Goal: Task Accomplishment & Management: Manage account settings

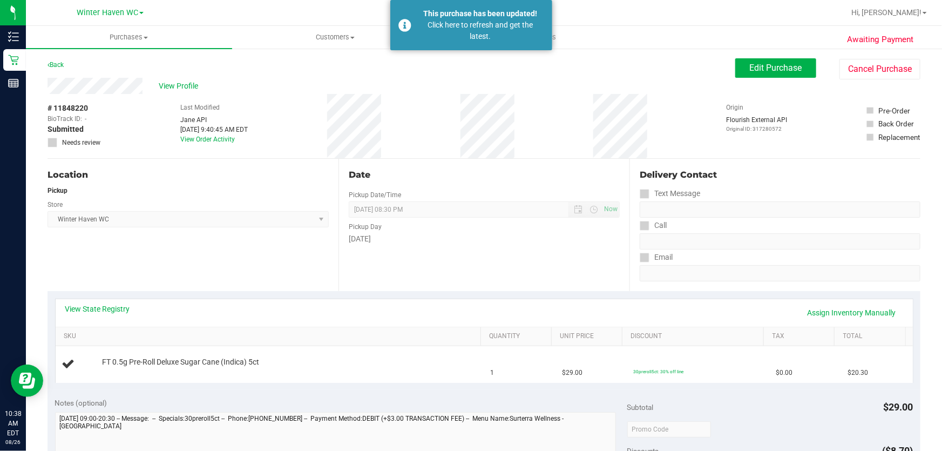
click at [568, 125] on div "# 11848220 BioTrack ID: - Submitted Needs review Last Modified [PERSON_NAME] AP…" at bounding box center [484, 126] width 873 height 64
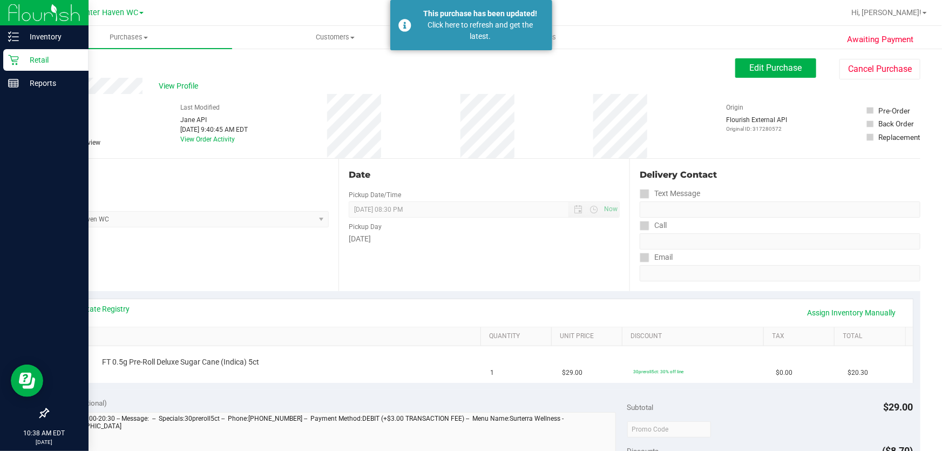
click at [33, 58] on p "Retail" at bounding box center [51, 59] width 65 height 13
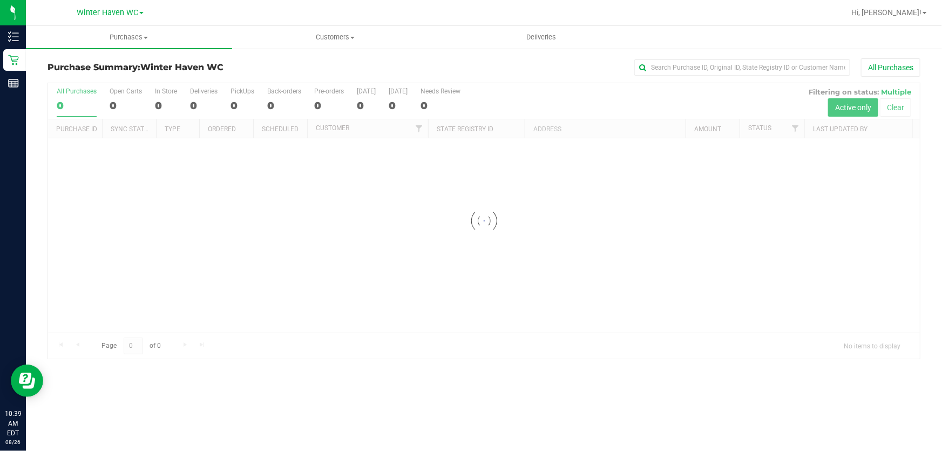
click at [537, 97] on div at bounding box center [484, 220] width 872 height 275
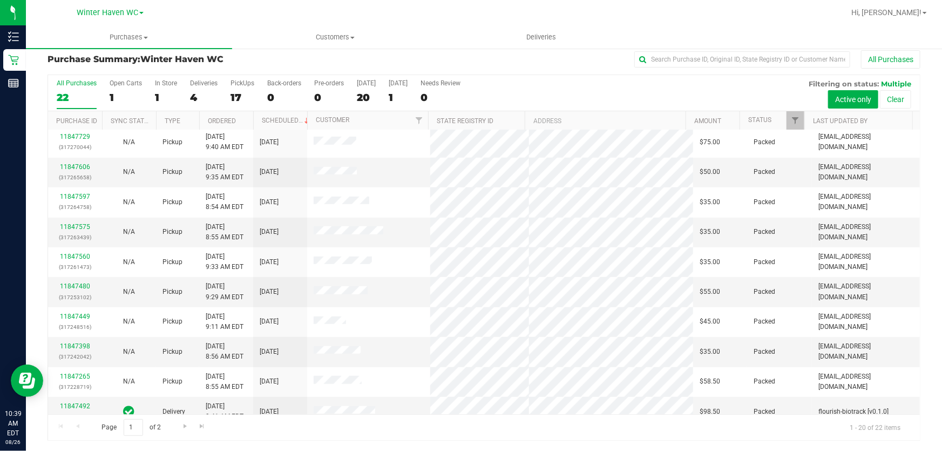
scroll to position [313, 0]
click at [612, 86] on div "All Purchases 22 Open Carts 1 In Store 1 Deliveries 4 PickUps 17 Back-orders 0 …" at bounding box center [484, 93] width 872 height 36
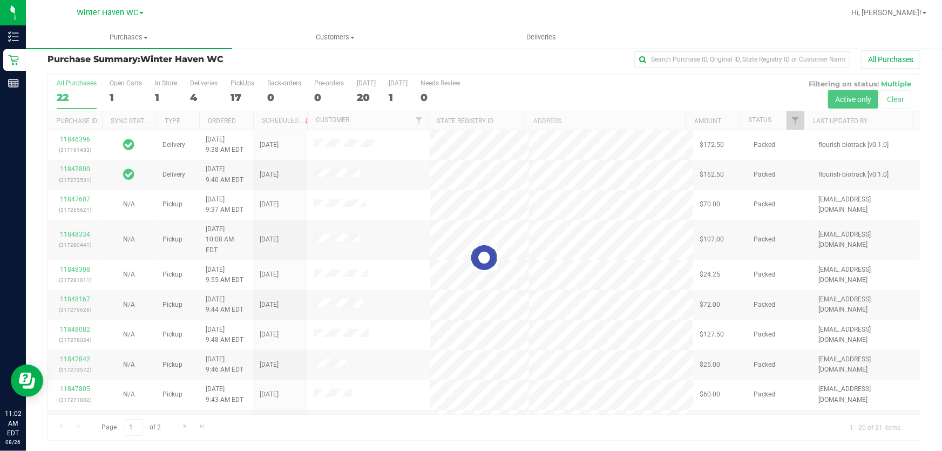
click at [675, 83] on div at bounding box center [484, 257] width 872 height 365
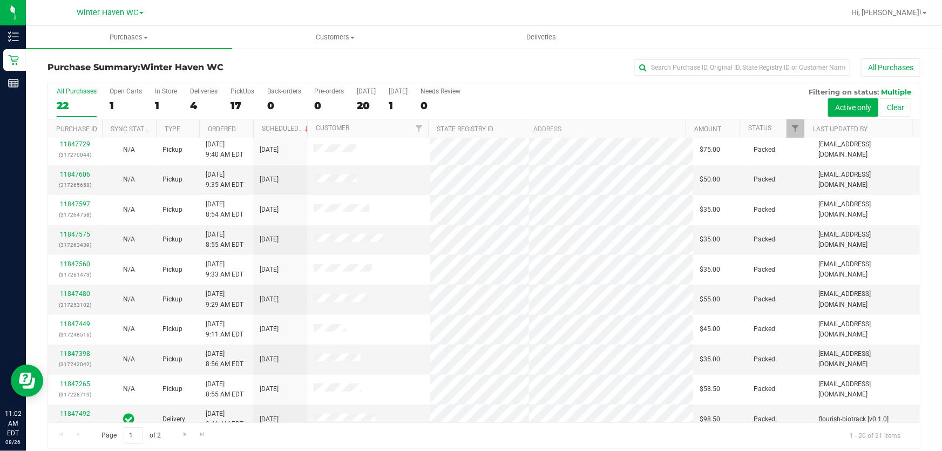
scroll to position [8, 0]
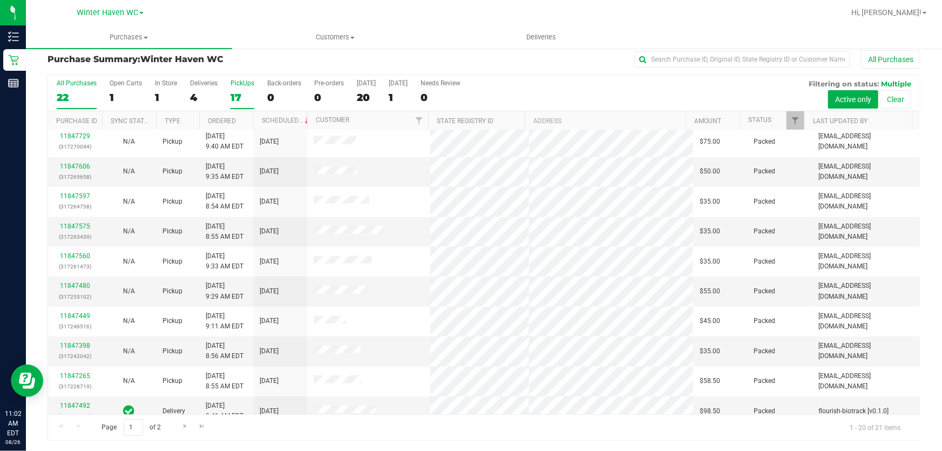
click at [238, 94] on div "17" at bounding box center [243, 97] width 24 height 12
click at [0, 0] on input "PickUps 17" at bounding box center [0, 0] width 0 height 0
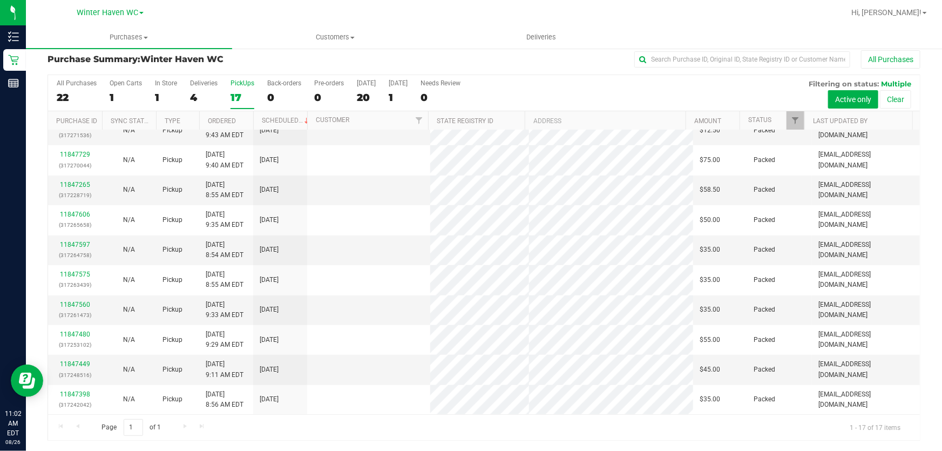
click at [538, 85] on div "All Purchases 22 Open Carts 1 In Store 1 Deliveries 4 PickUps 17 Back-orders 0 …" at bounding box center [484, 93] width 872 height 36
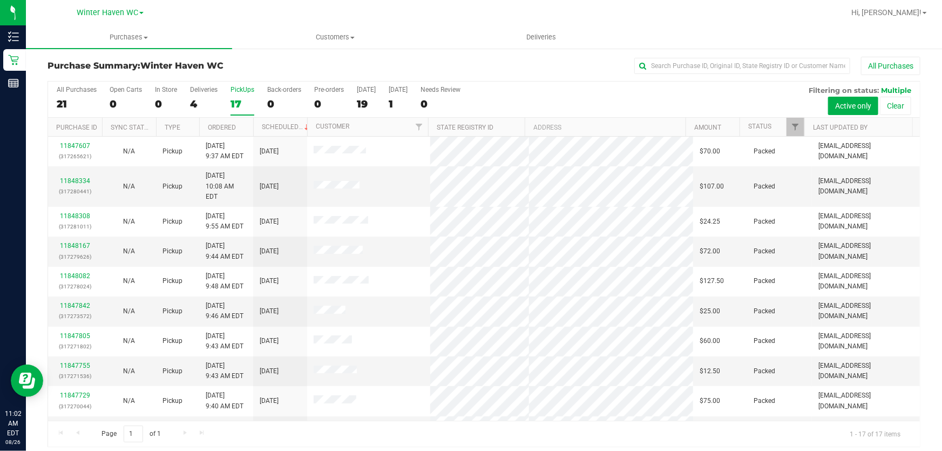
scroll to position [0, 0]
click at [557, 105] on div "All Purchases 21 Open Carts 0 In Store 0 Deliveries 4 PickUps 17 Back-orders 0 …" at bounding box center [484, 101] width 872 height 36
click at [575, 95] on div "All Purchases 21 Open Carts 0 In Store 0 Deliveries 4 PickUps 17 Back-orders 0 …" at bounding box center [484, 101] width 872 height 36
drag, startPoint x: 576, startPoint y: 94, endPoint x: 576, endPoint y: 128, distance: 34.5
click at [576, 97] on div "All Purchases 21 Open Carts 0 In Store 0 Deliveries 4 PickUps 17 Back-orders 0 …" at bounding box center [484, 101] width 872 height 36
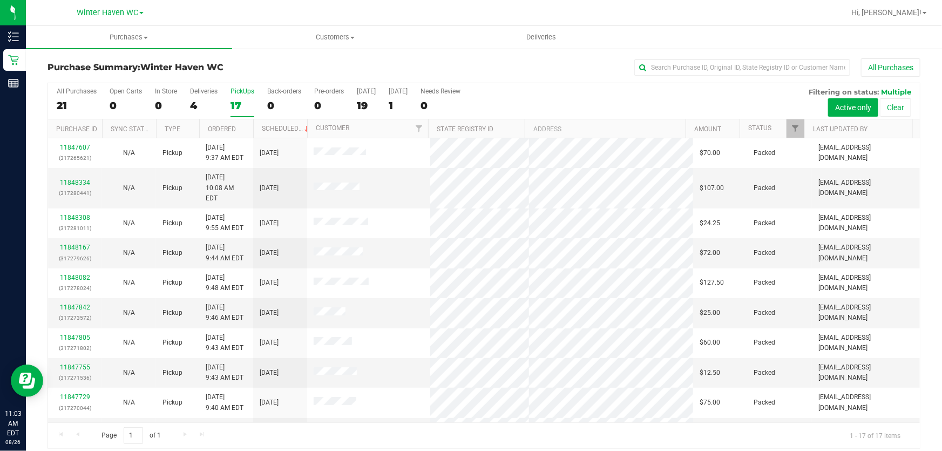
click at [587, 99] on div "All Purchases 21 Open Carts 0 In Store 0 Deliveries 4 PickUps 17 Back-orders 0 …" at bounding box center [484, 101] width 872 height 36
click at [577, 98] on div "All Purchases 21 Open Carts 0 In Store 0 Deliveries 4 PickUps 17 Back-orders 0 …" at bounding box center [484, 101] width 872 height 36
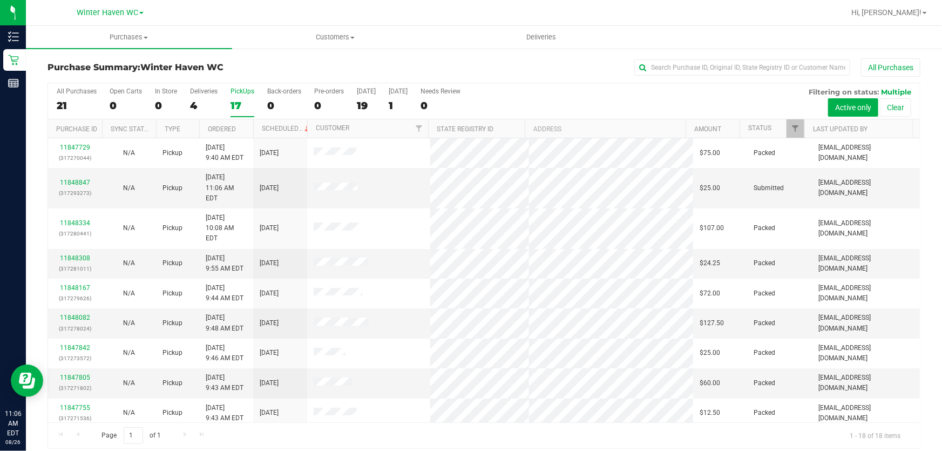
click at [518, 55] on div "Purchase Summary: [GEOGRAPHIC_DATA] All Purchases All Purchases 21 Open Carts 0…" at bounding box center [484, 254] width 916 height 412
click at [525, 97] on div "All Purchases 21 Open Carts 0 In Store 0 Deliveries 4 PickUps 17 Back-orders 0 …" at bounding box center [484, 101] width 872 height 36
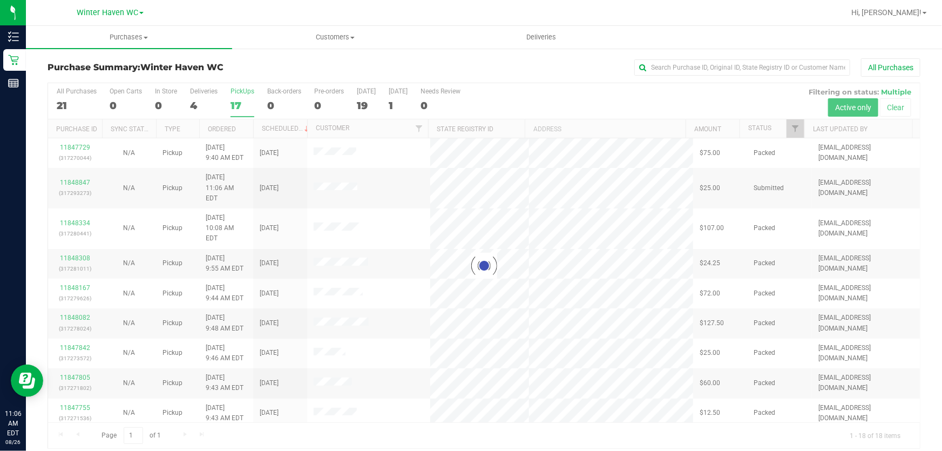
click at [68, 178] on div at bounding box center [484, 265] width 872 height 365
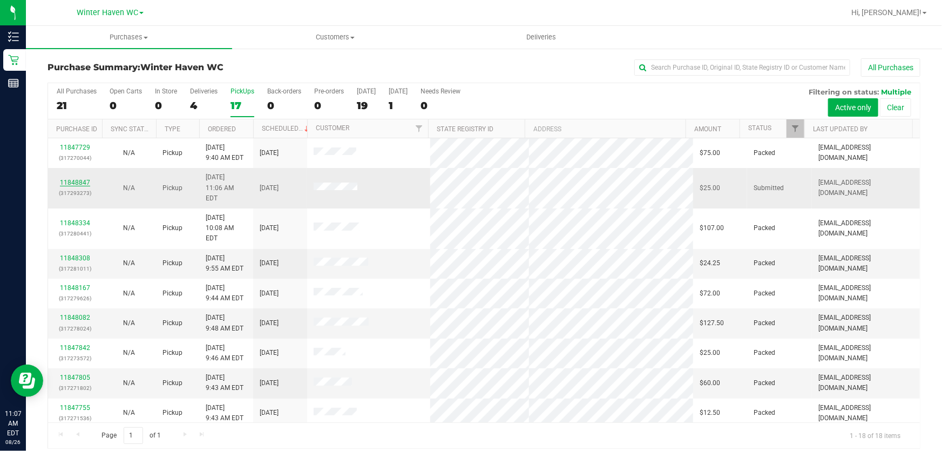
click at [73, 179] on link "11848847" at bounding box center [75, 183] width 30 height 8
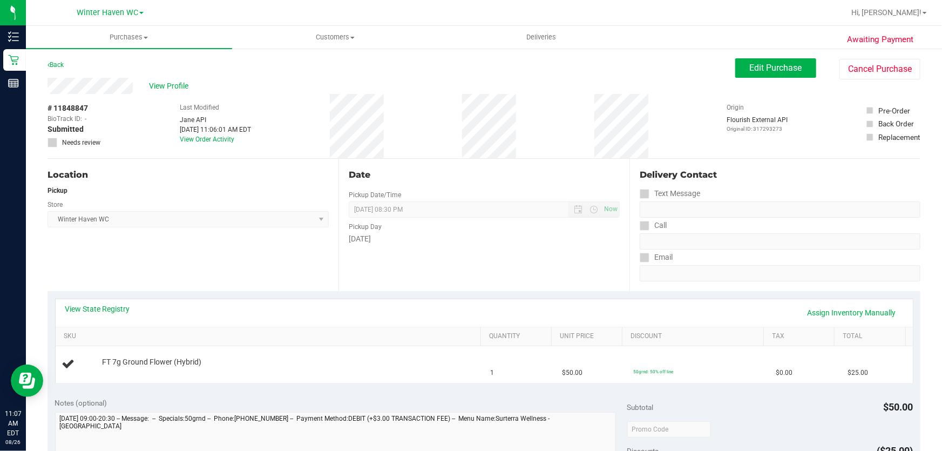
click at [482, 238] on div "[DATE]" at bounding box center [484, 238] width 271 height 11
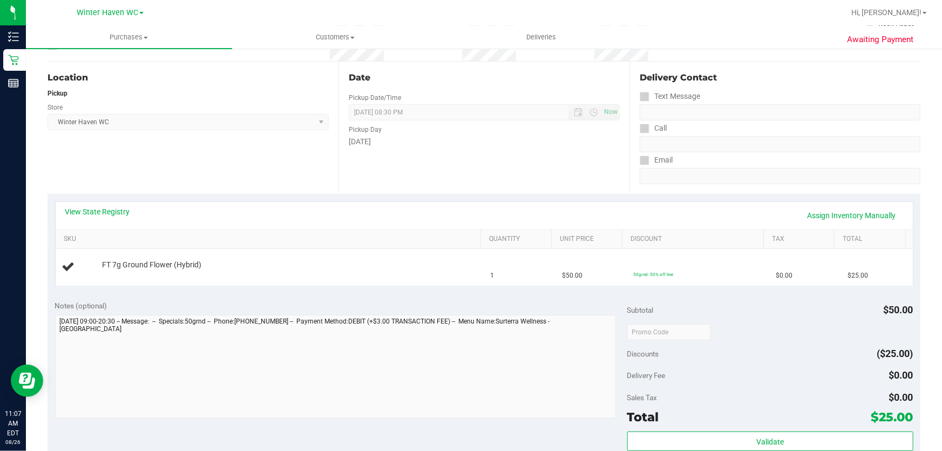
scroll to position [98, 0]
click at [113, 206] on link "View State Registry" at bounding box center [97, 211] width 65 height 11
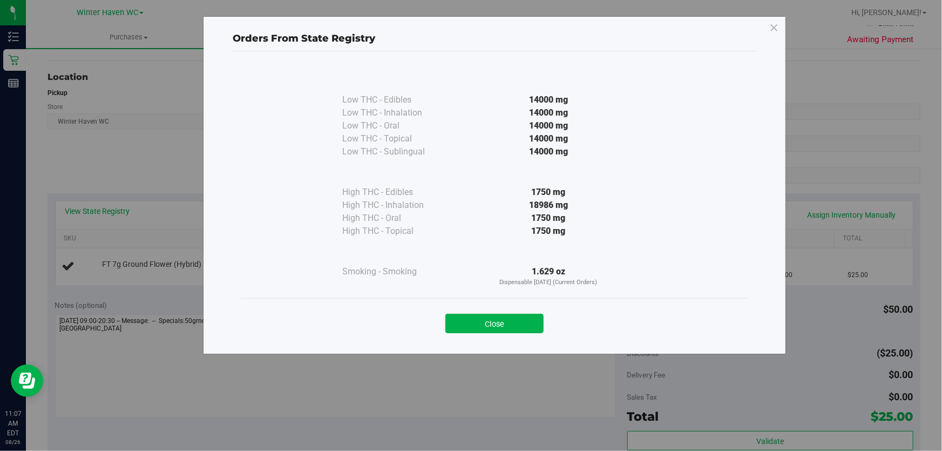
click at [487, 185] on div at bounding box center [548, 172] width 196 height 28
click at [497, 320] on button "Close" at bounding box center [494, 323] width 98 height 19
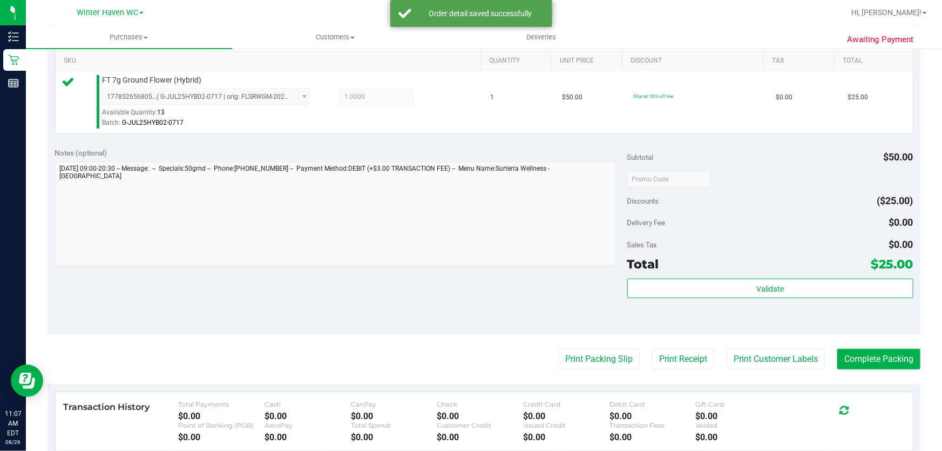
scroll to position [294, 0]
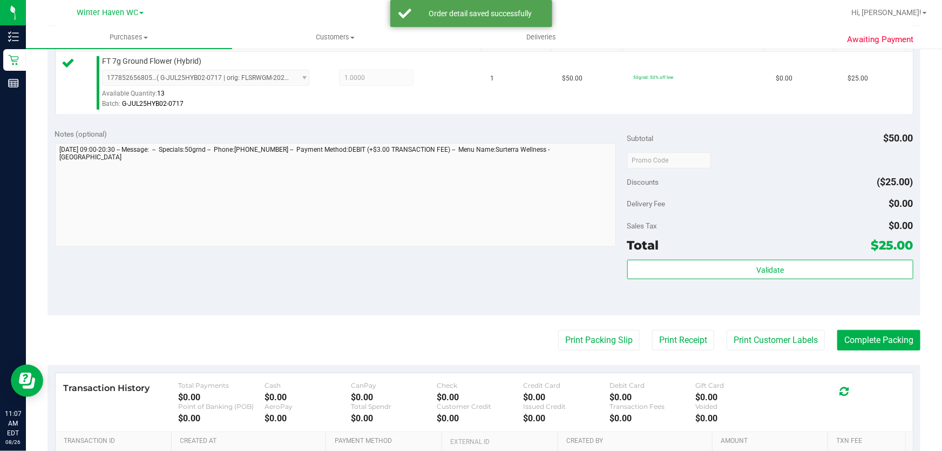
click at [787, 152] on div at bounding box center [770, 159] width 286 height 19
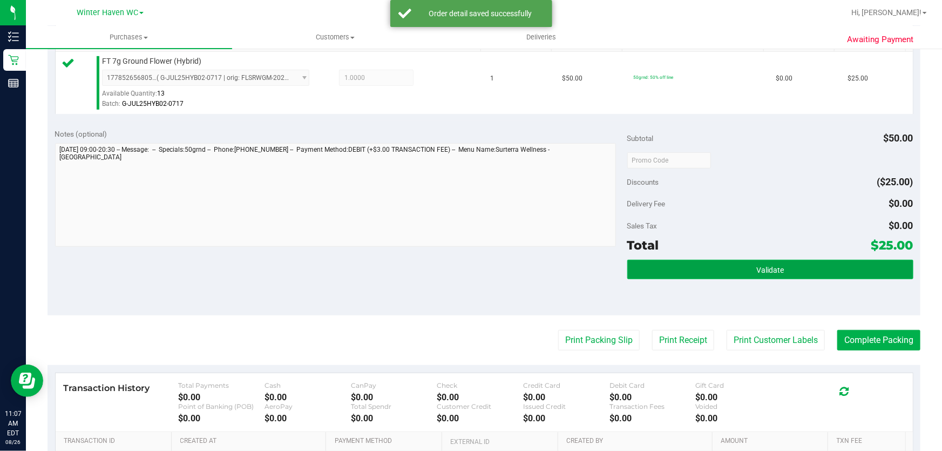
click at [805, 264] on button "Validate" at bounding box center [770, 269] width 286 height 19
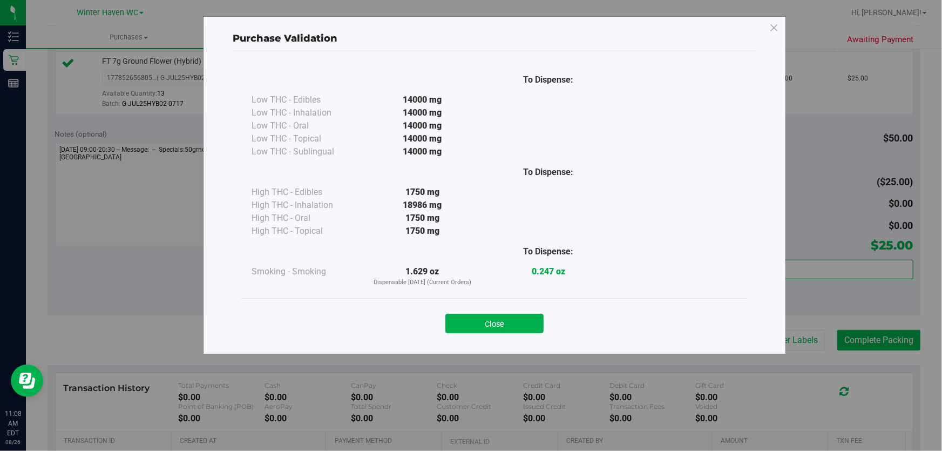
click at [608, 342] on div "Purchase Validation To Dispense: Low THC - Edibles 14000 mg" at bounding box center [475, 225] width 950 height 451
drag, startPoint x: 518, startPoint y: 318, endPoint x: 528, endPoint y: 320, distance: 10.9
click at [520, 318] on button "Close" at bounding box center [494, 323] width 98 height 19
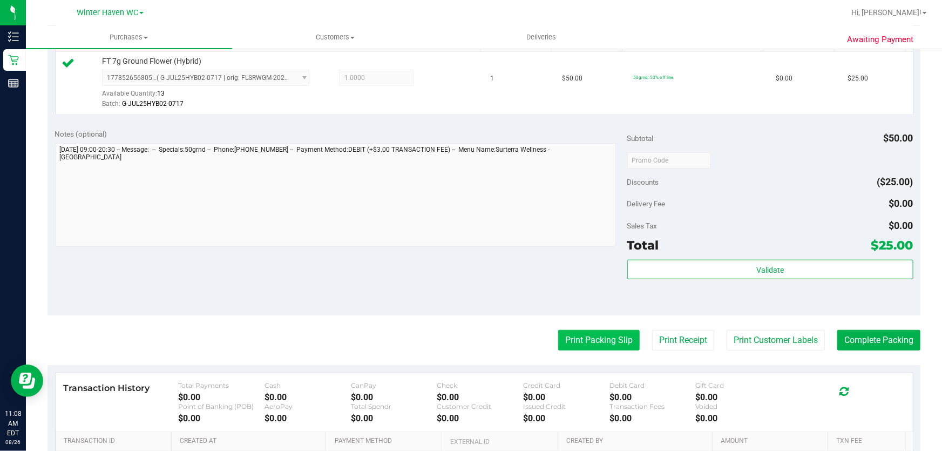
click at [583, 336] on button "Print Packing Slip" at bounding box center [599, 340] width 82 height 21
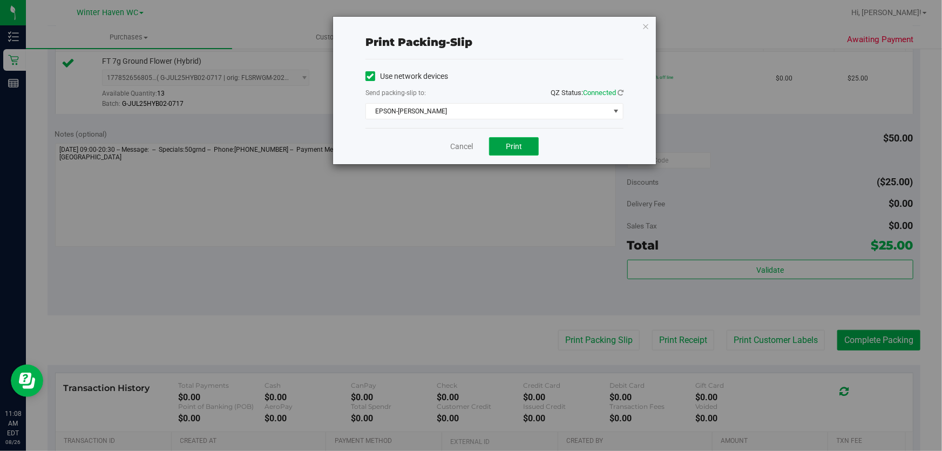
click at [516, 144] on span "Print" at bounding box center [514, 146] width 16 height 9
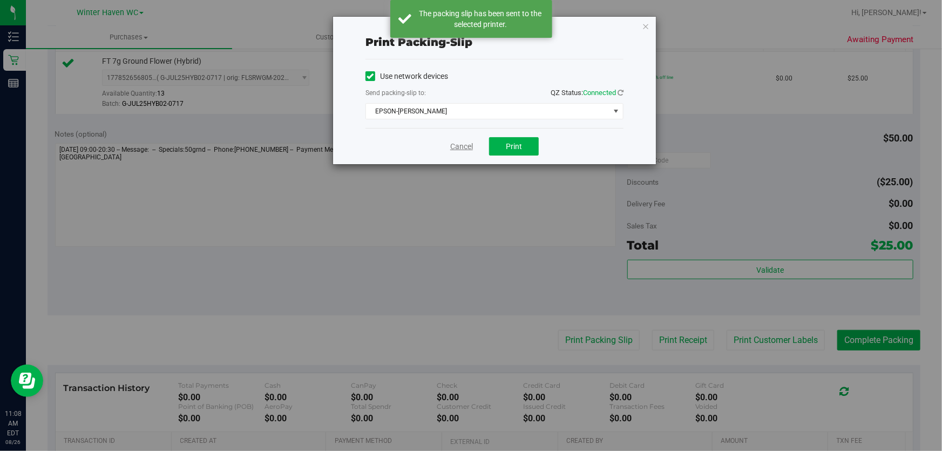
click at [453, 146] on link "Cancel" at bounding box center [461, 146] width 23 height 11
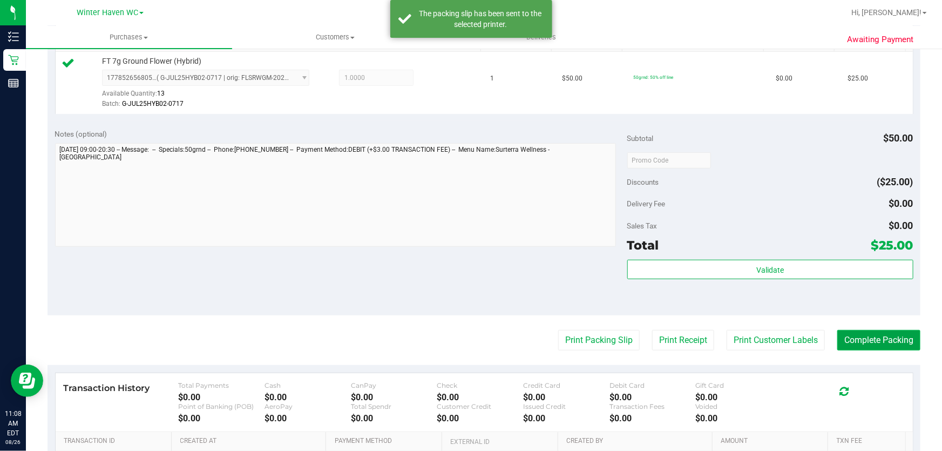
click at [866, 339] on button "Complete Packing" at bounding box center [878, 340] width 83 height 21
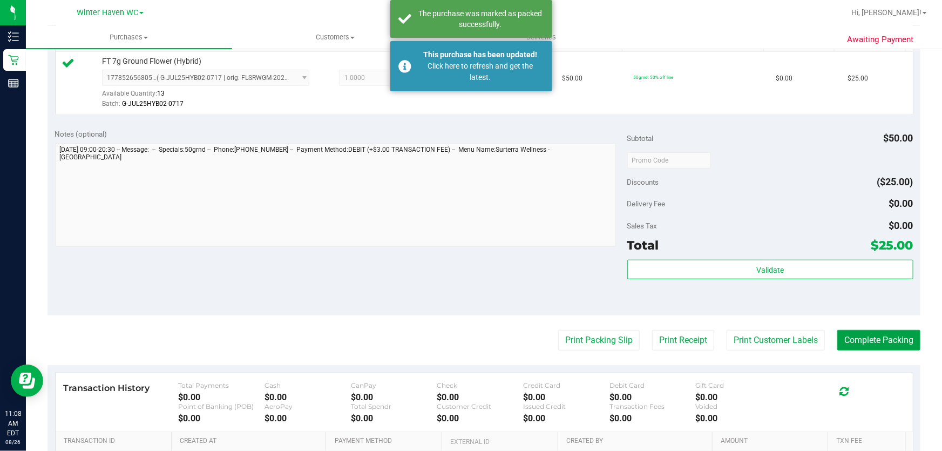
click at [866, 339] on button "Complete Packing" at bounding box center [878, 340] width 83 height 21
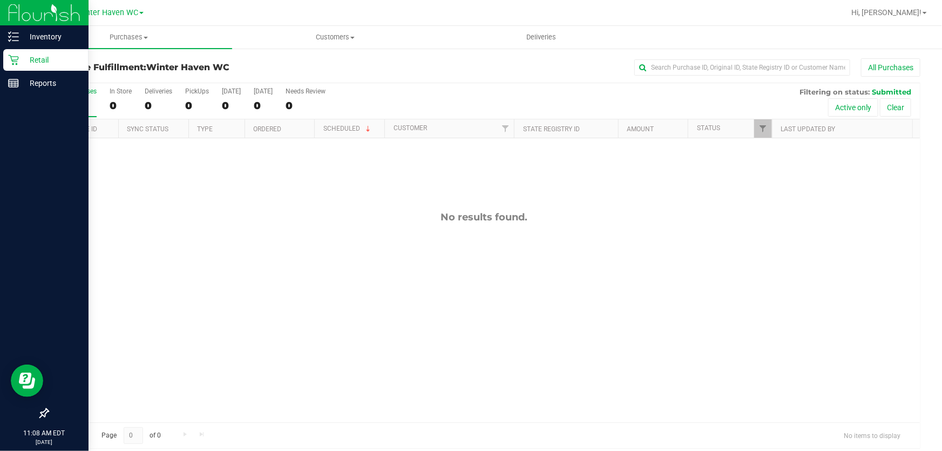
click at [36, 62] on p "Retail" at bounding box center [51, 59] width 65 height 13
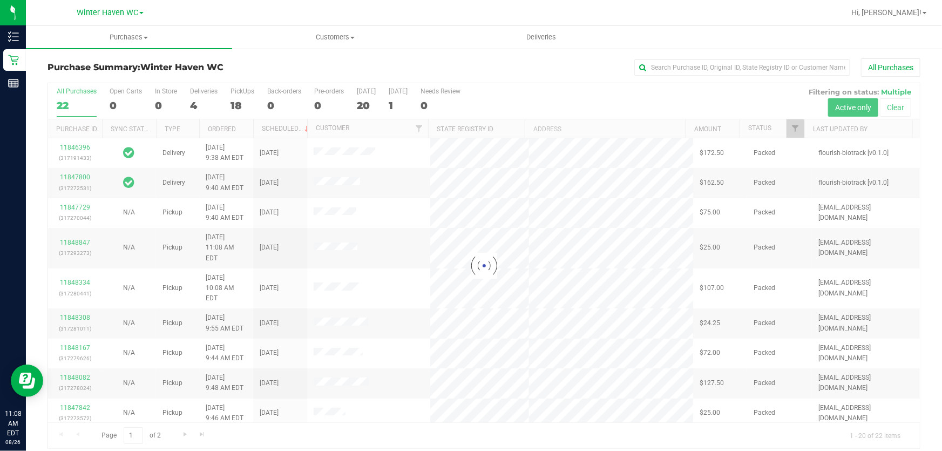
click at [497, 93] on div at bounding box center [484, 265] width 872 height 365
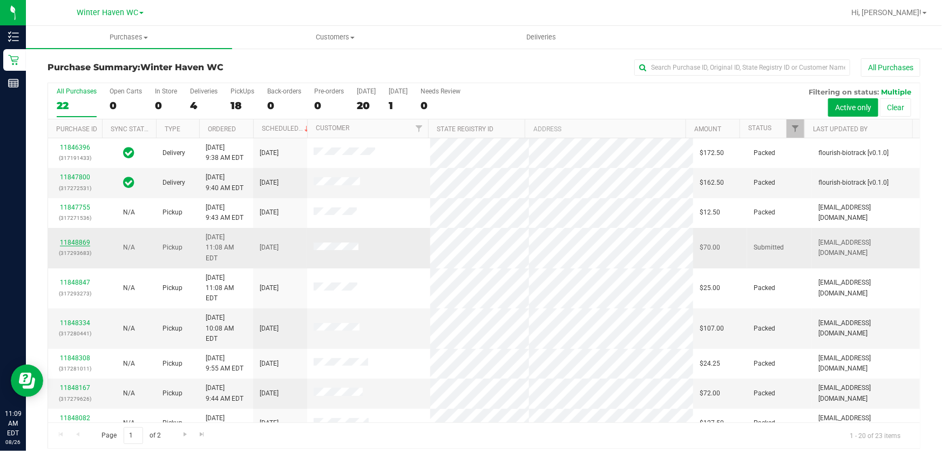
click at [74, 239] on link "11848869" at bounding box center [75, 243] width 30 height 8
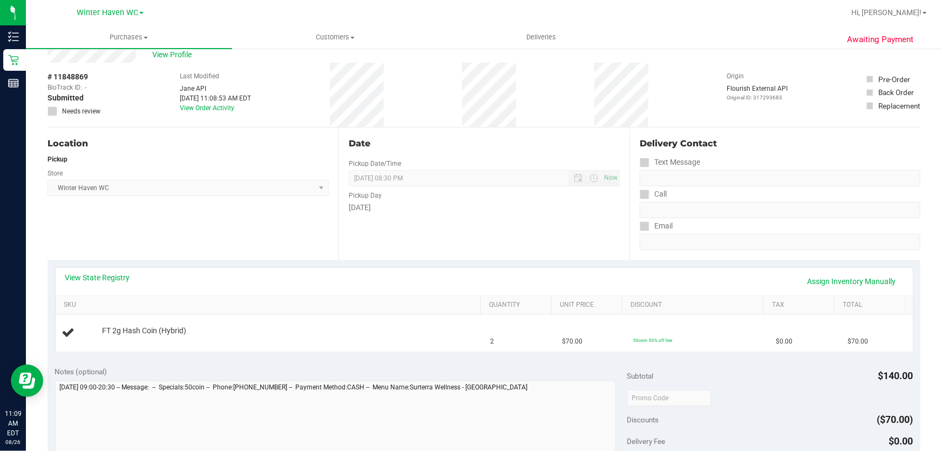
scroll to position [49, 0]
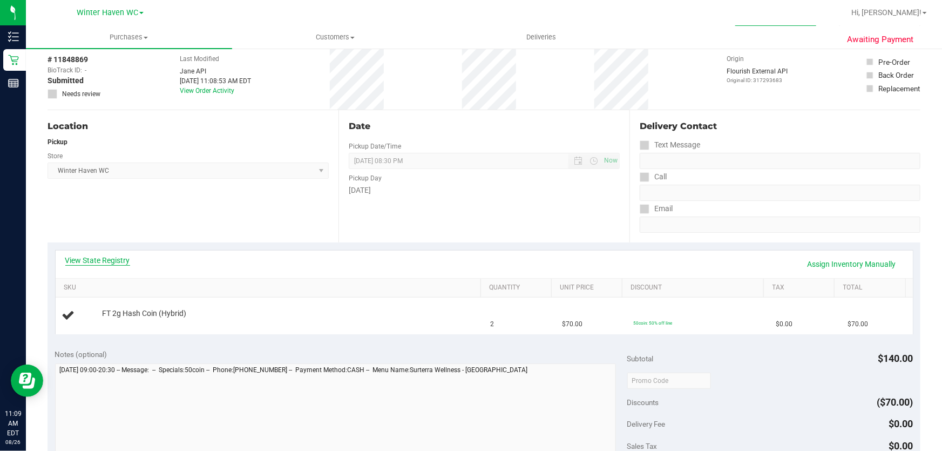
click at [108, 260] on link "View State Registry" at bounding box center [97, 260] width 65 height 11
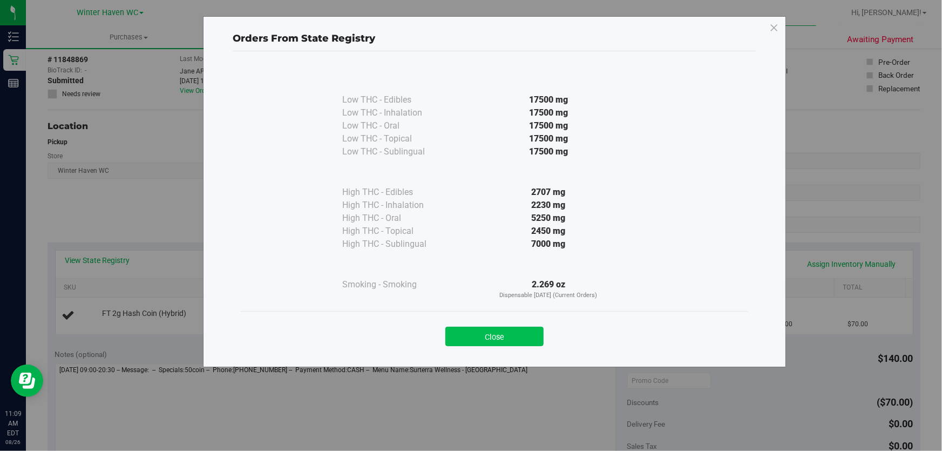
click at [513, 331] on button "Close" at bounding box center [494, 336] width 98 height 19
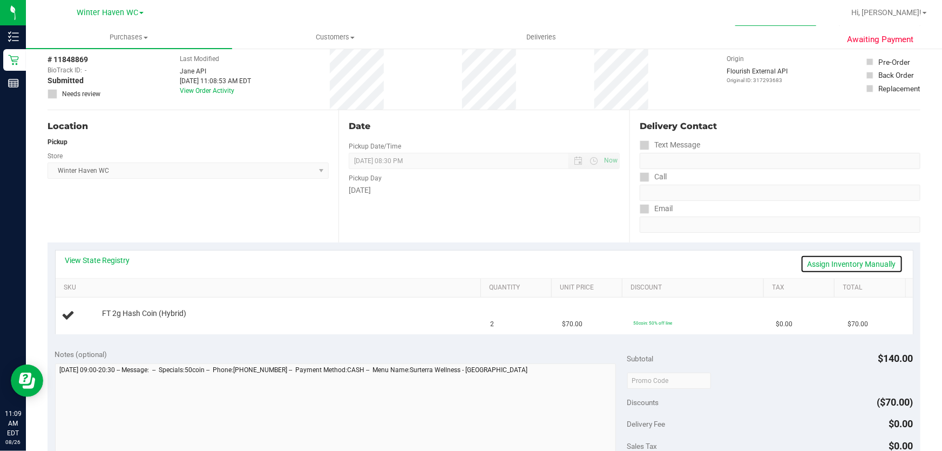
click at [826, 258] on link "Assign Inventory Manually" at bounding box center [852, 264] width 103 height 18
click at [131, 322] on link "Add Package" at bounding box center [121, 321] width 39 height 8
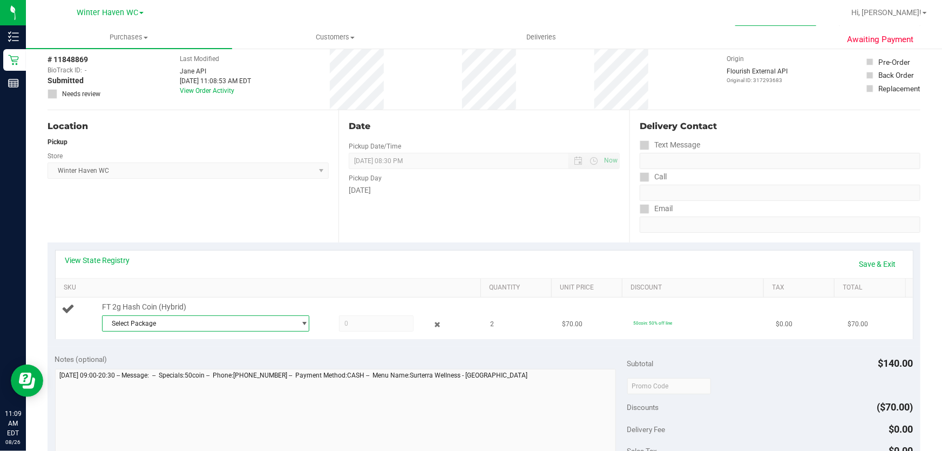
click at [269, 317] on span "Select Package" at bounding box center [199, 323] width 193 height 15
drag, startPoint x: 265, startPoint y: 368, endPoint x: 338, endPoint y: 334, distance: 81.6
click at [270, 367] on span "( HC-MAR25HYB02-0728 | orig: FLSRWGM-20250804-928 )" at bounding box center [255, 367] width 171 height 8
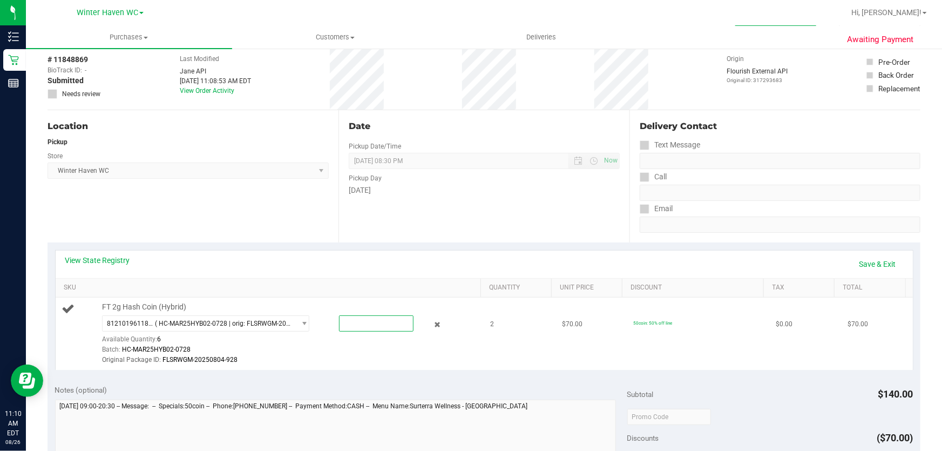
click at [374, 318] on span at bounding box center [376, 323] width 75 height 16
type input "2"
type input "2.0000"
click at [390, 348] on div "Batch: HC-MAR25HYB02-0728" at bounding box center [289, 349] width 374 height 10
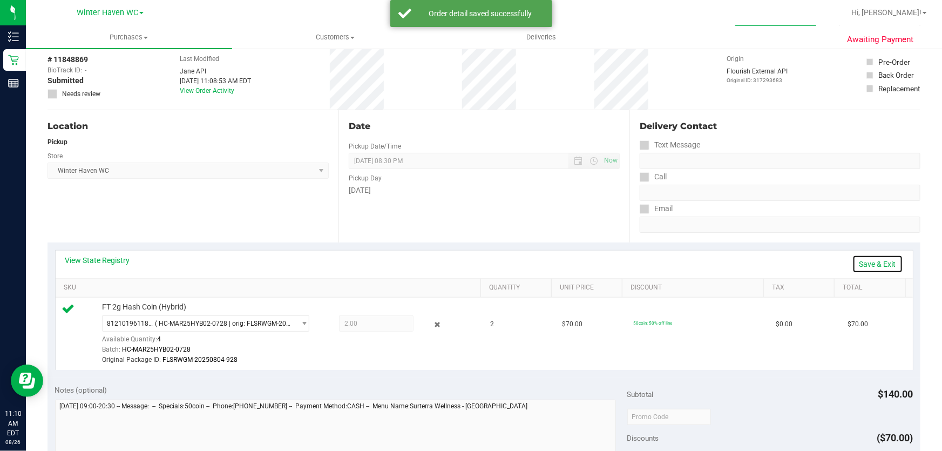
click at [873, 262] on link "Save & Exit" at bounding box center [877, 264] width 51 height 18
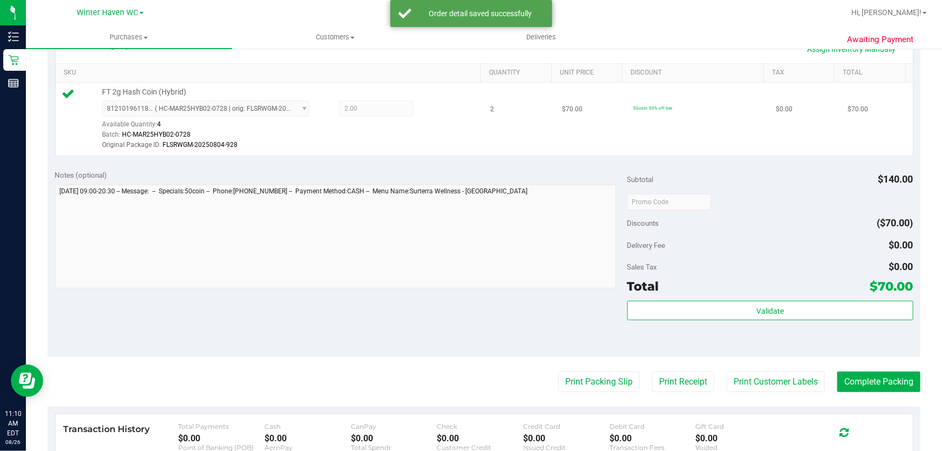
scroll to position [294, 0]
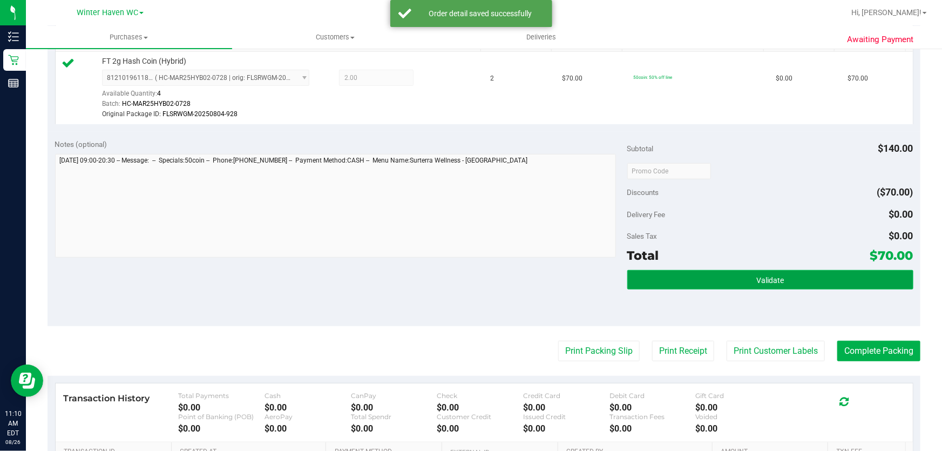
click at [713, 281] on button "Validate" at bounding box center [770, 279] width 286 height 19
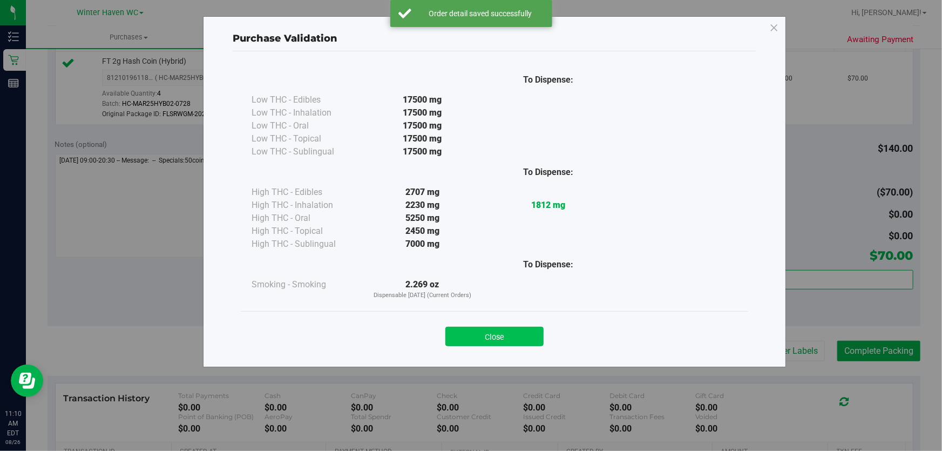
click at [476, 337] on button "Close" at bounding box center [494, 336] width 98 height 19
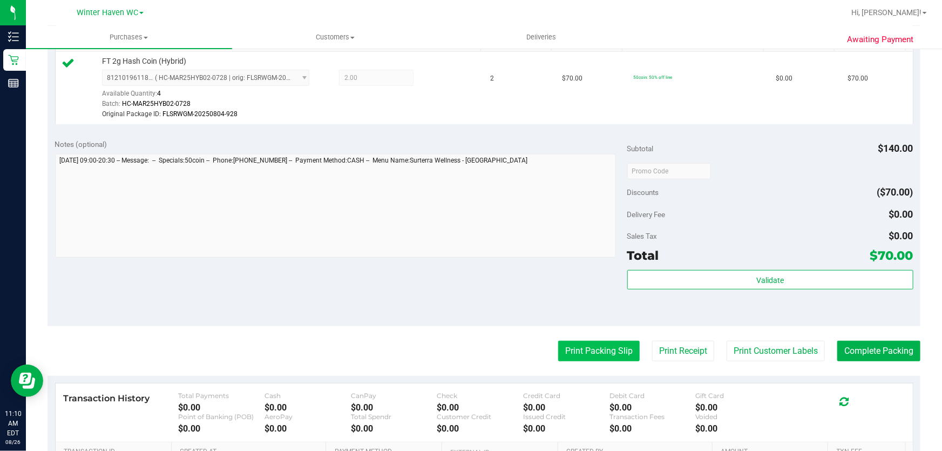
click at [592, 341] on button "Print Packing Slip" at bounding box center [599, 351] width 82 height 21
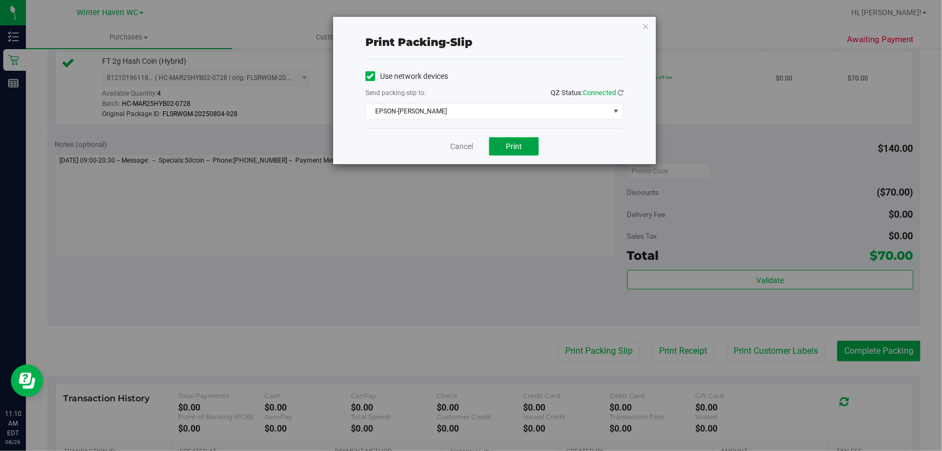
drag, startPoint x: 498, startPoint y: 139, endPoint x: 499, endPoint y: 153, distance: 14.1
click at [499, 139] on button "Print" at bounding box center [514, 146] width 50 height 18
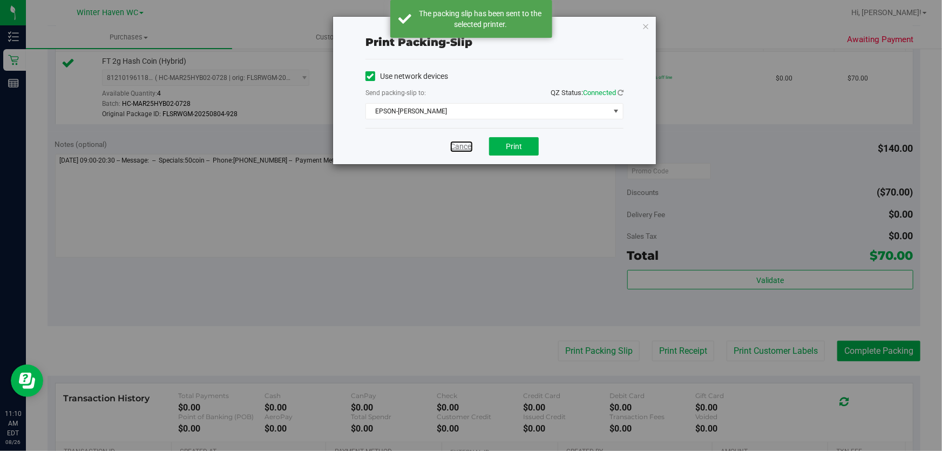
drag, startPoint x: 453, startPoint y: 146, endPoint x: 429, endPoint y: 257, distance: 113.8
click at [454, 146] on link "Cancel" at bounding box center [461, 146] width 23 height 11
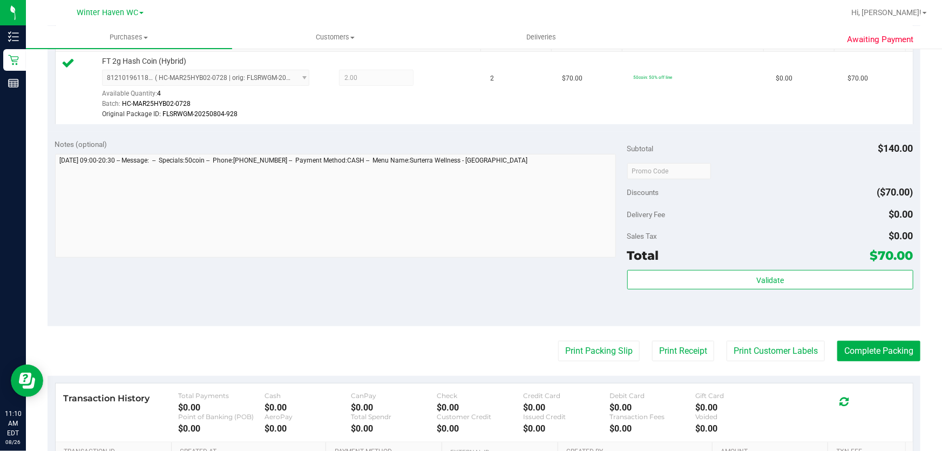
click at [439, 285] on div "Notes (optional) Subtotal $140.00 Discounts ($70.00) Delivery Fee $0.00 Sales T…" at bounding box center [484, 229] width 873 height 194
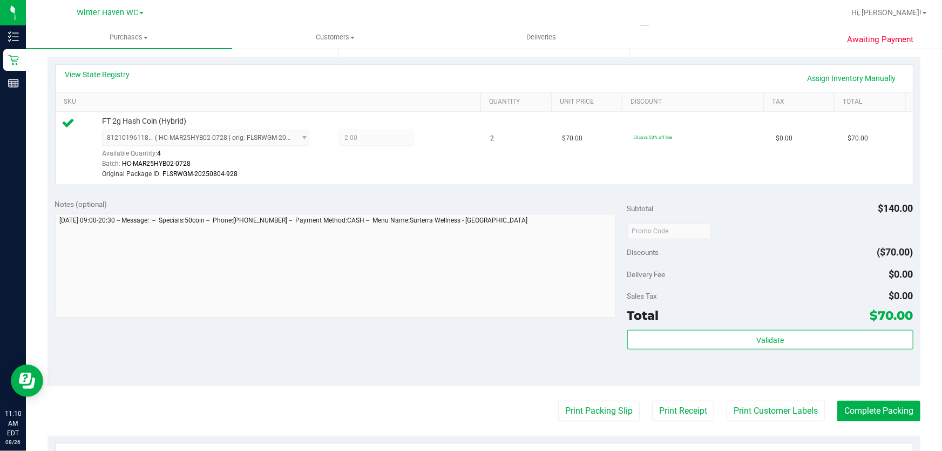
scroll to position [343, 0]
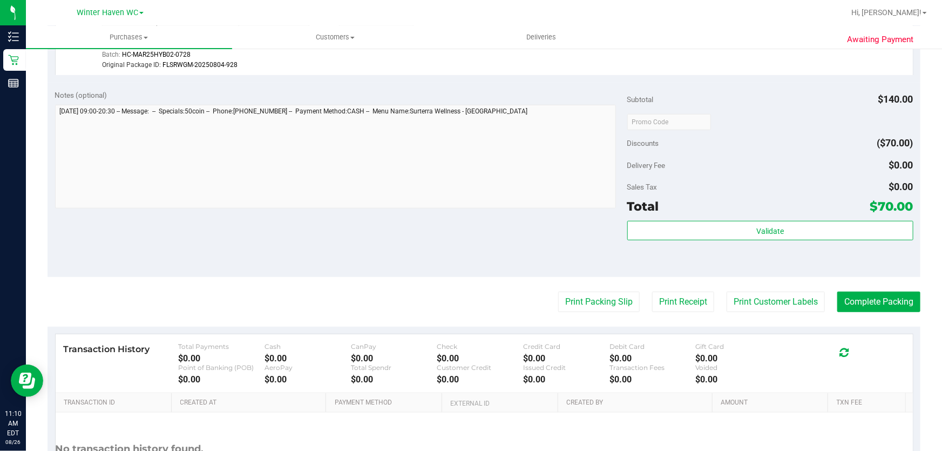
drag, startPoint x: 476, startPoint y: 242, endPoint x: 676, endPoint y: 173, distance: 212.0
click at [483, 235] on div "Notes (optional) Subtotal $140.00 Discounts ($70.00) Delivery Fee $0.00 Sales T…" at bounding box center [484, 180] width 873 height 194
click at [871, 296] on button "Complete Packing" at bounding box center [878, 302] width 83 height 21
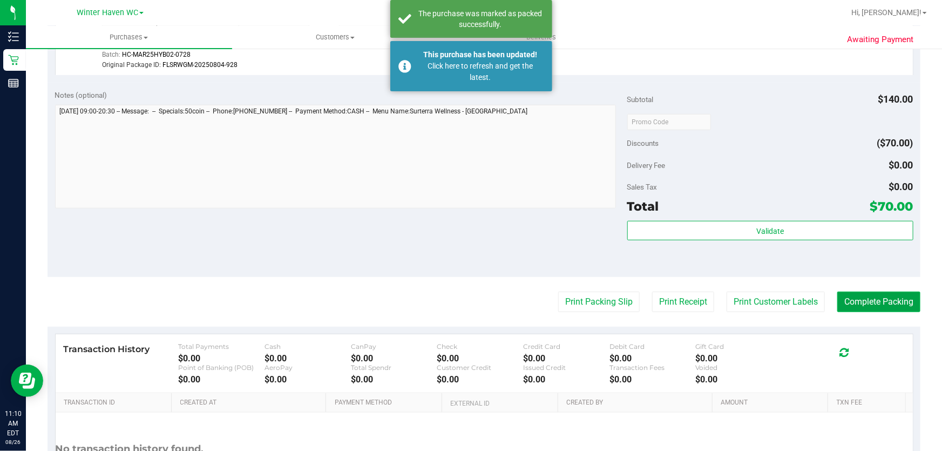
click at [890, 293] on button "Complete Packing" at bounding box center [878, 302] width 83 height 21
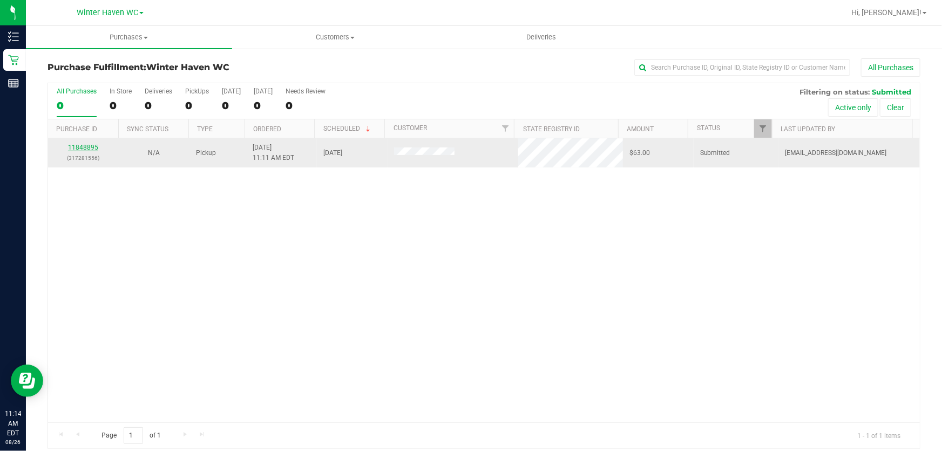
click at [87, 146] on link "11848895" at bounding box center [83, 148] width 30 height 8
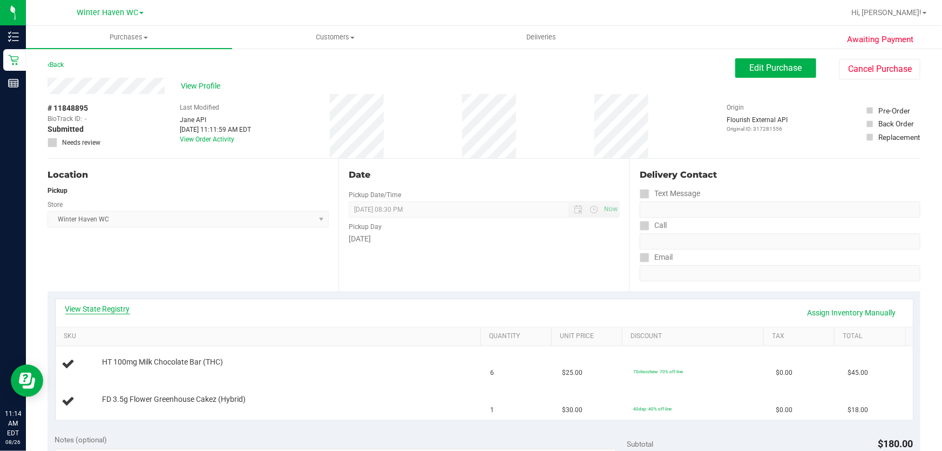
click at [114, 306] on link "View State Registry" at bounding box center [97, 308] width 65 height 11
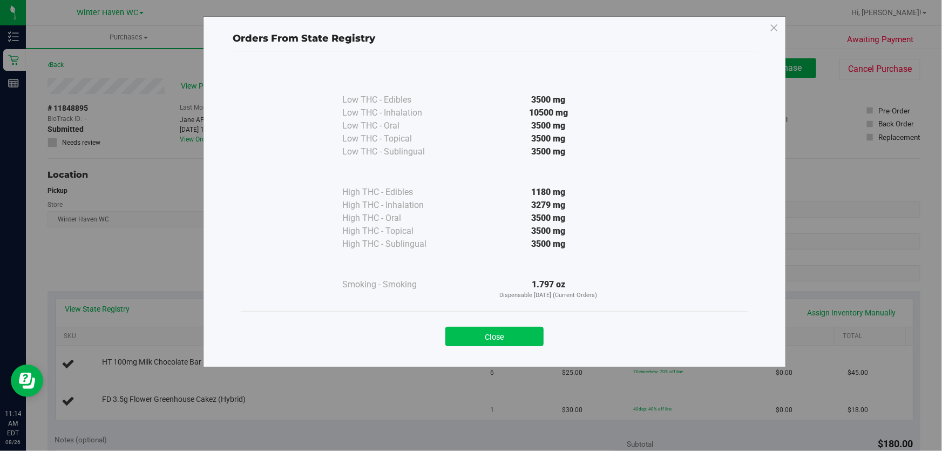
click at [500, 334] on button "Close" at bounding box center [494, 336] width 98 height 19
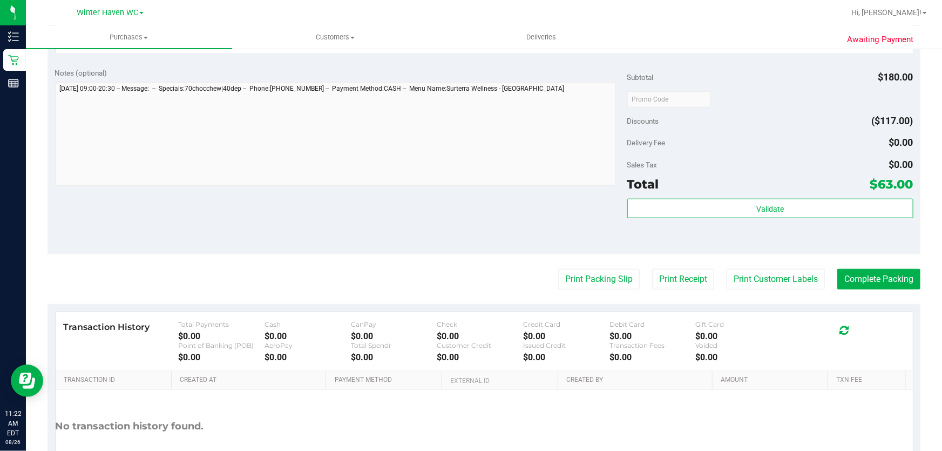
scroll to position [442, 0]
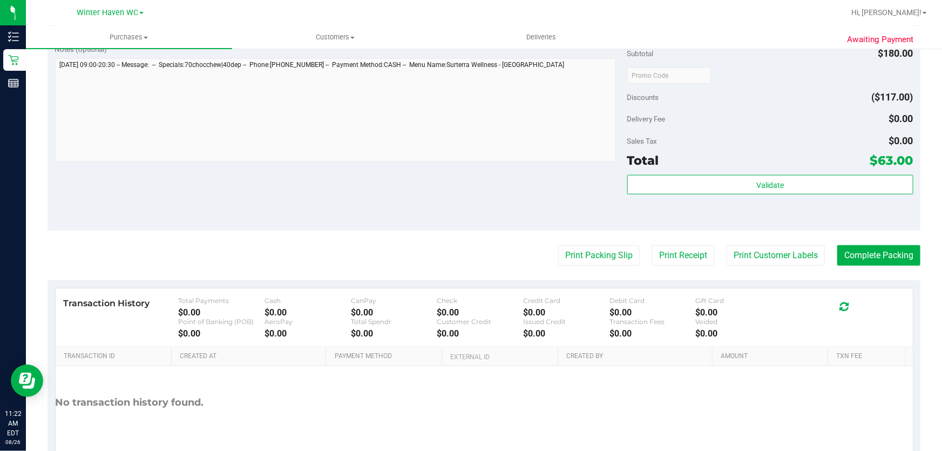
click at [821, 118] on div "Delivery Fee $0.00" at bounding box center [770, 118] width 286 height 19
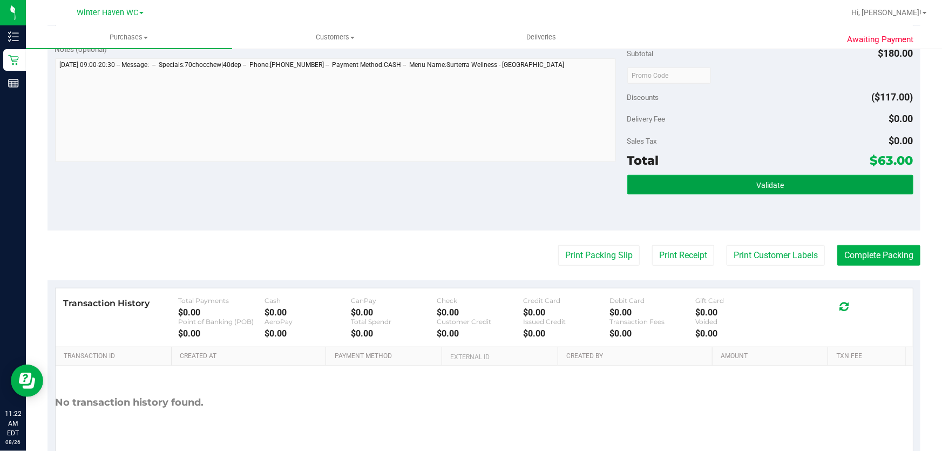
click at [788, 181] on button "Validate" at bounding box center [770, 184] width 286 height 19
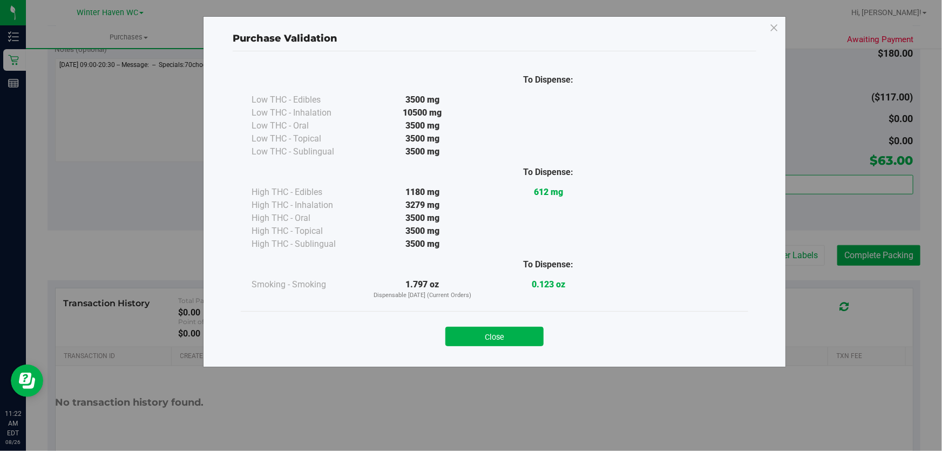
click at [594, 254] on div "To Dispense:" at bounding box center [548, 264] width 126 height 28
click at [518, 333] on button "Close" at bounding box center [494, 336] width 98 height 19
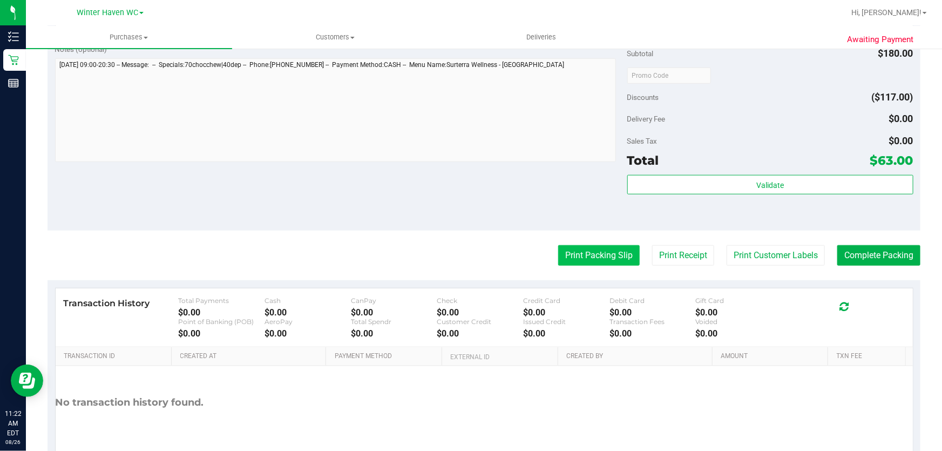
click at [601, 245] on button "Print Packing Slip" at bounding box center [599, 255] width 82 height 21
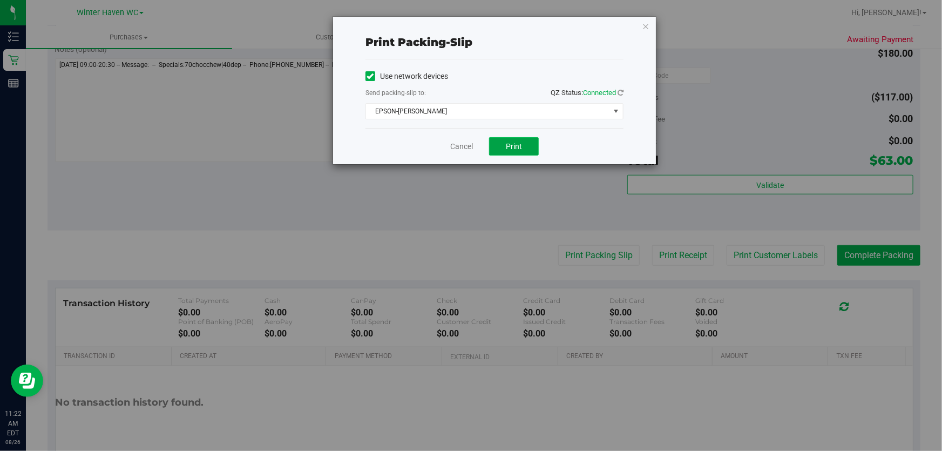
click at [503, 145] on button "Print" at bounding box center [514, 146] width 50 height 18
click at [462, 143] on link "Cancel" at bounding box center [461, 146] width 23 height 11
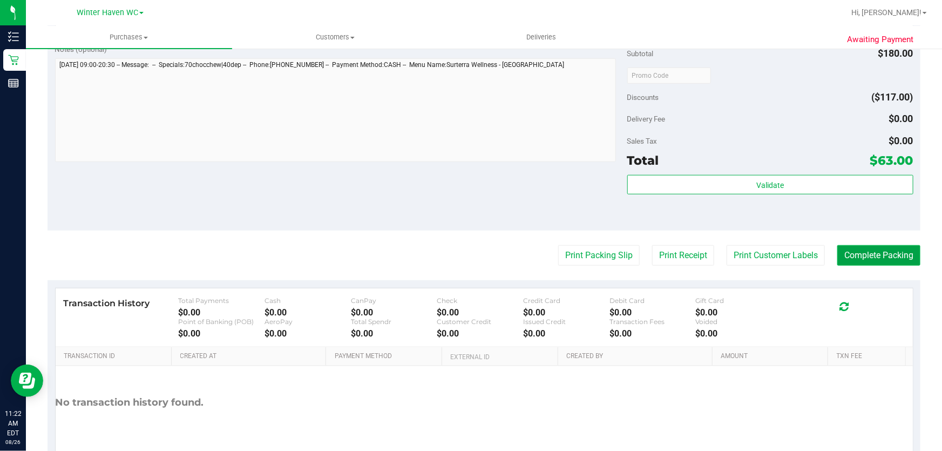
click at [862, 248] on button "Complete Packing" at bounding box center [878, 255] width 83 height 21
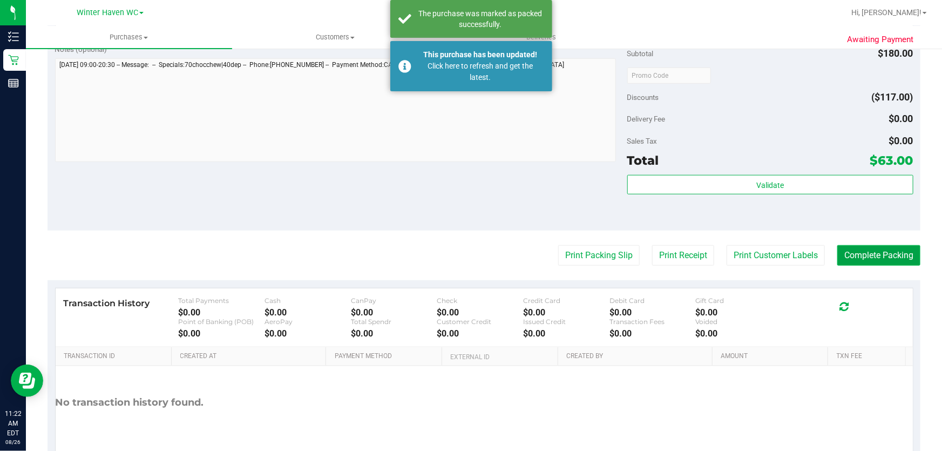
click at [842, 250] on button "Complete Packing" at bounding box center [878, 255] width 83 height 21
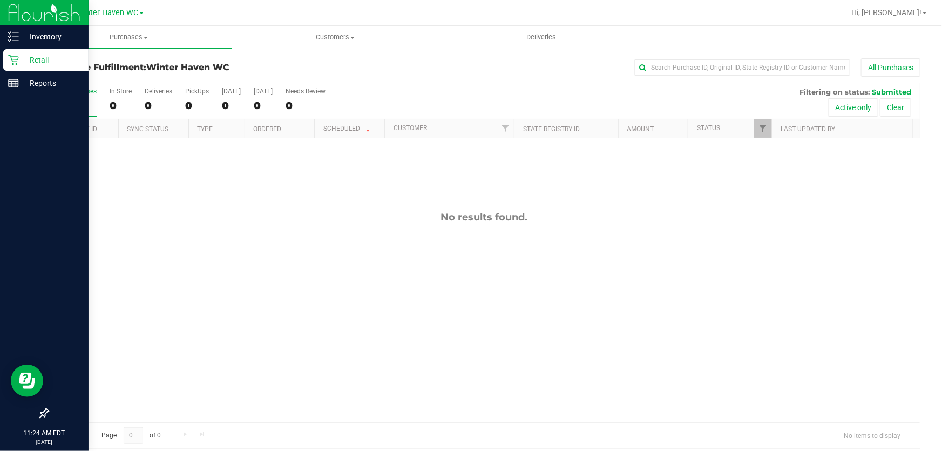
click at [39, 57] on p "Retail" at bounding box center [51, 59] width 65 height 13
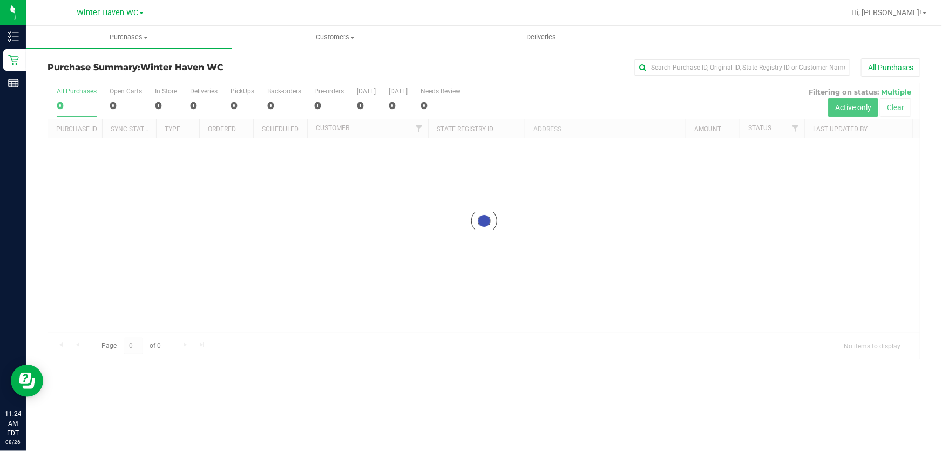
click at [538, 64] on div "All Purchases" at bounding box center [629, 67] width 582 height 18
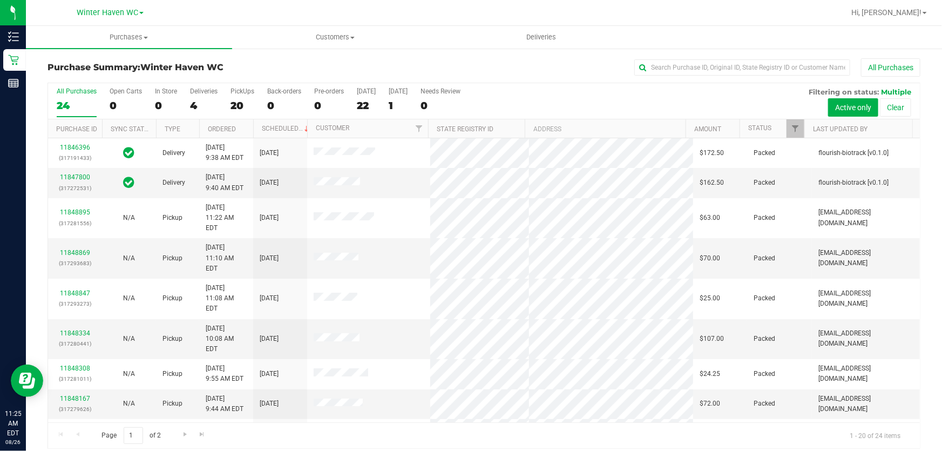
click at [563, 99] on div "All Purchases 24 Open Carts 0 In Store 0 Deliveries 4 PickUps 20 Back-orders 0 …" at bounding box center [484, 101] width 872 height 36
click at [567, 98] on div "All Purchases 24 Open Carts 0 In Store 0 Deliveries 4 PickUps 20 Back-orders 0 …" at bounding box center [484, 101] width 872 height 36
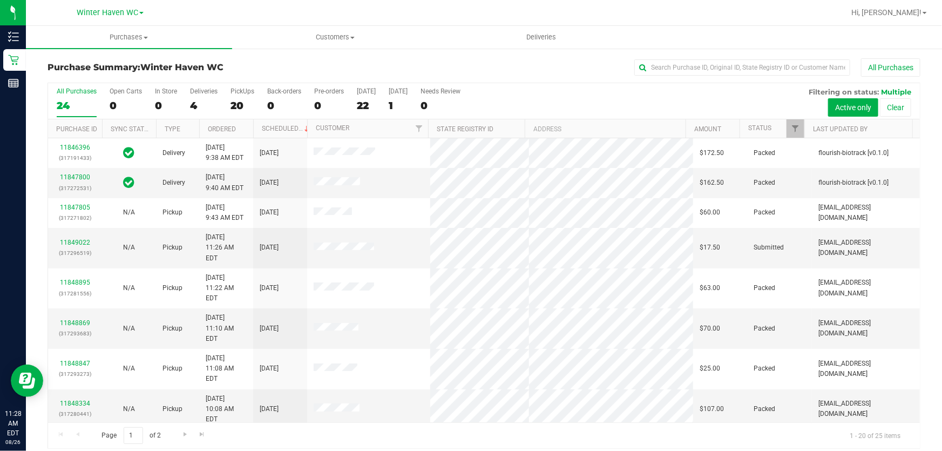
click at [538, 97] on div "All Purchases 24 Open Carts 0 In Store 0 Deliveries 4 PickUps 20 Back-orders 0 …" at bounding box center [484, 101] width 872 height 36
click at [76, 239] on link "11849022" at bounding box center [75, 243] width 30 height 8
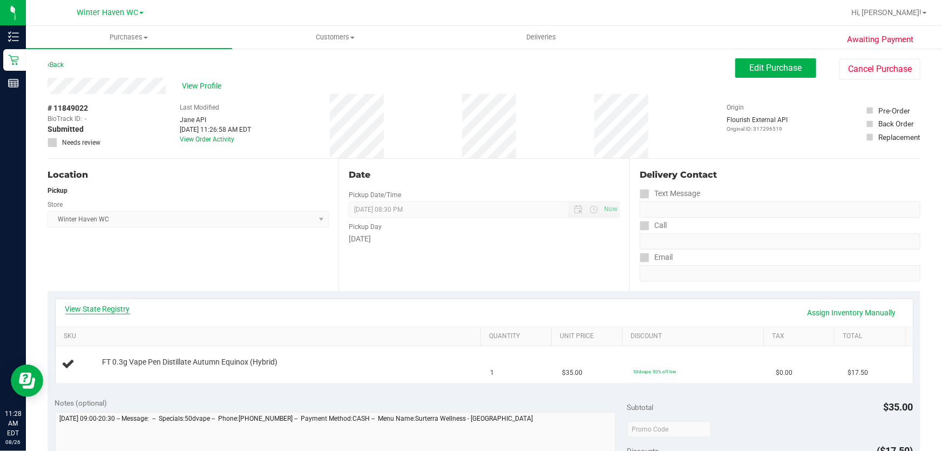
click at [107, 310] on link "View State Registry" at bounding box center [97, 308] width 65 height 11
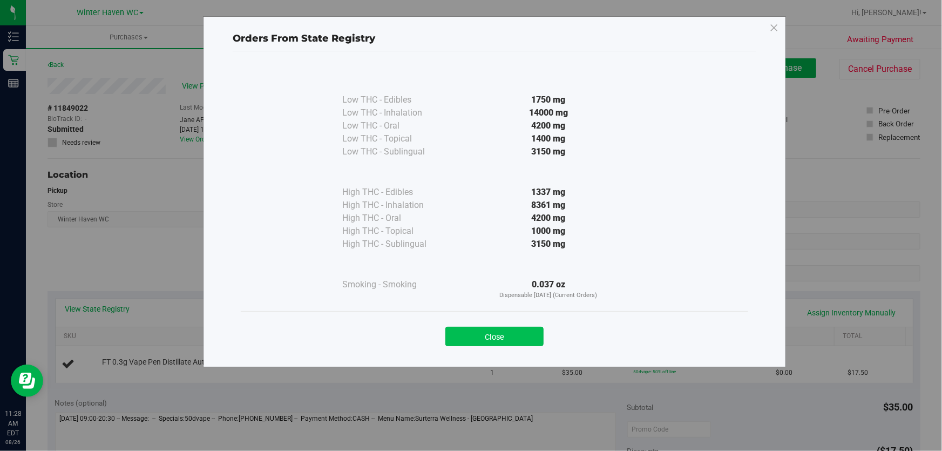
click at [479, 339] on button "Close" at bounding box center [494, 336] width 98 height 19
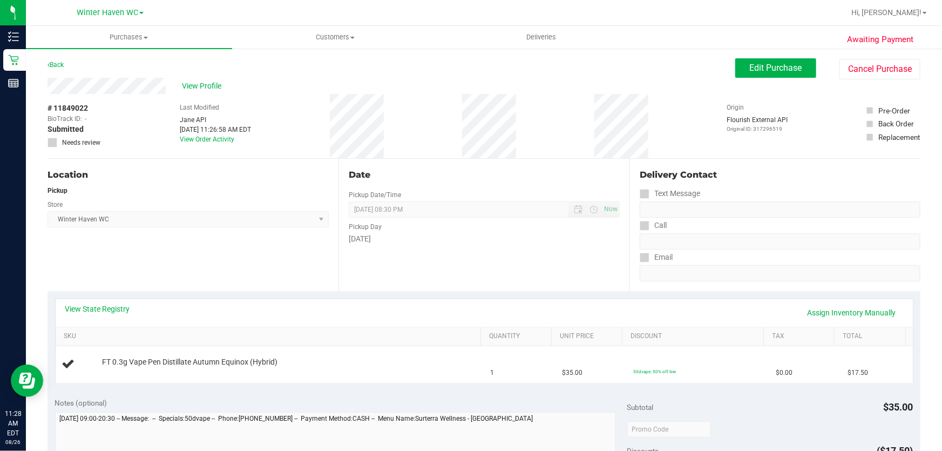
click at [459, 266] on div "Date Pickup Date/Time [DATE] Now [DATE] 08:30 PM Now Pickup Day [DATE]" at bounding box center [483, 225] width 291 height 132
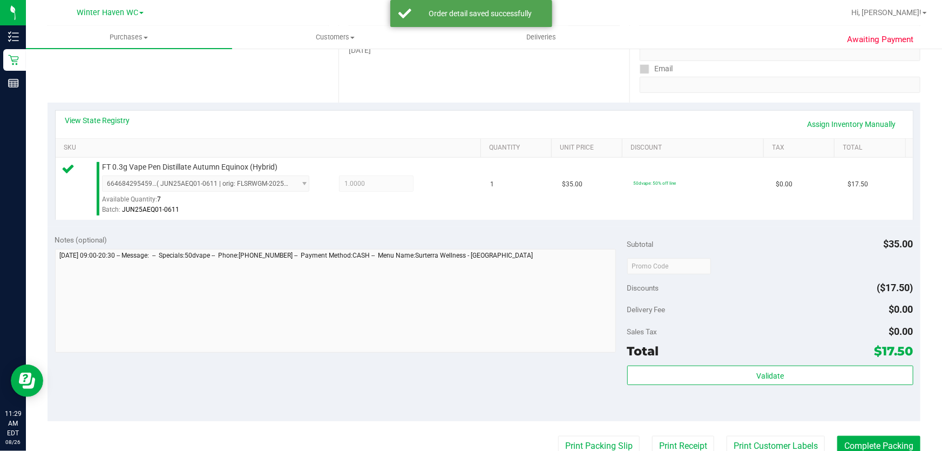
scroll to position [196, 0]
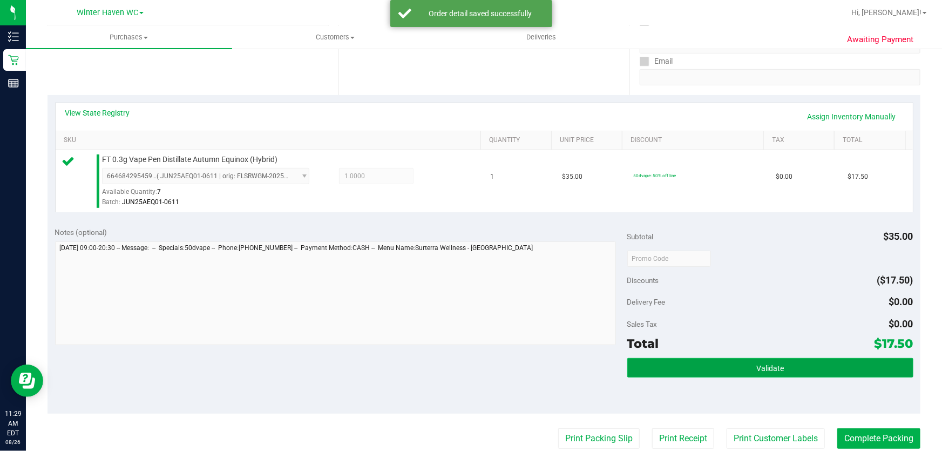
click at [745, 362] on button "Validate" at bounding box center [770, 367] width 286 height 19
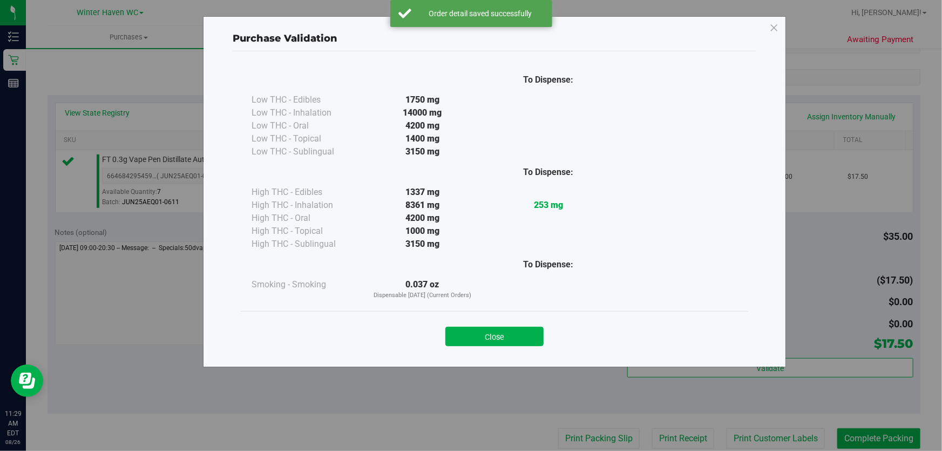
click at [522, 327] on button "Close" at bounding box center [494, 336] width 98 height 19
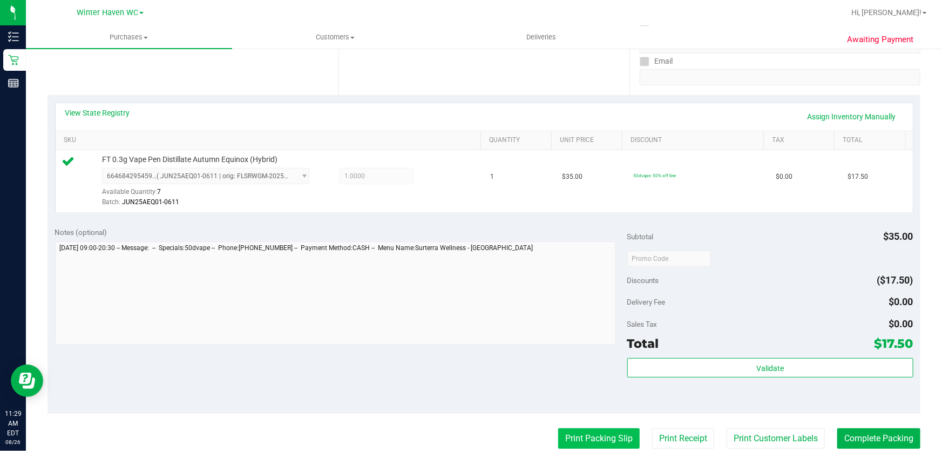
click at [603, 433] on button "Print Packing Slip" at bounding box center [599, 438] width 82 height 21
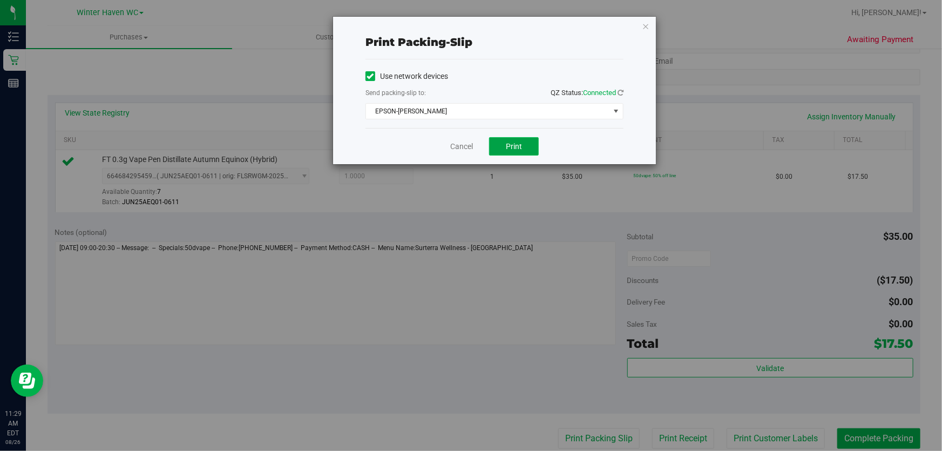
click at [516, 144] on span "Print" at bounding box center [514, 146] width 16 height 9
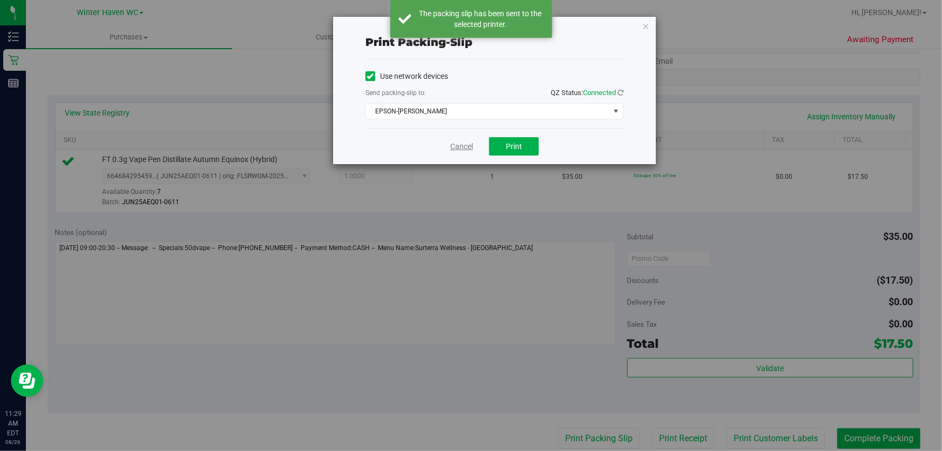
click at [457, 146] on link "Cancel" at bounding box center [461, 146] width 23 height 11
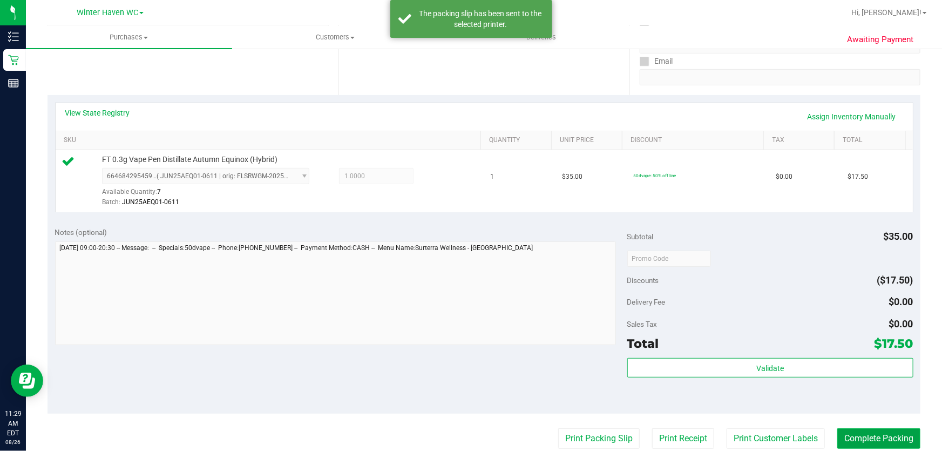
click at [837, 428] on button "Complete Packing" at bounding box center [878, 438] width 83 height 21
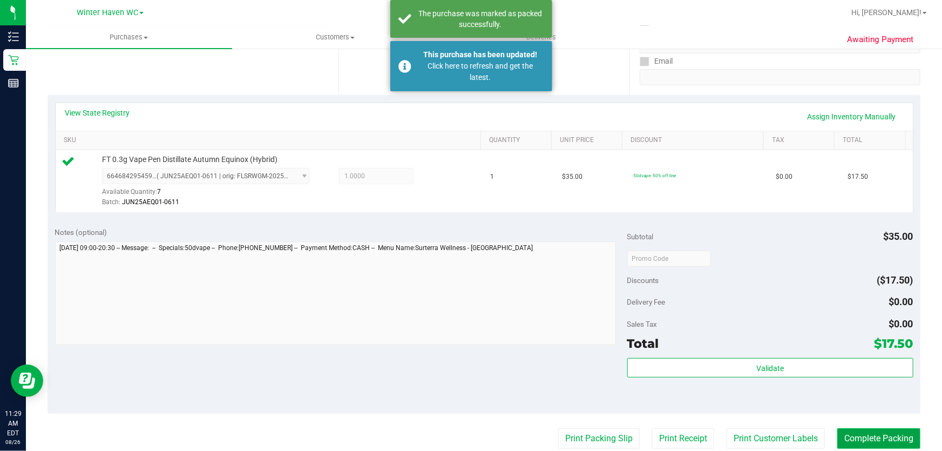
click at [837, 428] on button "Complete Packing" at bounding box center [878, 438] width 83 height 21
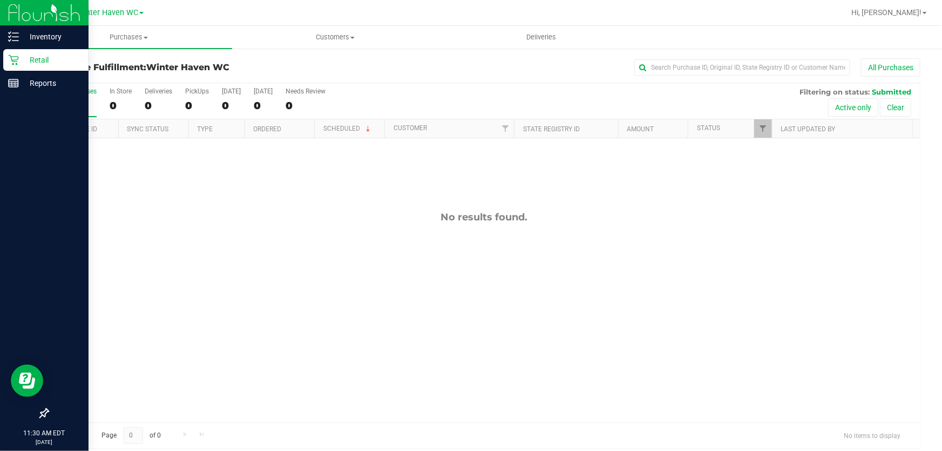
click at [43, 58] on p "Retail" at bounding box center [51, 59] width 65 height 13
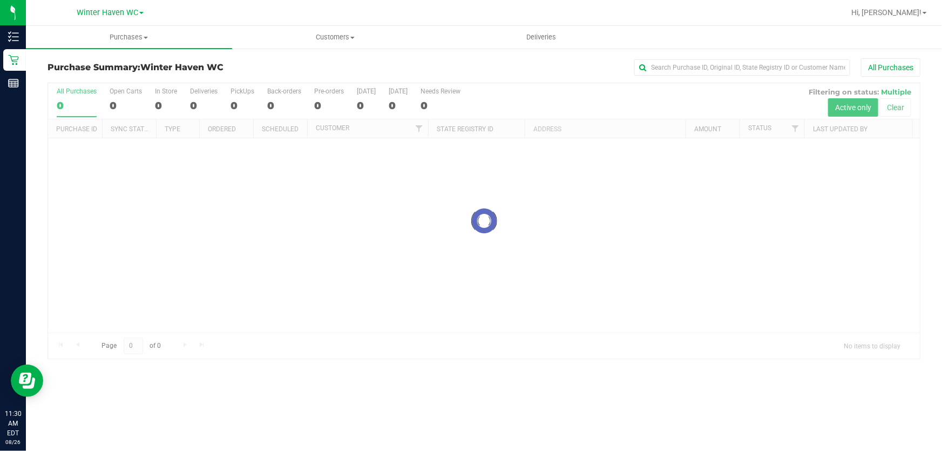
click at [504, 97] on div at bounding box center [484, 220] width 872 height 275
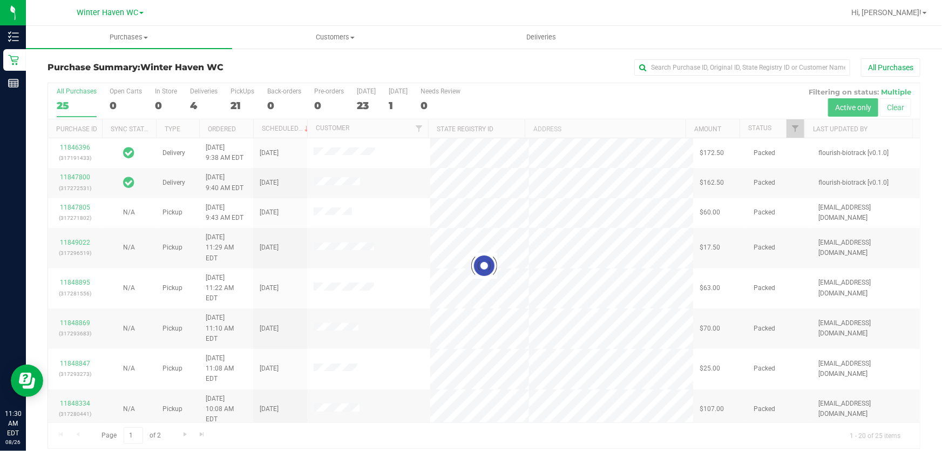
click at [504, 97] on div at bounding box center [484, 265] width 872 height 365
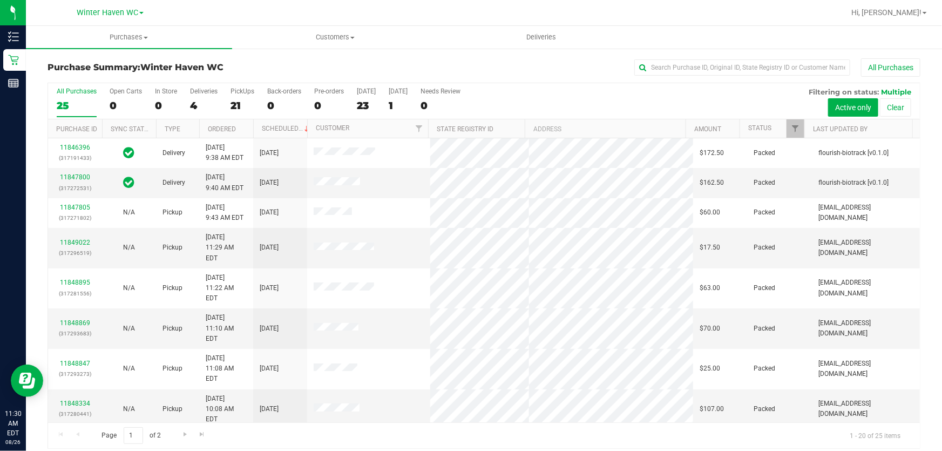
click at [616, 96] on div "All Purchases 25 Open Carts 0 In Store 0 Deliveries 4 PickUps 21 Back-orders 0 …" at bounding box center [484, 101] width 872 height 36
click at [592, 91] on div "All Purchases 25 Open Carts 0 In Store 0 Deliveries 4 PickUps 21 Back-orders 0 …" at bounding box center [484, 87] width 872 height 9
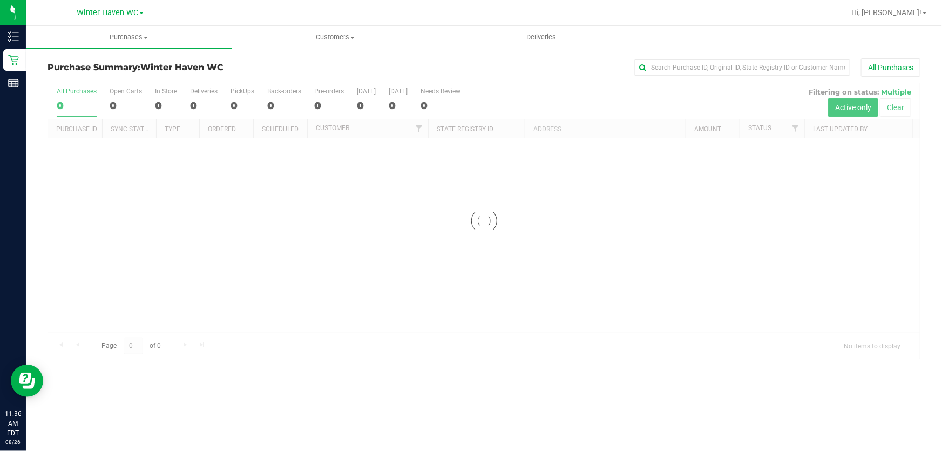
click at [428, 70] on div "All Purchases" at bounding box center [629, 67] width 582 height 18
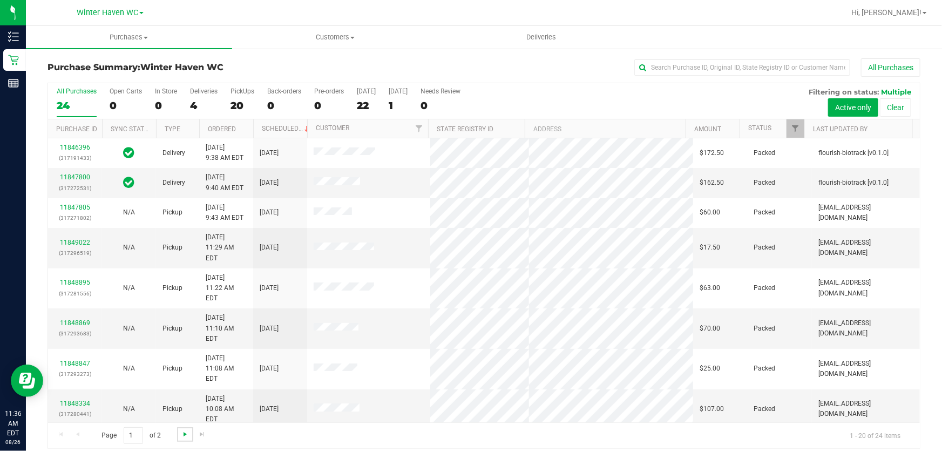
click at [188, 431] on span "Go to the next page" at bounding box center [185, 434] width 9 height 9
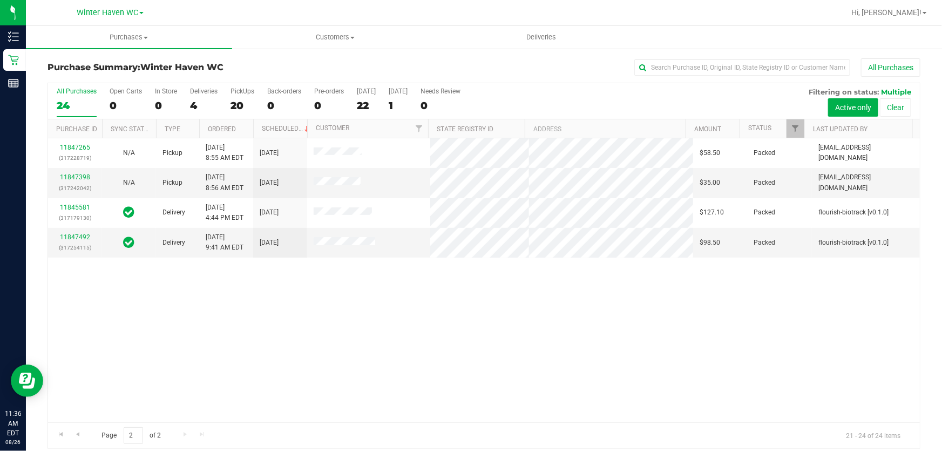
click at [453, 294] on div "11847265 (317228719) N/A Pickup 8/26/2025 8:55 AM EDT 8/26/2025 $58.50 Packed a…" at bounding box center [484, 280] width 872 height 284
click at [62, 436] on span "Go to the first page" at bounding box center [61, 434] width 9 height 9
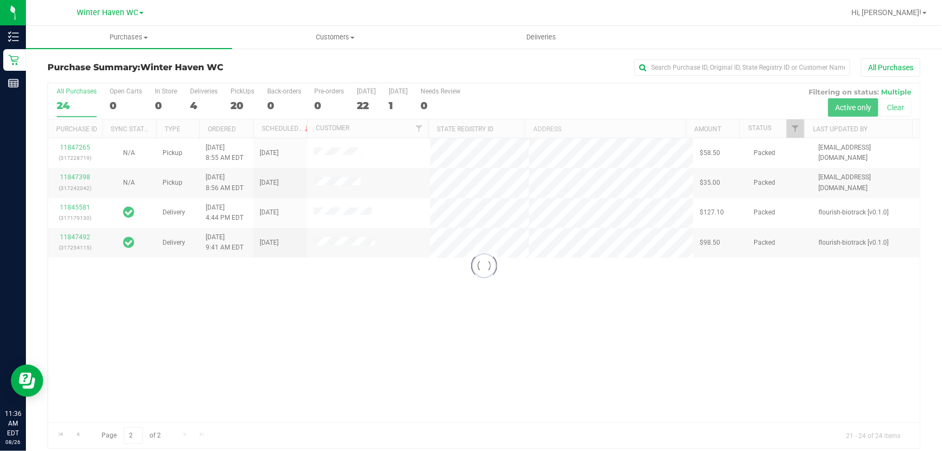
click at [572, 97] on div at bounding box center [484, 265] width 872 height 365
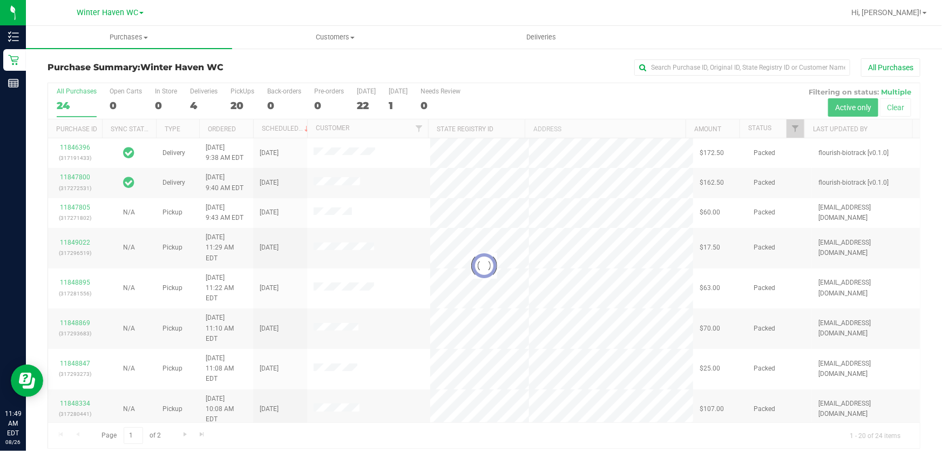
click at [613, 101] on div at bounding box center [484, 265] width 872 height 365
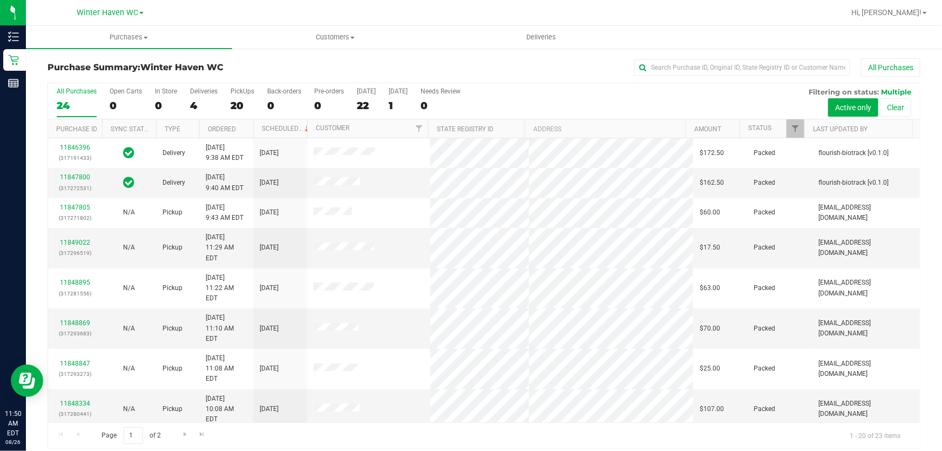
click at [584, 97] on div "All Purchases 24 Open Carts 0 In Store 0 Deliveries 4 PickUps 20 Back-orders 0 …" at bounding box center [484, 101] width 872 height 36
click at [598, 97] on div "All Purchases 24 Open Carts 0 In Store 0 Deliveries 4 PickUps 20 Back-orders 0 …" at bounding box center [484, 101] width 872 height 36
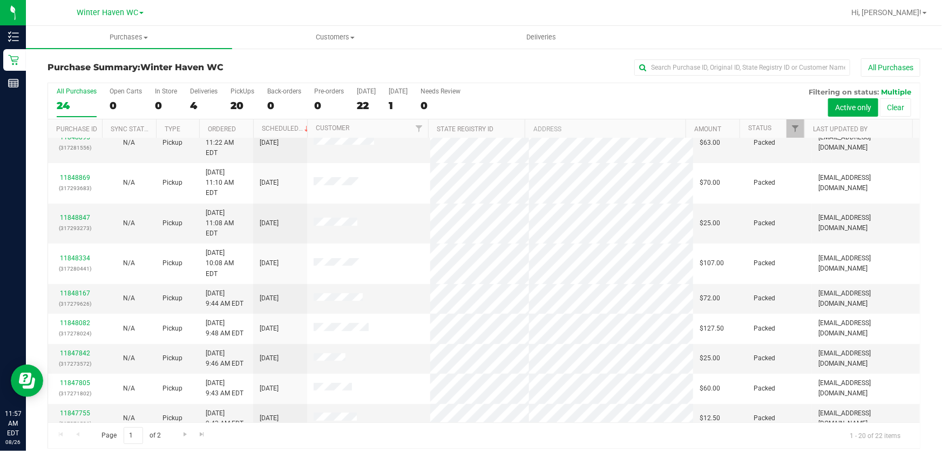
scroll to position [313, 0]
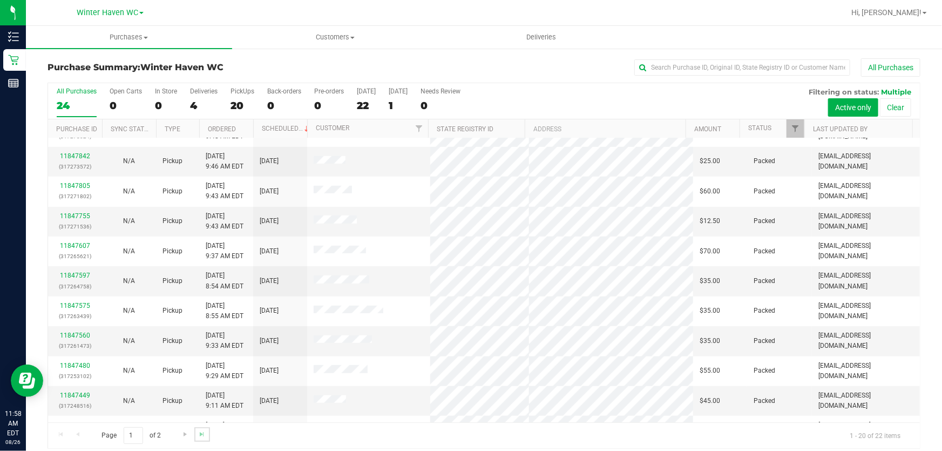
click at [195, 428] on link "Go to the last page" at bounding box center [202, 434] width 16 height 15
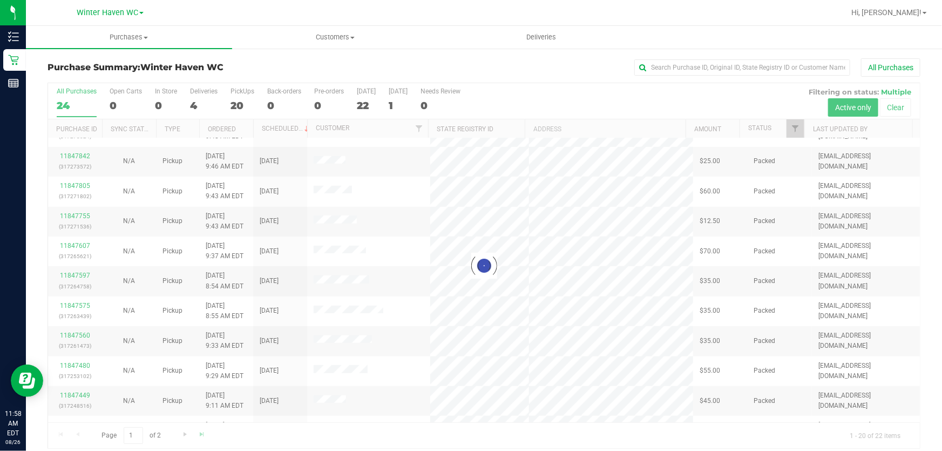
click at [183, 432] on div at bounding box center [484, 265] width 872 height 365
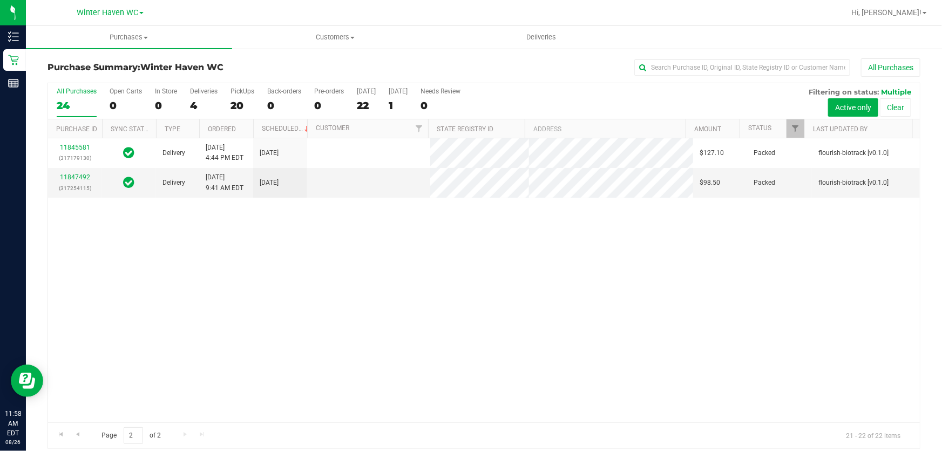
scroll to position [0, 0]
drag, startPoint x: 436, startPoint y: 287, endPoint x: 433, endPoint y: 219, distance: 68.1
click at [438, 286] on div "11845581 (317179130) Delivery 8/25/2025 4:44 PM EDT 8/26/2025 $127.10 Packed fl…" at bounding box center [484, 280] width 872 height 284
click at [59, 435] on span "Go to the first page" at bounding box center [61, 434] width 9 height 9
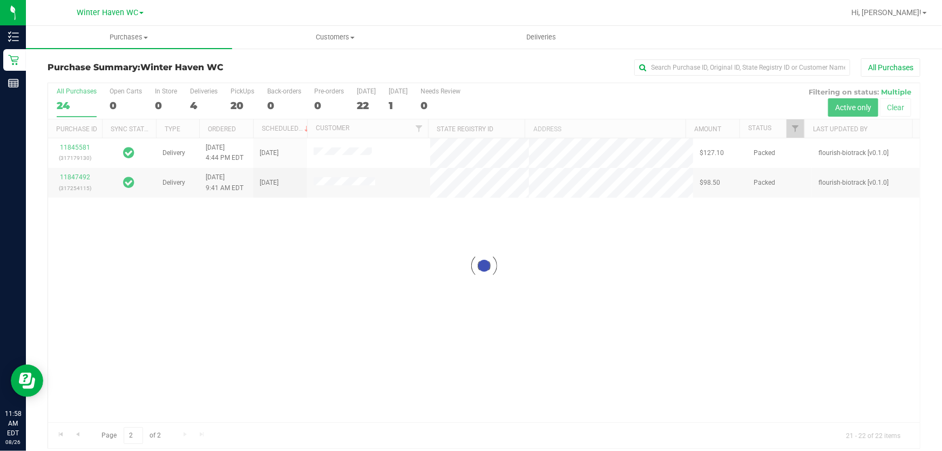
click at [531, 94] on div at bounding box center [484, 265] width 872 height 365
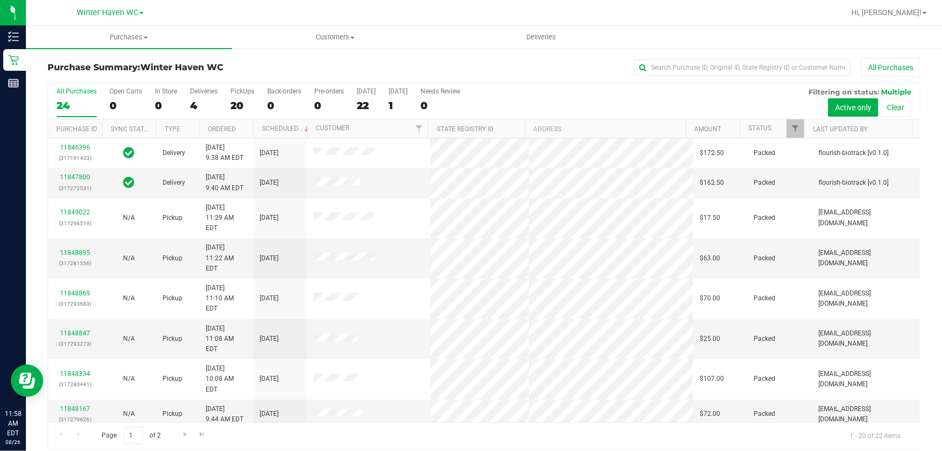
click at [646, 93] on div "All Purchases 24 Open Carts 0 In Store 0 Deliveries 4 PickUps 20 Back-orders 0 …" at bounding box center [484, 101] width 872 height 36
click at [634, 98] on div "All Purchases 24 Open Carts 0 In Store 0 Deliveries 4 PickUps 20 Back-orders 0 …" at bounding box center [484, 101] width 872 height 36
click at [551, 93] on div "All Purchases 24 Open Carts 0 In Store 0 Deliveries 4 PickUps 20 Back-orders 0 …" at bounding box center [484, 101] width 872 height 36
click at [200, 113] on label "Deliveries 4" at bounding box center [204, 102] width 28 height 30
click at [0, 0] on input "Deliveries 4" at bounding box center [0, 0] width 0 height 0
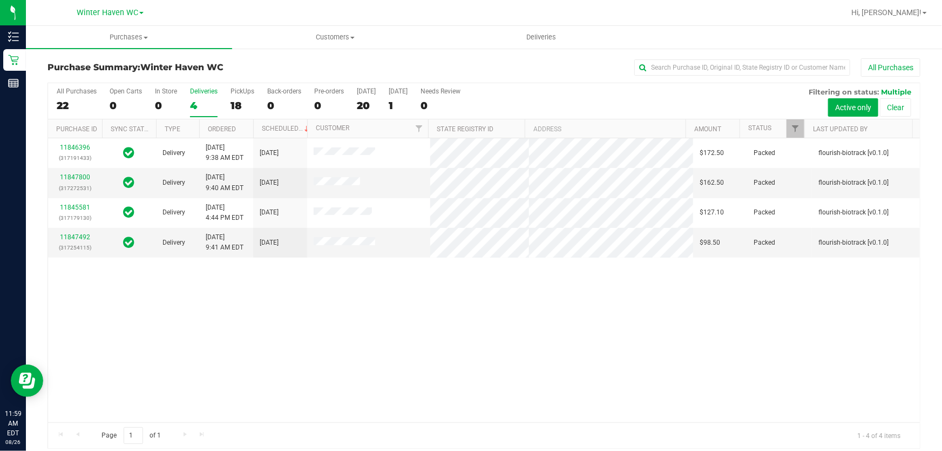
click at [284, 289] on div "11846396 (317191433) Delivery 8/26/2025 9:38 AM EDT 8/28/2025 $172.50 Packed fl…" at bounding box center [484, 280] width 872 height 284
click at [580, 92] on div "All Purchases 22 Open Carts 0 In Store 0 Deliveries 4 PickUps 18 Back-orders 0 …" at bounding box center [484, 101] width 872 height 36
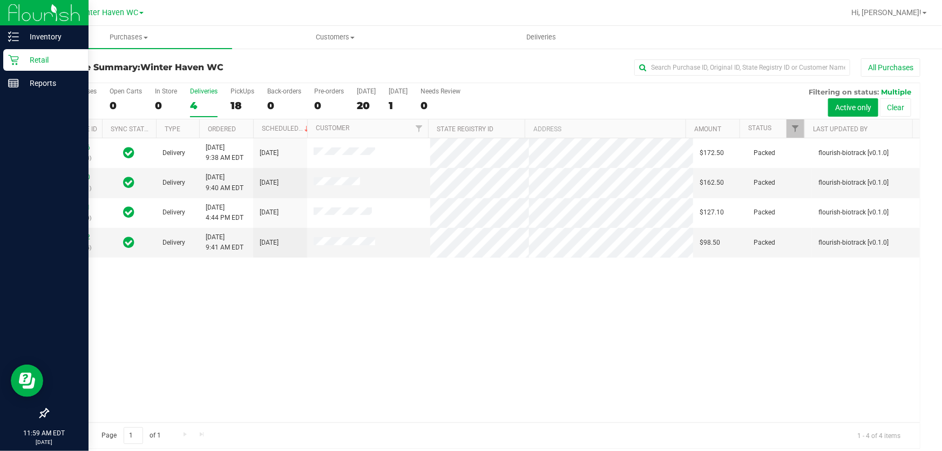
click at [42, 58] on p "Retail" at bounding box center [51, 59] width 65 height 13
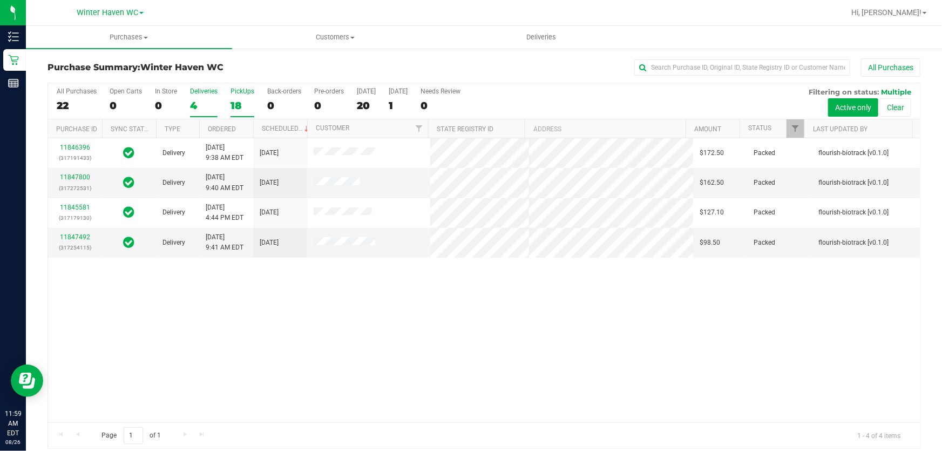
click at [241, 96] on label "PickUps 18" at bounding box center [243, 102] width 24 height 30
click at [0, 0] on input "PickUps 18" at bounding box center [0, 0] width 0 height 0
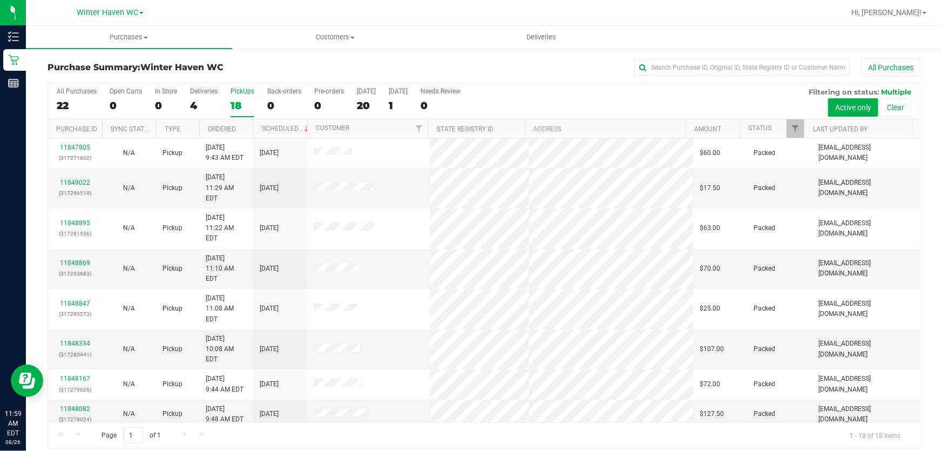
click at [640, 93] on div "All Purchases 22 Open Carts 0 In Store 0 Deliveries 4 PickUps 18 Back-orders 0 …" at bounding box center [484, 101] width 872 height 36
click at [200, 103] on div "4" at bounding box center [204, 105] width 28 height 12
click at [0, 0] on input "Deliveries 4" at bounding box center [0, 0] width 0 height 0
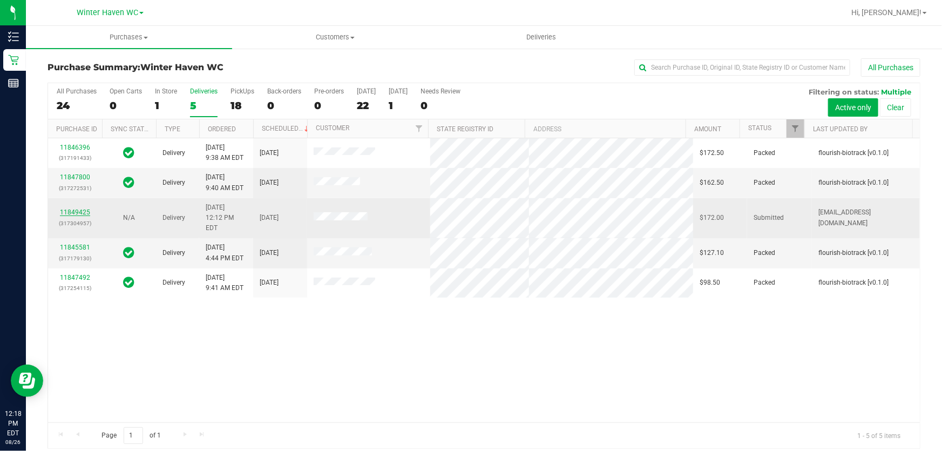
click at [75, 208] on link "11849425" at bounding box center [75, 212] width 30 height 8
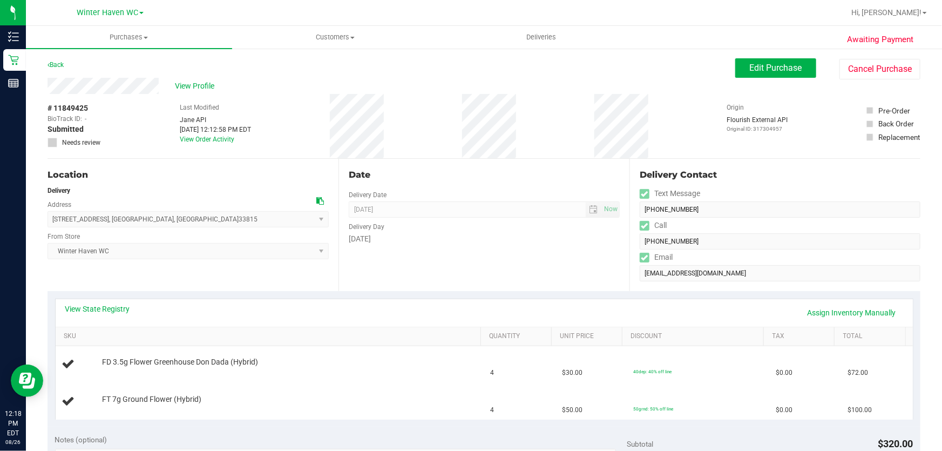
click at [309, 77] on div "Back Edit Purchase Cancel Purchase" at bounding box center [484, 67] width 873 height 19
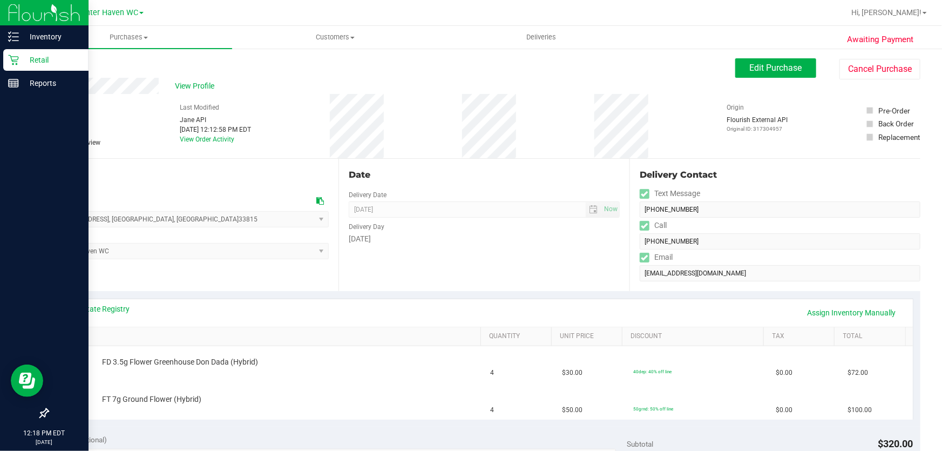
click at [37, 57] on p "Retail" at bounding box center [51, 59] width 65 height 13
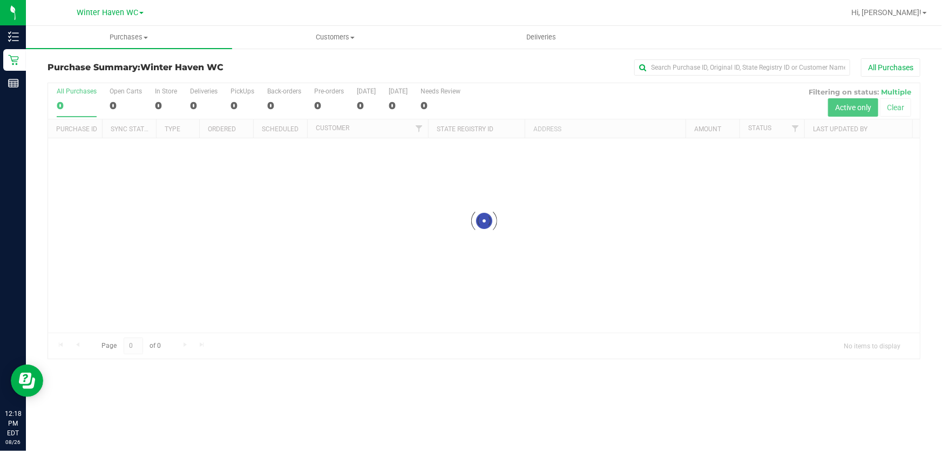
click at [384, 62] on div "All Purchases" at bounding box center [629, 67] width 582 height 18
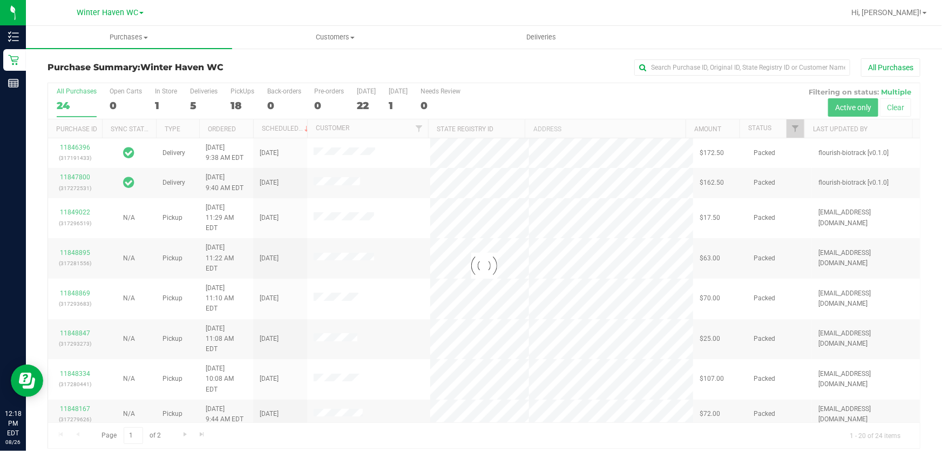
click at [532, 92] on div at bounding box center [484, 265] width 872 height 365
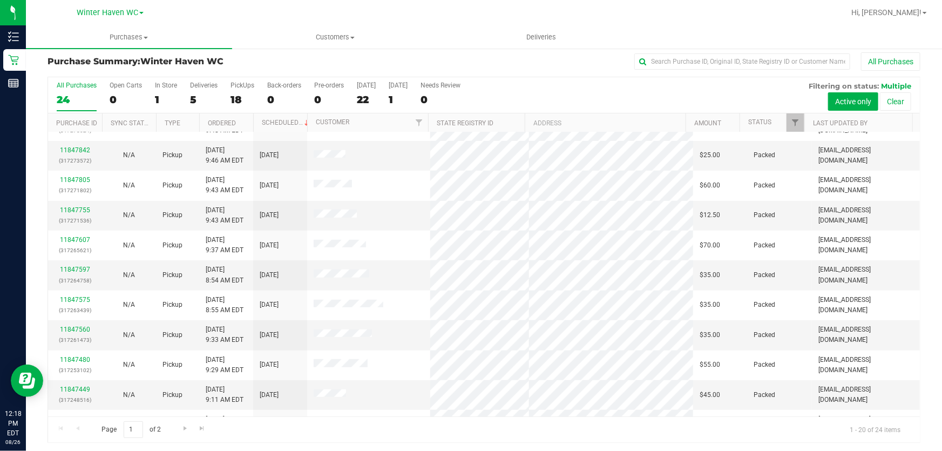
scroll to position [8, 0]
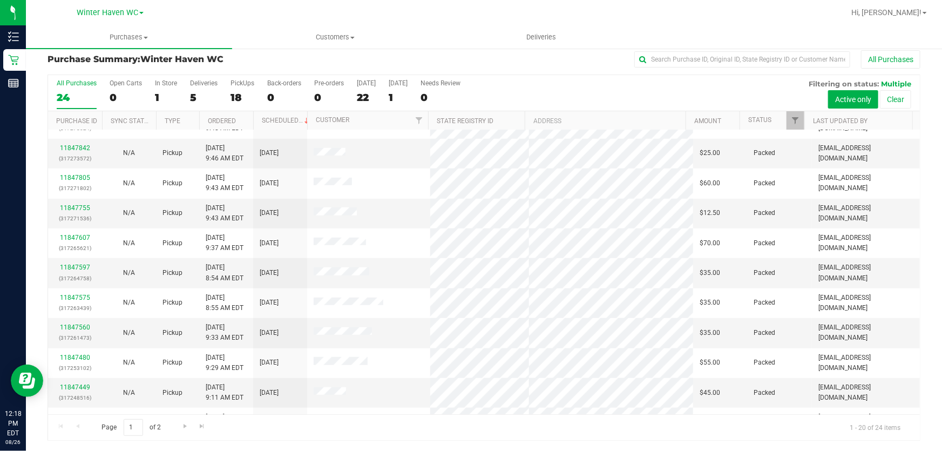
click at [227, 89] on div "All Purchases 24 Open Carts 0 In Store 1 Deliveries 5 PickUps 18 Back-orders 0 …" at bounding box center [484, 93] width 872 height 36
click at [236, 91] on div "18" at bounding box center [243, 97] width 24 height 12
click at [0, 0] on input "PickUps 18" at bounding box center [0, 0] width 0 height 0
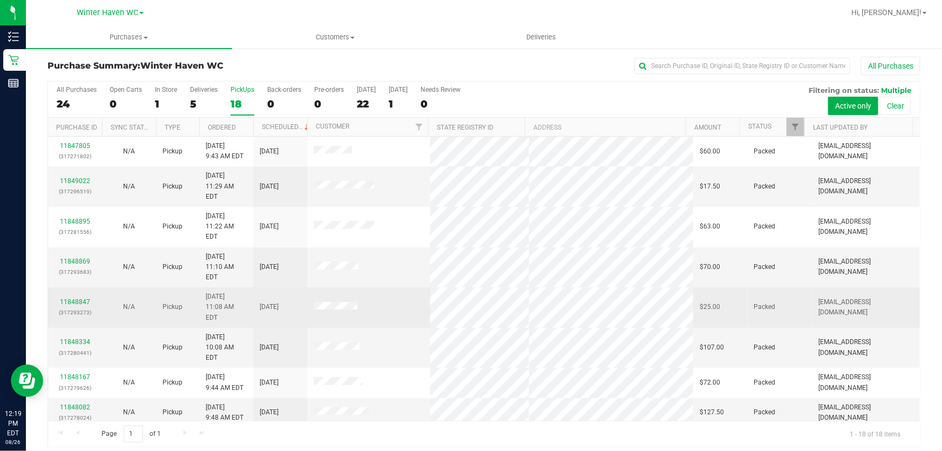
scroll to position [0, 0]
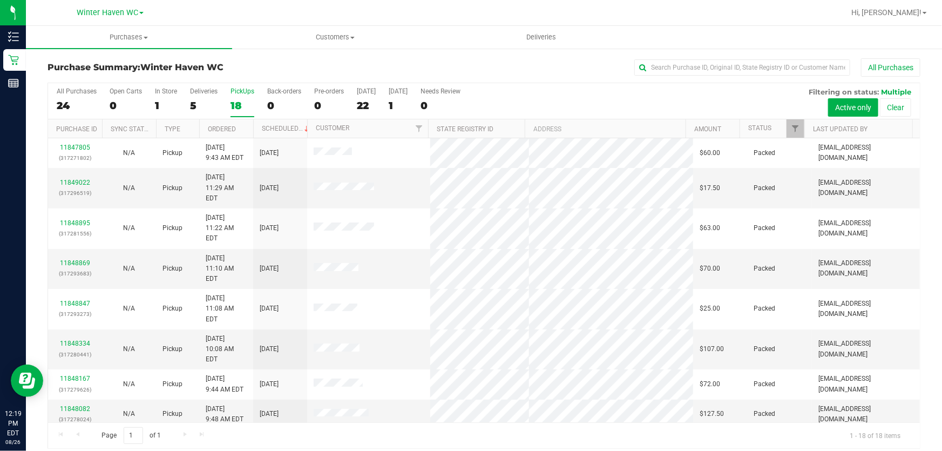
click at [555, 106] on div "All Purchases 24 Open Carts 0 In Store 1 Deliveries 5 PickUps 18 Back-orders 0 …" at bounding box center [484, 101] width 872 height 36
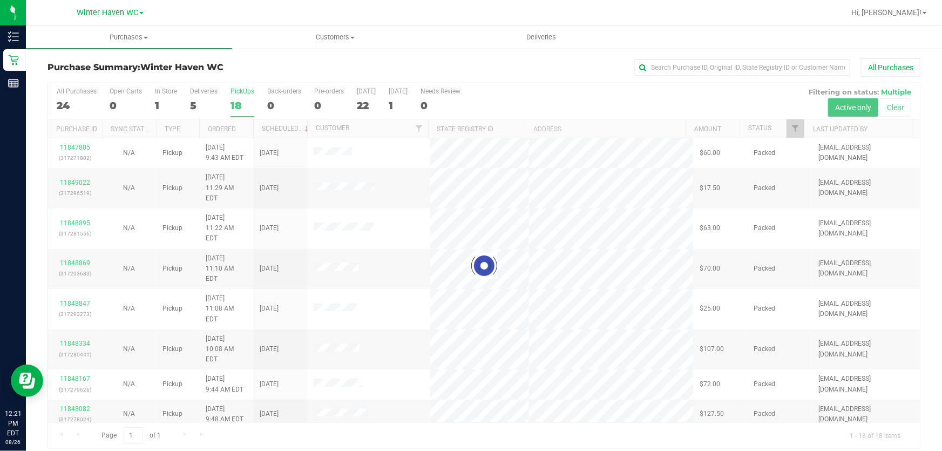
click at [555, 106] on div at bounding box center [484, 265] width 872 height 365
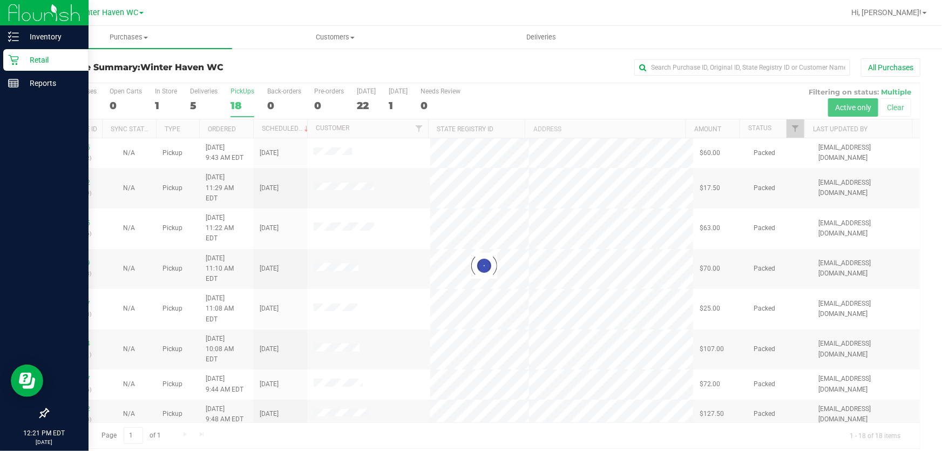
click at [35, 57] on p "Retail" at bounding box center [51, 59] width 65 height 13
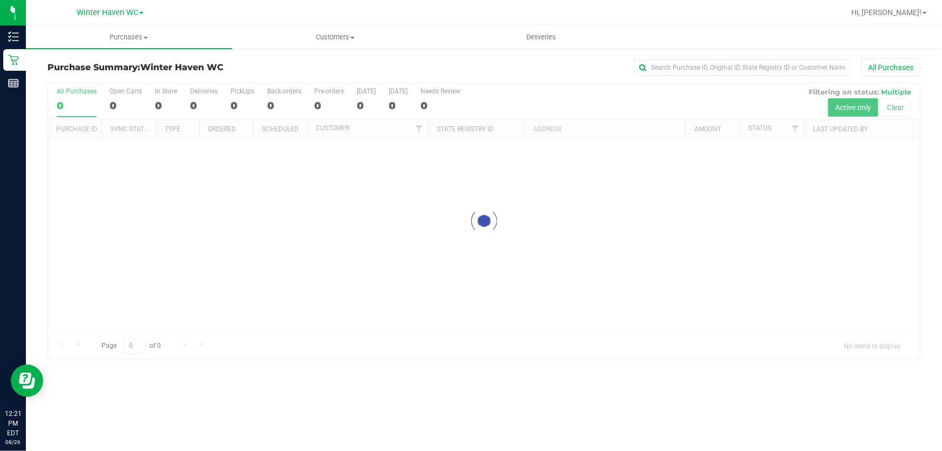
click at [536, 92] on div at bounding box center [484, 220] width 872 height 275
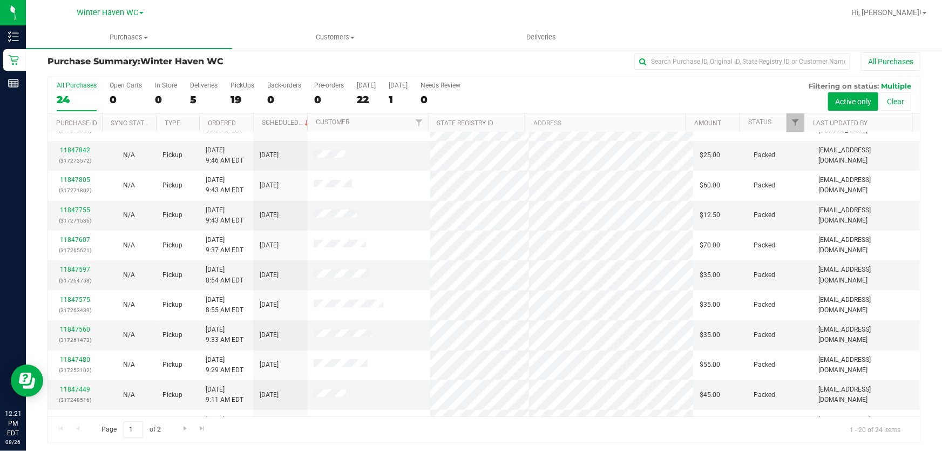
scroll to position [8, 0]
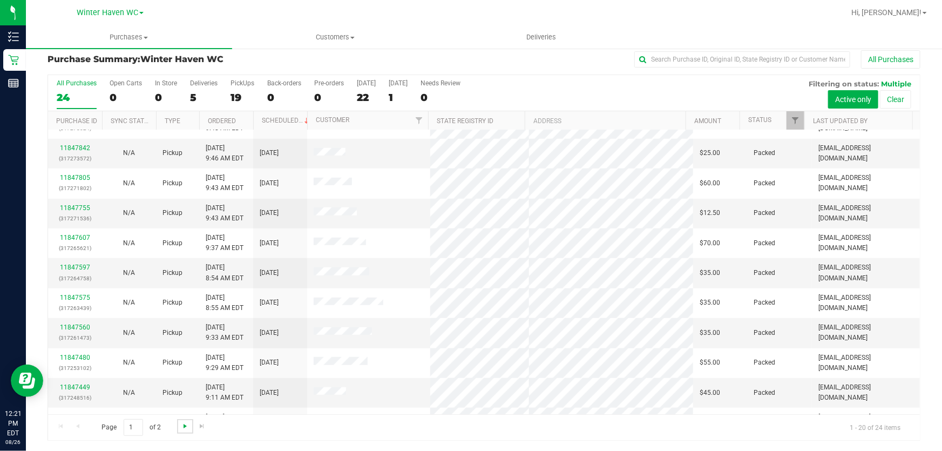
click at [187, 426] on span "Go to the next page" at bounding box center [185, 426] width 9 height 9
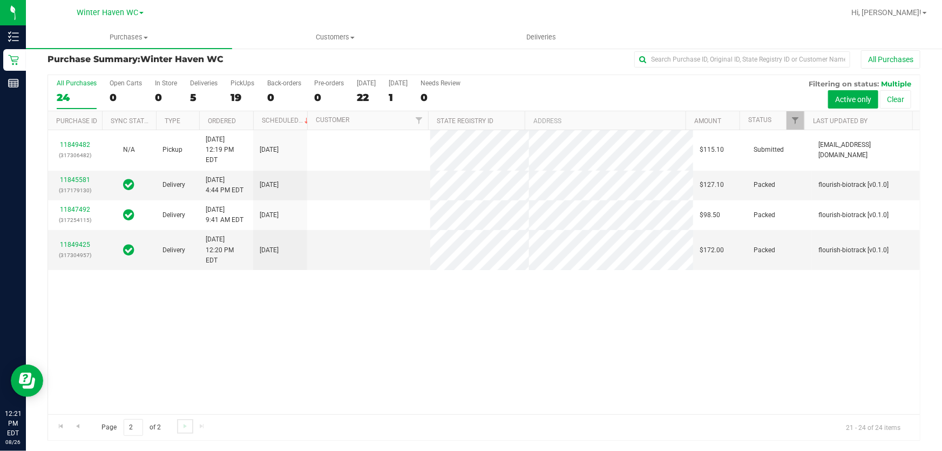
scroll to position [0, 0]
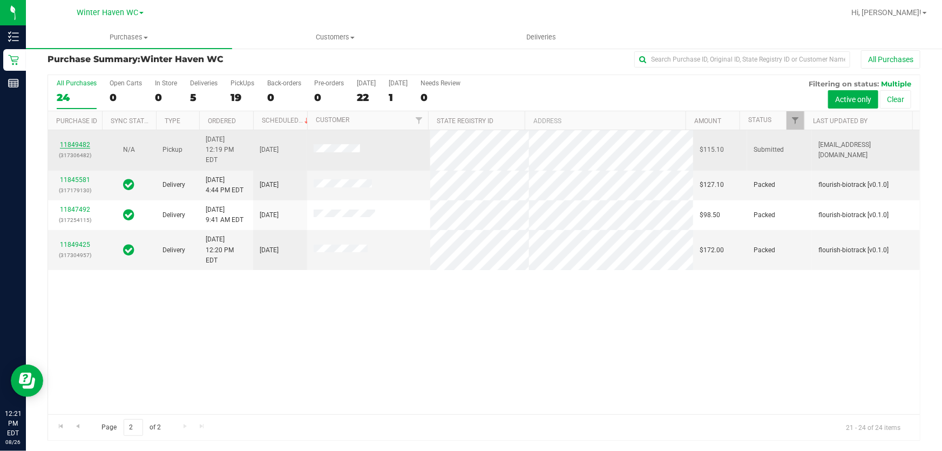
click at [77, 141] on link "11849482" at bounding box center [75, 145] width 30 height 8
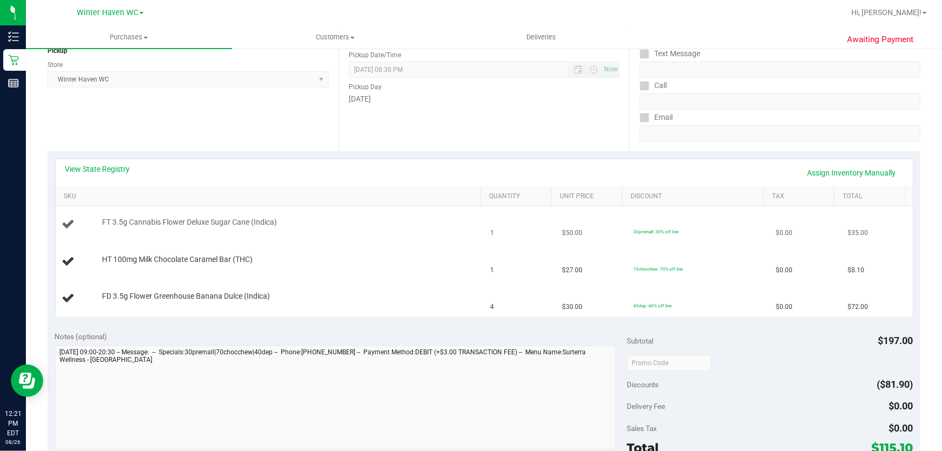
scroll to position [205, 0]
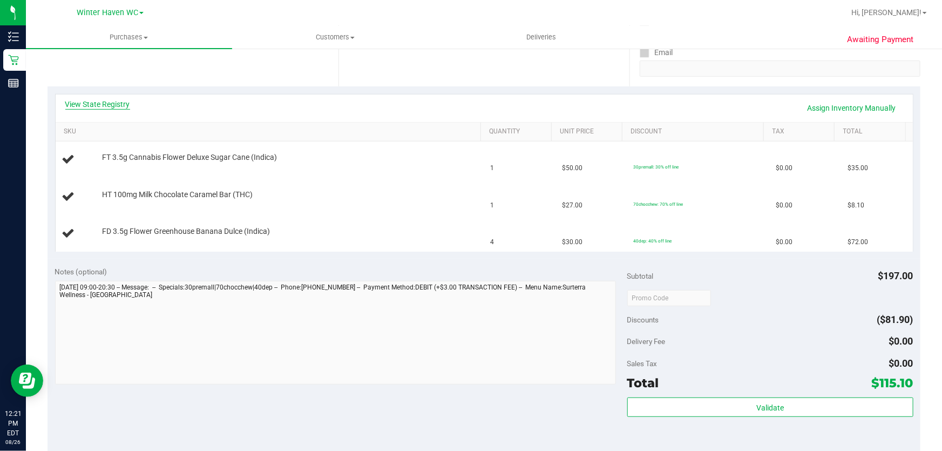
click at [86, 105] on link "View State Registry" at bounding box center [97, 104] width 65 height 11
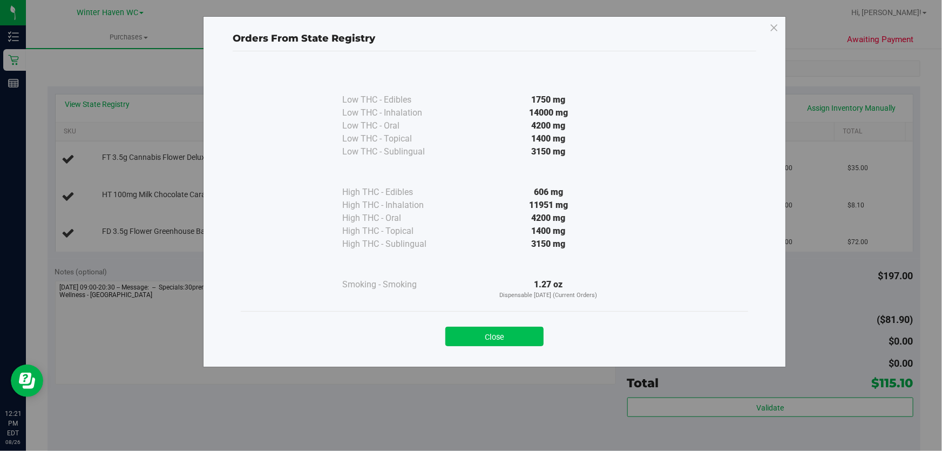
click at [521, 337] on button "Close" at bounding box center [494, 336] width 98 height 19
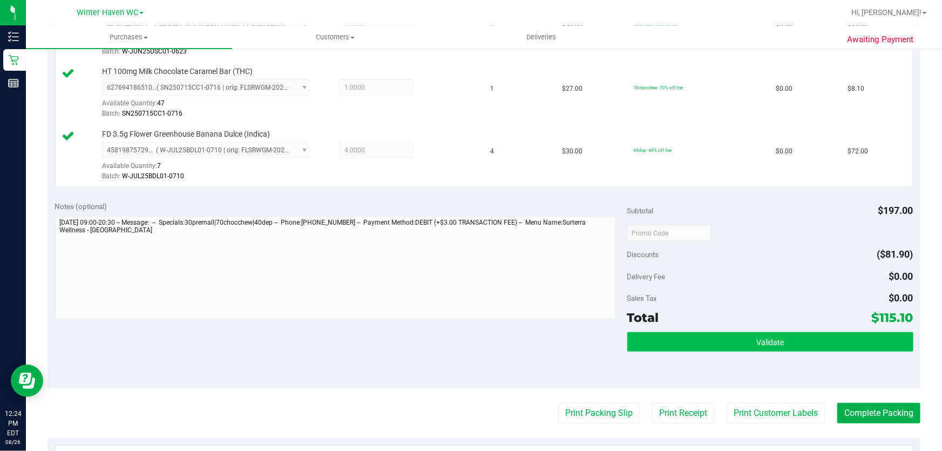
scroll to position [401, 0]
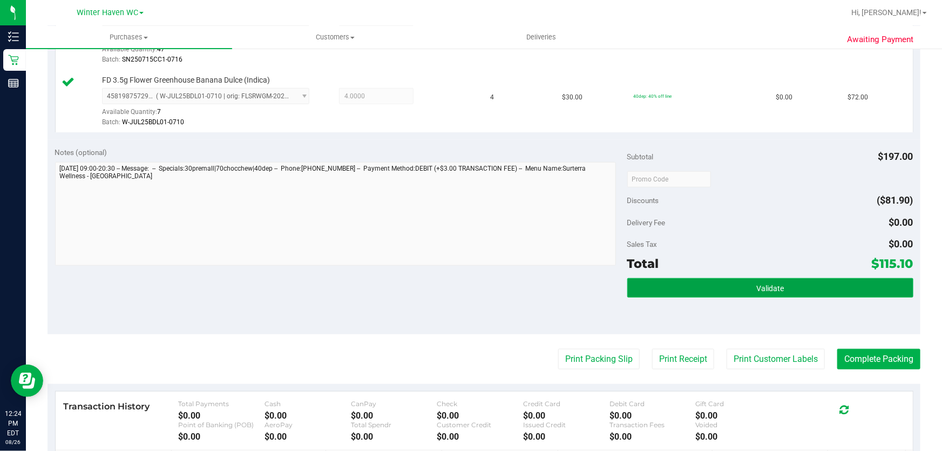
click at [632, 283] on button "Validate" at bounding box center [770, 287] width 286 height 19
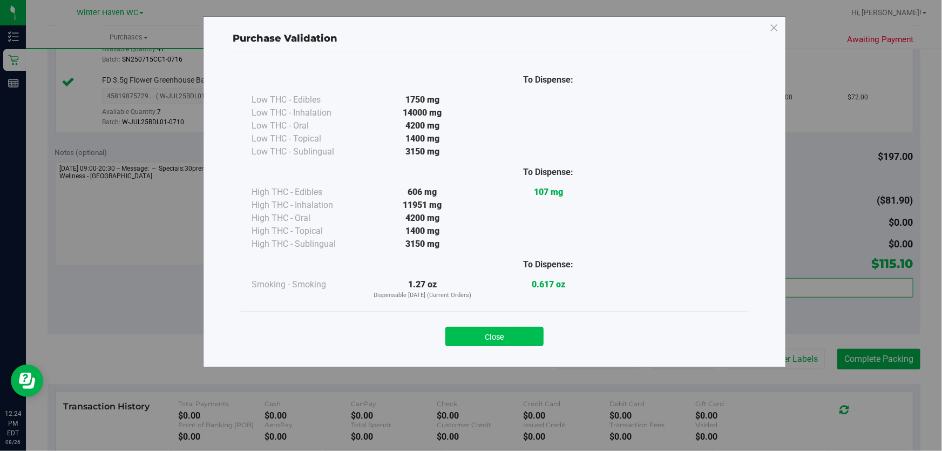
click at [518, 333] on button "Close" at bounding box center [494, 336] width 98 height 19
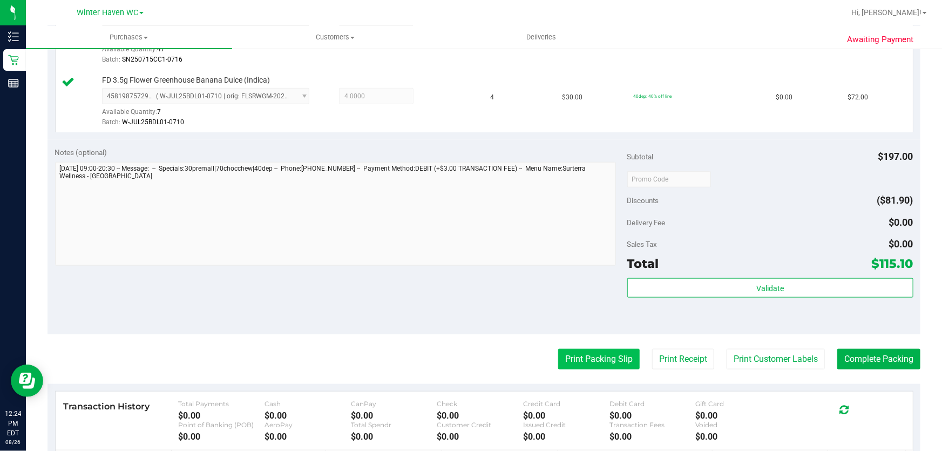
click at [591, 350] on button "Print Packing Slip" at bounding box center [599, 359] width 82 height 21
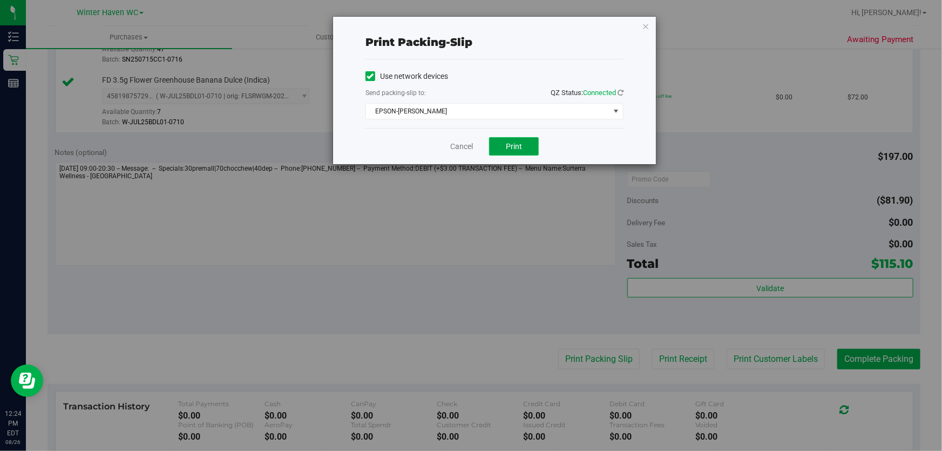
click at [526, 145] on button "Print" at bounding box center [514, 146] width 50 height 18
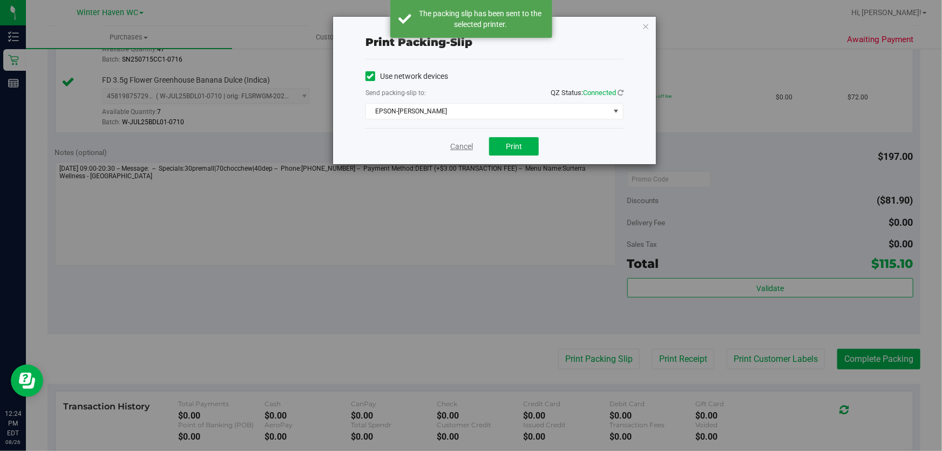
click at [469, 147] on link "Cancel" at bounding box center [461, 146] width 23 height 11
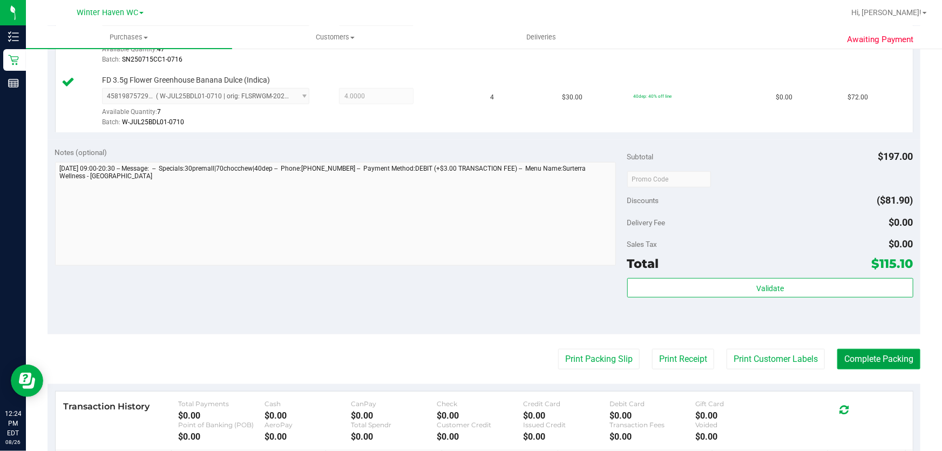
click at [864, 351] on button "Complete Packing" at bounding box center [878, 359] width 83 height 21
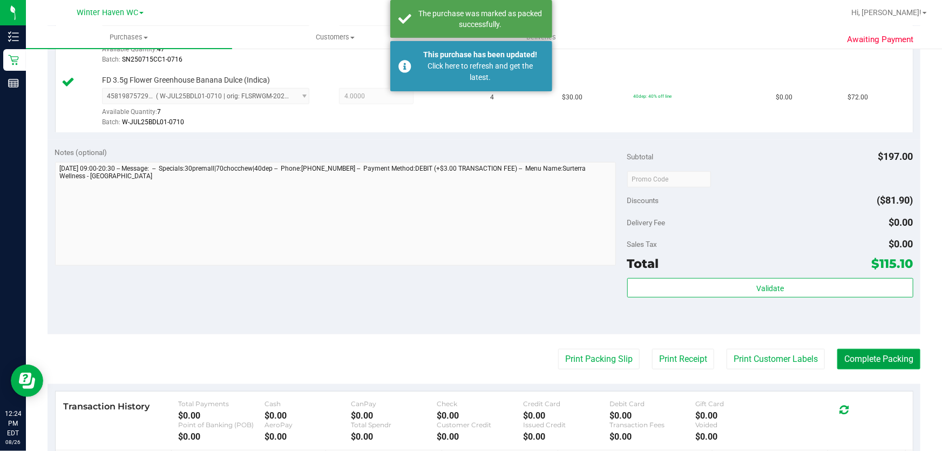
click at [864, 353] on button "Complete Packing" at bounding box center [878, 359] width 83 height 21
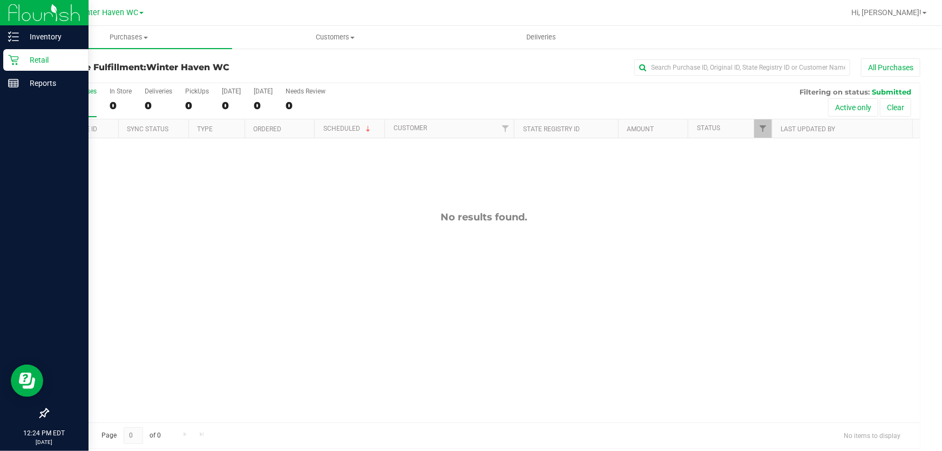
click at [44, 58] on p "Retail" at bounding box center [51, 59] width 65 height 13
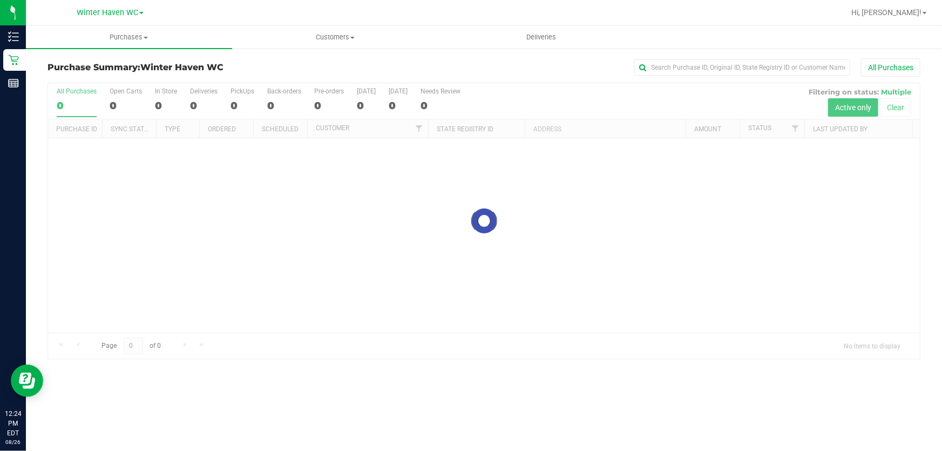
click at [521, 95] on div at bounding box center [484, 220] width 872 height 275
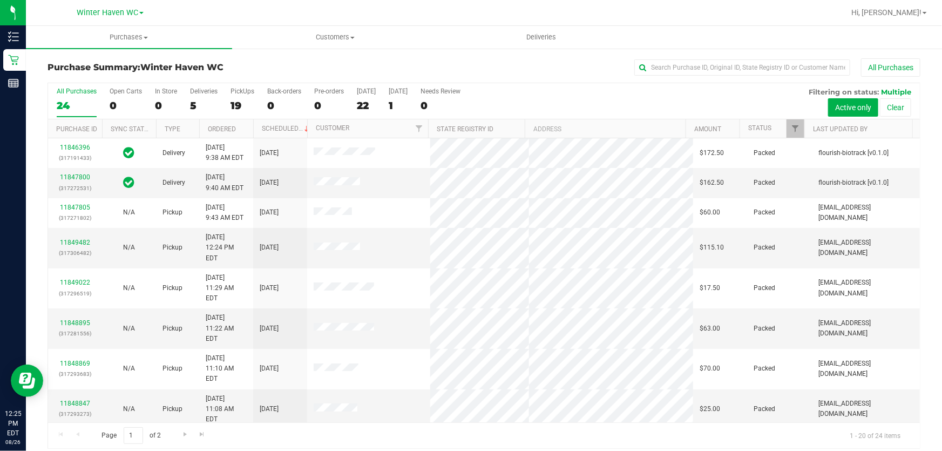
click at [601, 92] on div "All Purchases 24 Open Carts 0 In Store 0 Deliveries 5 PickUps 19 Back-orders 0 …" at bounding box center [484, 101] width 872 height 36
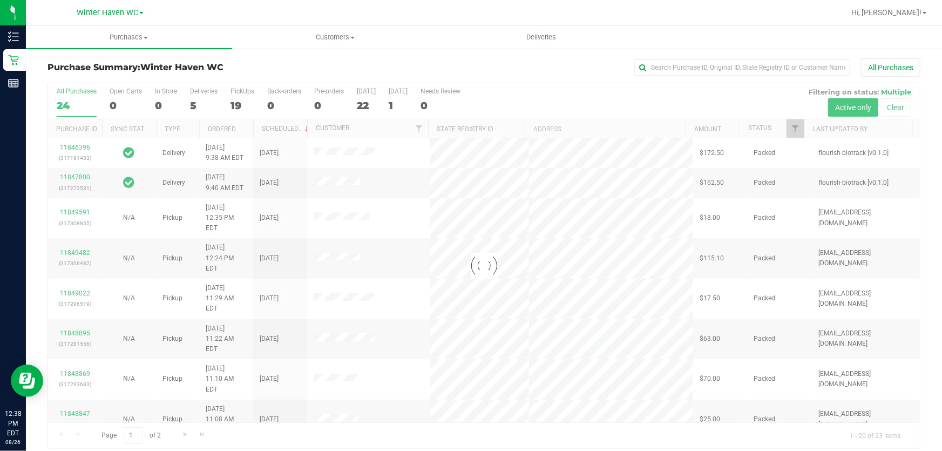
click at [464, 60] on div "All Purchases" at bounding box center [629, 67] width 582 height 18
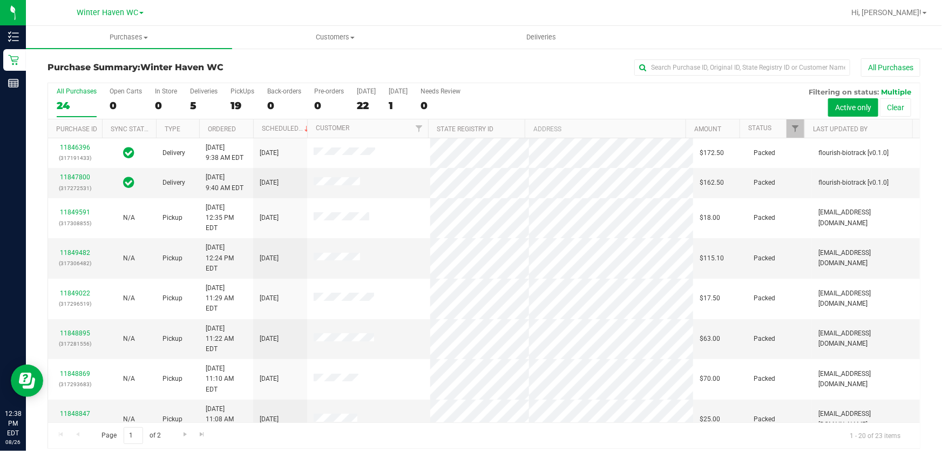
click at [586, 98] on div "All Purchases 24 Open Carts 0 In Store 0 Deliveries 5 PickUps 19 Back-orders 0 …" at bounding box center [484, 101] width 872 height 36
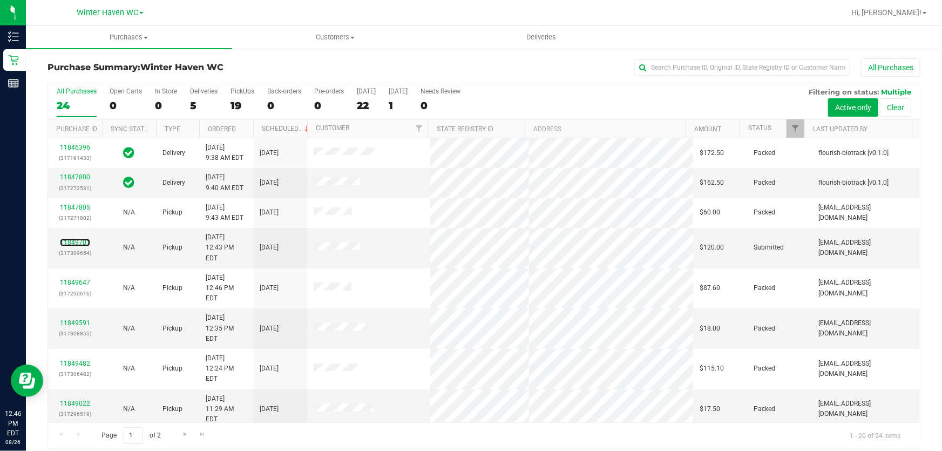
click at [84, 239] on link "11849701" at bounding box center [75, 243] width 30 height 8
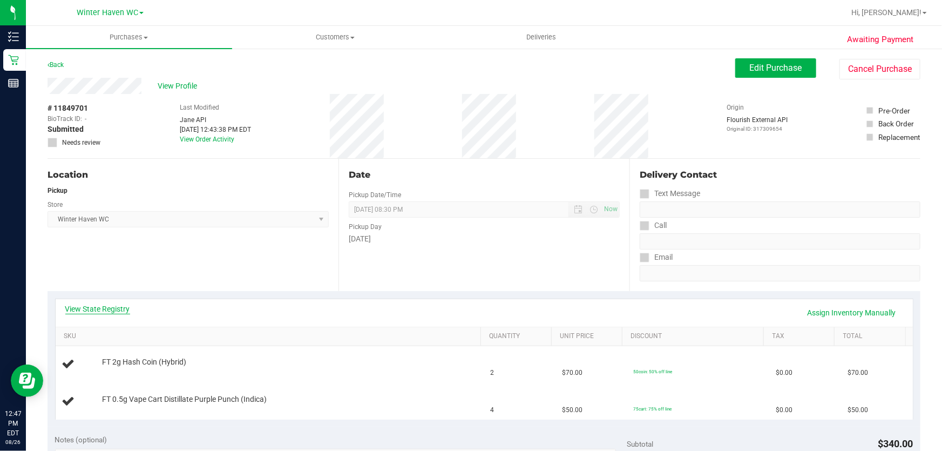
click at [107, 309] on link "View State Registry" at bounding box center [97, 308] width 65 height 11
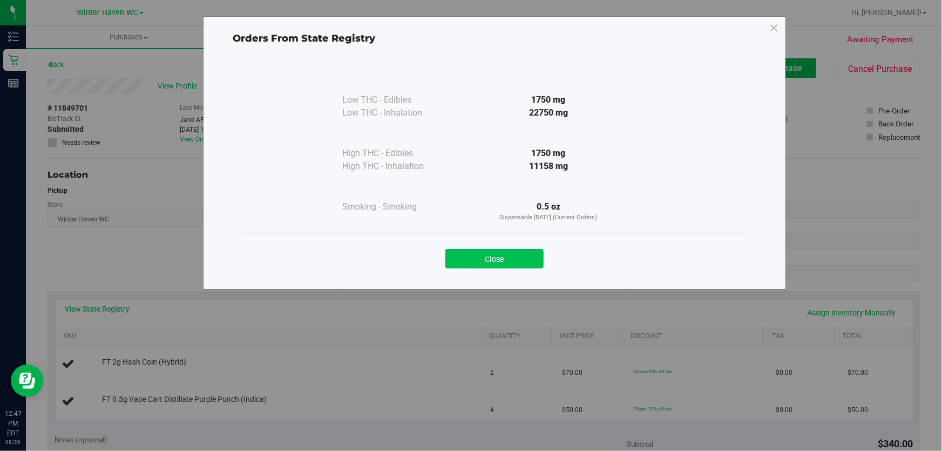
click at [506, 256] on button "Close" at bounding box center [494, 258] width 98 height 19
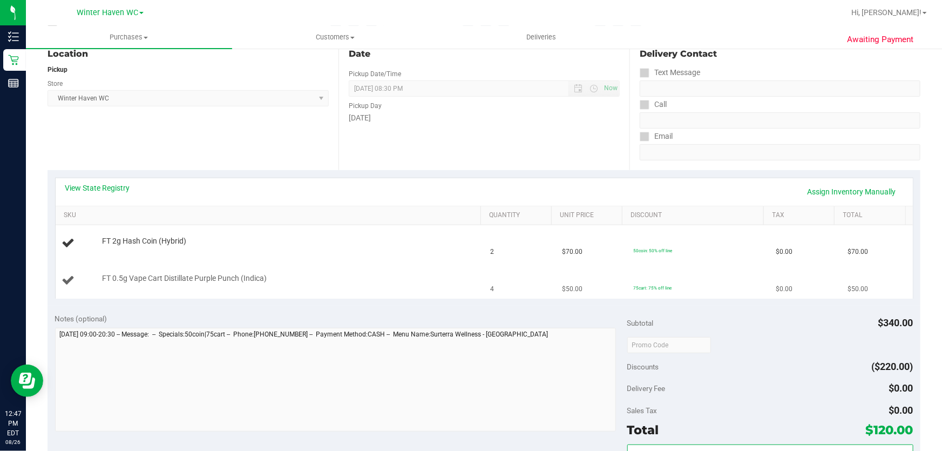
scroll to position [147, 0]
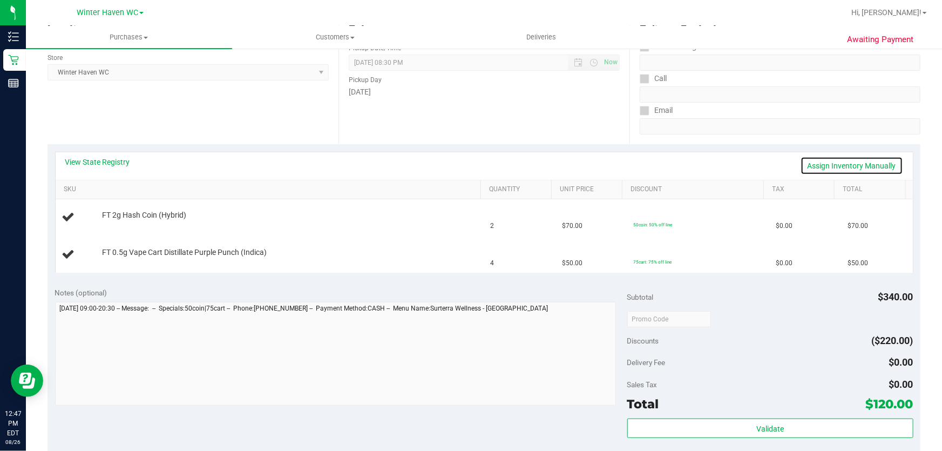
click at [833, 160] on link "Assign Inventory Manually" at bounding box center [852, 166] width 103 height 18
click at [134, 220] on link "Add Package" at bounding box center [121, 223] width 39 height 8
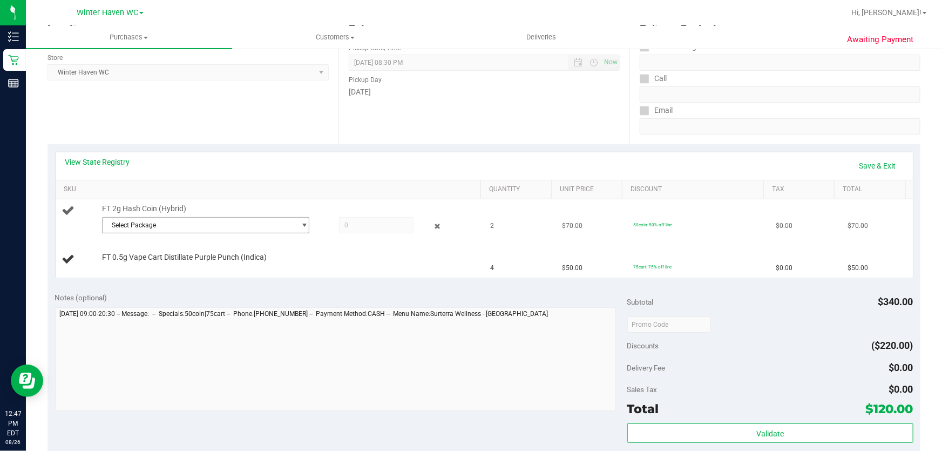
click at [262, 226] on span "Select Package" at bounding box center [199, 225] width 193 height 15
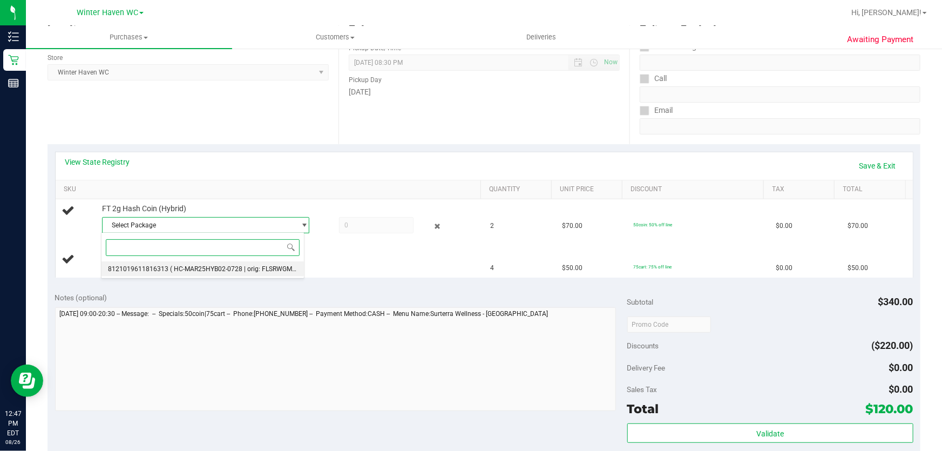
click at [266, 267] on span "( HC-MAR25HYB02-0728 | orig: FLSRWGM-20250804-928 )" at bounding box center [255, 269] width 171 height 8
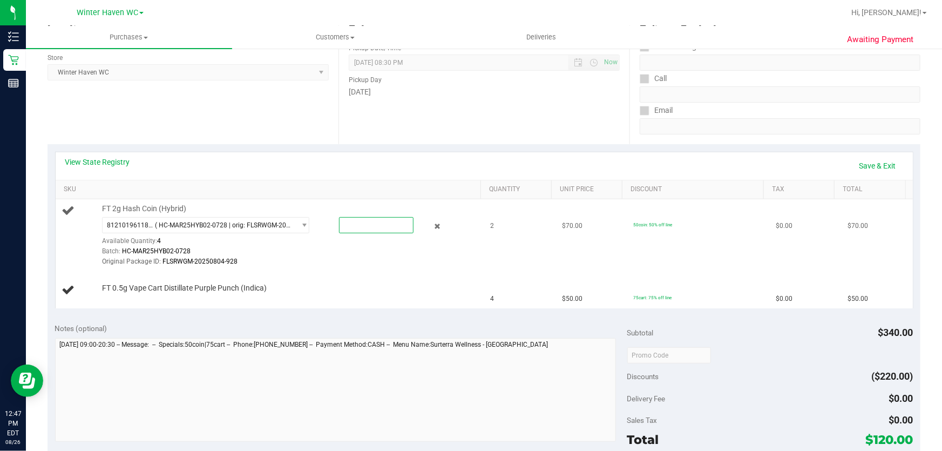
click at [371, 231] on span at bounding box center [376, 225] width 75 height 16
type input "2"
type input "2.0000"
click at [889, 166] on link "Save & Exit" at bounding box center [877, 166] width 51 height 18
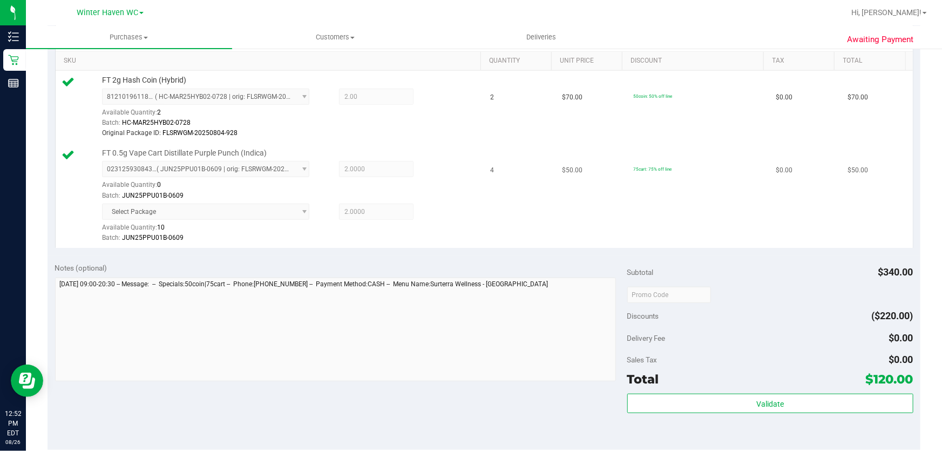
scroll to position [392, 0]
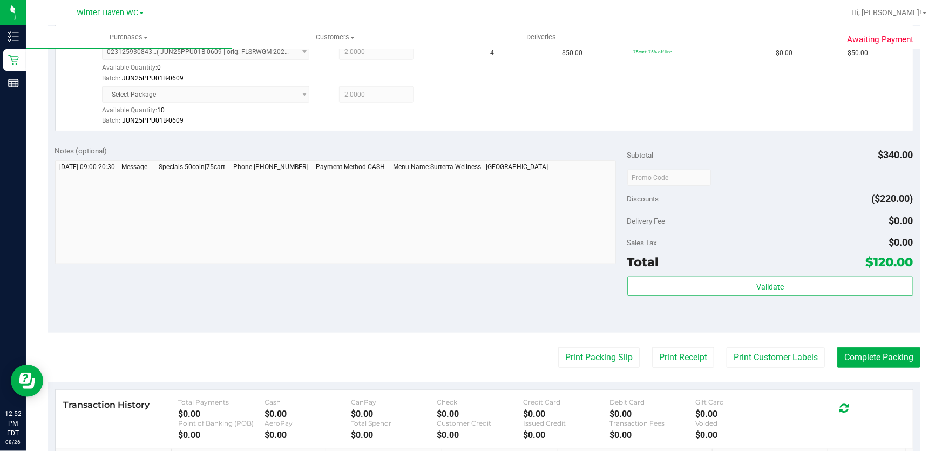
click at [751, 207] on div "Discounts ($220.00)" at bounding box center [770, 198] width 286 height 19
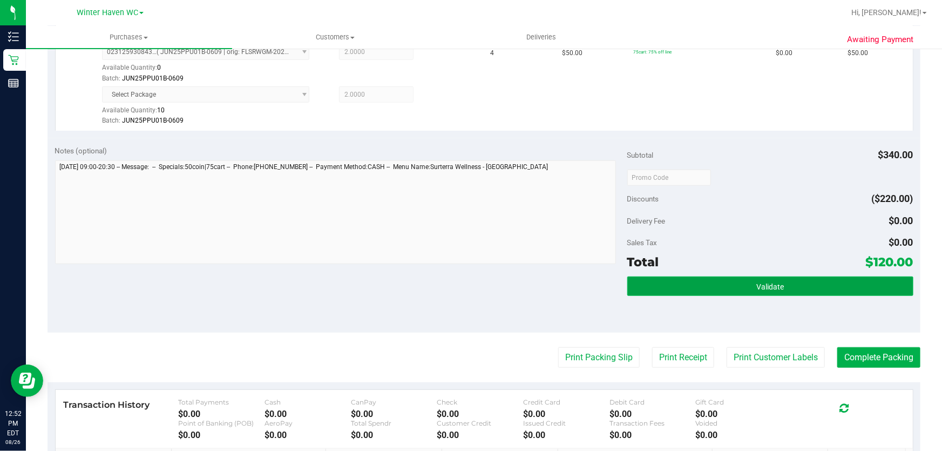
click at [810, 283] on button "Validate" at bounding box center [770, 285] width 286 height 19
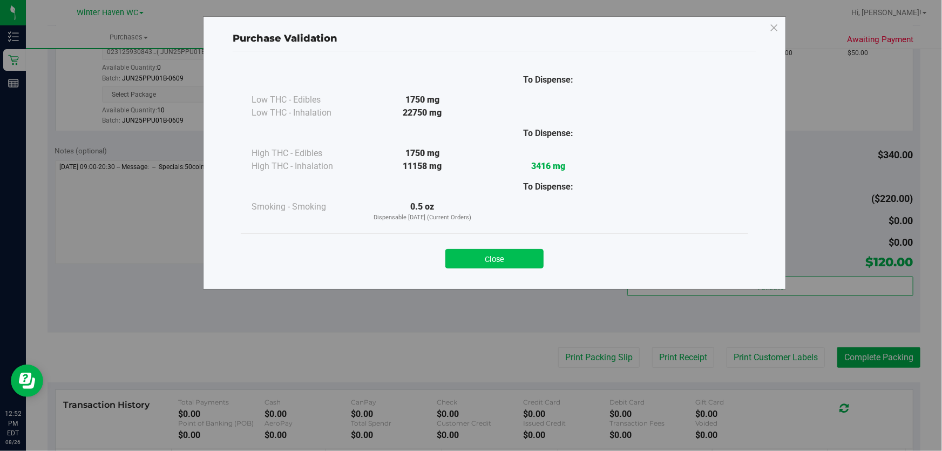
click at [521, 253] on button "Close" at bounding box center [494, 258] width 98 height 19
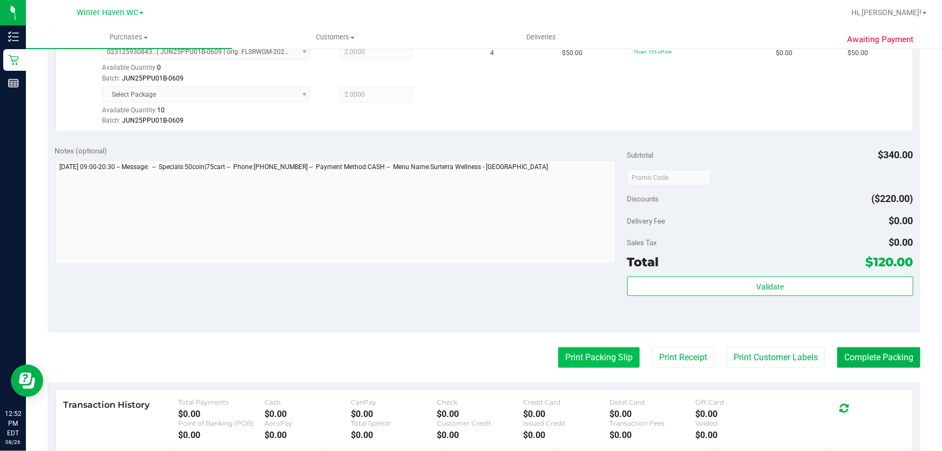
click at [588, 357] on button "Print Packing Slip" at bounding box center [599, 357] width 82 height 21
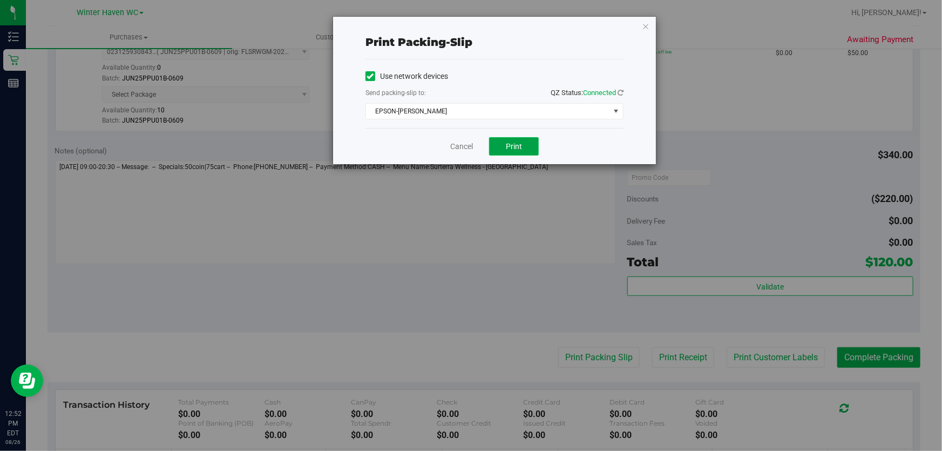
click at [523, 139] on button "Print" at bounding box center [514, 146] width 50 height 18
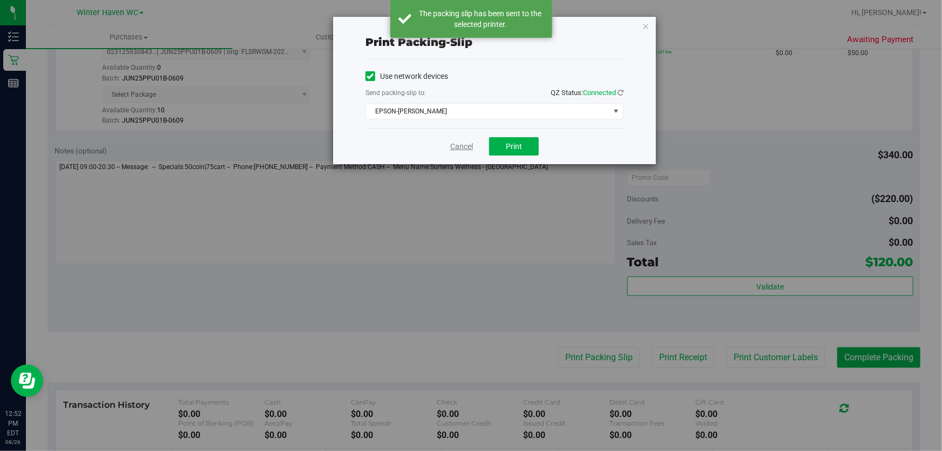
click at [465, 144] on link "Cancel" at bounding box center [461, 146] width 23 height 11
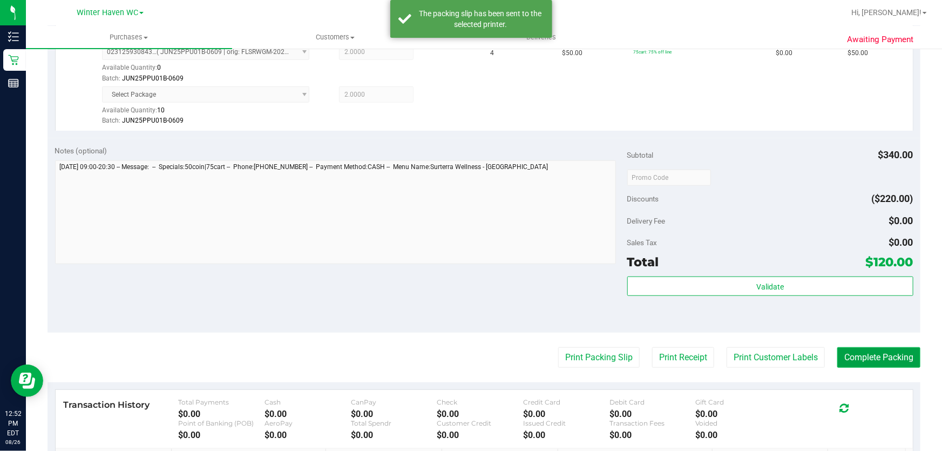
click at [882, 350] on button "Complete Packing" at bounding box center [878, 357] width 83 height 21
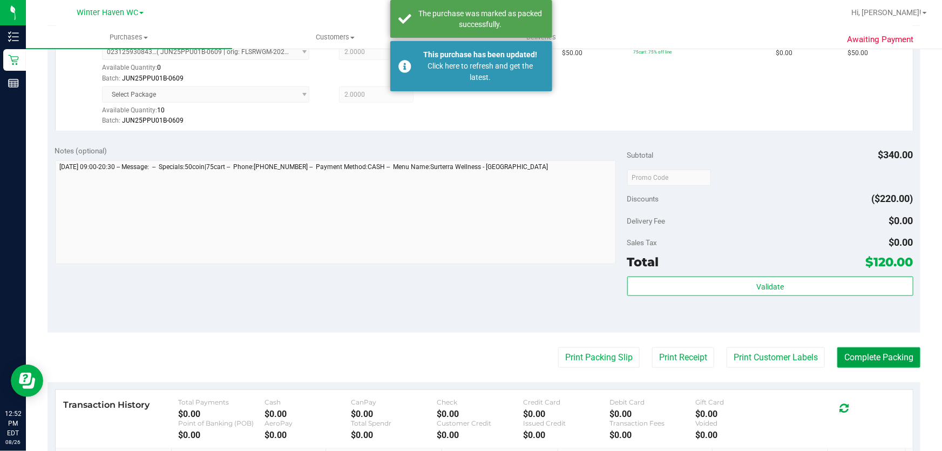
click at [882, 350] on button "Complete Packing" at bounding box center [878, 357] width 83 height 21
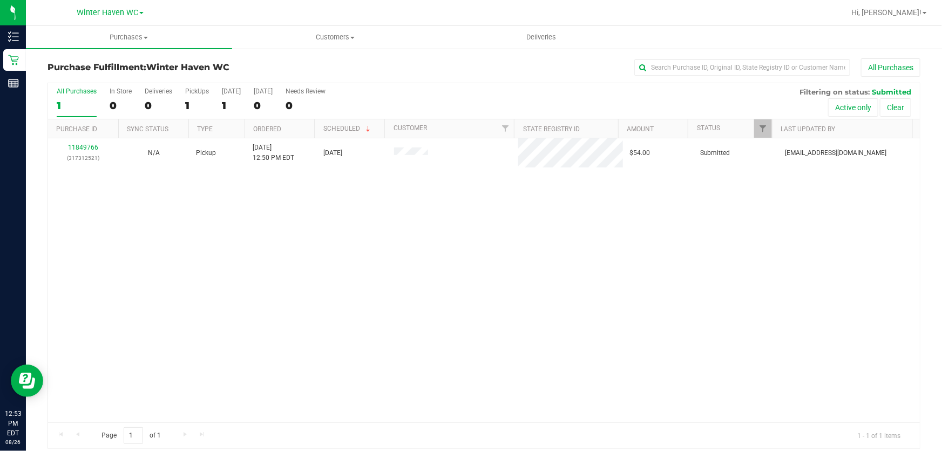
click at [458, 318] on div "11849766 (317312521) N/A Pickup 8/26/2025 12:50 PM EDT 8/26/2025 $54.00 Submitt…" at bounding box center [484, 280] width 872 height 284
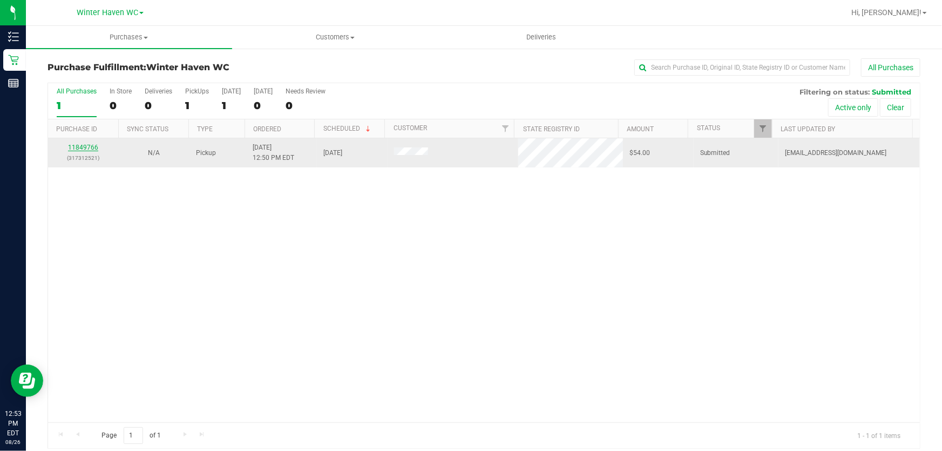
click at [88, 145] on link "11849766" at bounding box center [83, 148] width 30 height 8
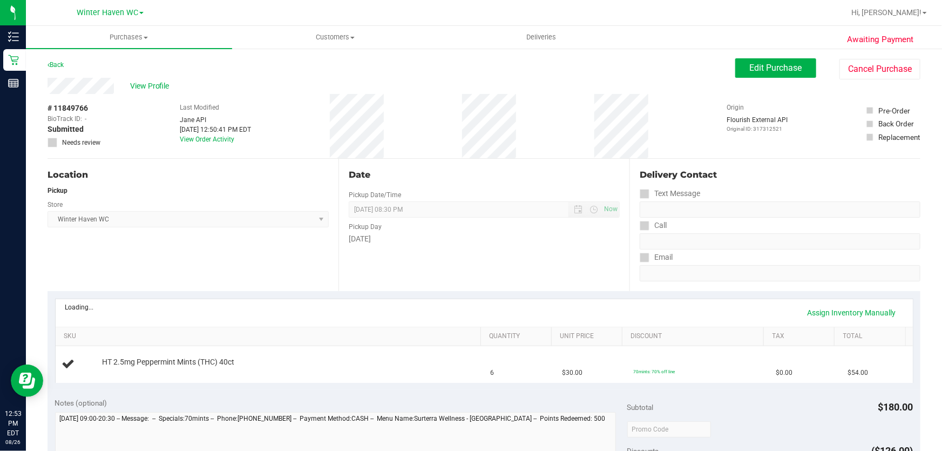
click at [320, 260] on div "Location Pickup Store Winter Haven WC Select Store Bonita Springs WC Boynton Be…" at bounding box center [193, 225] width 291 height 132
click at [101, 303] on link "View State Registry" at bounding box center [97, 308] width 65 height 11
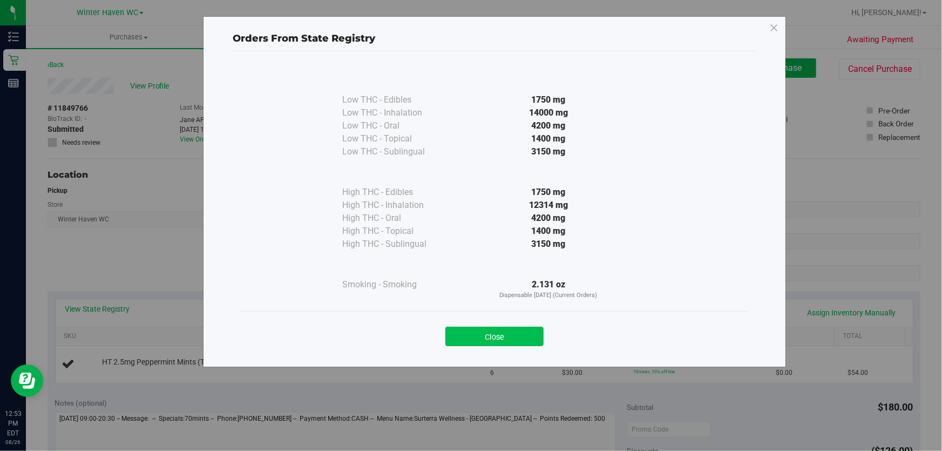
click at [497, 330] on button "Close" at bounding box center [494, 336] width 98 height 19
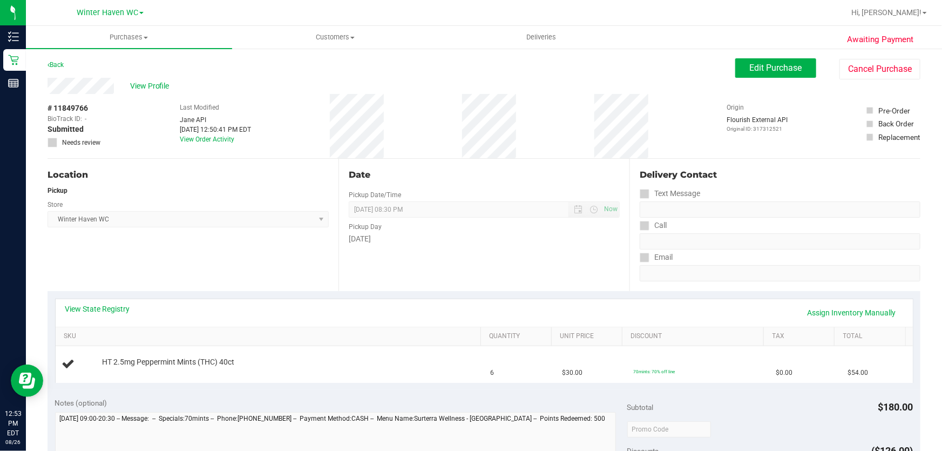
click at [548, 233] on div "[DATE]" at bounding box center [484, 238] width 271 height 11
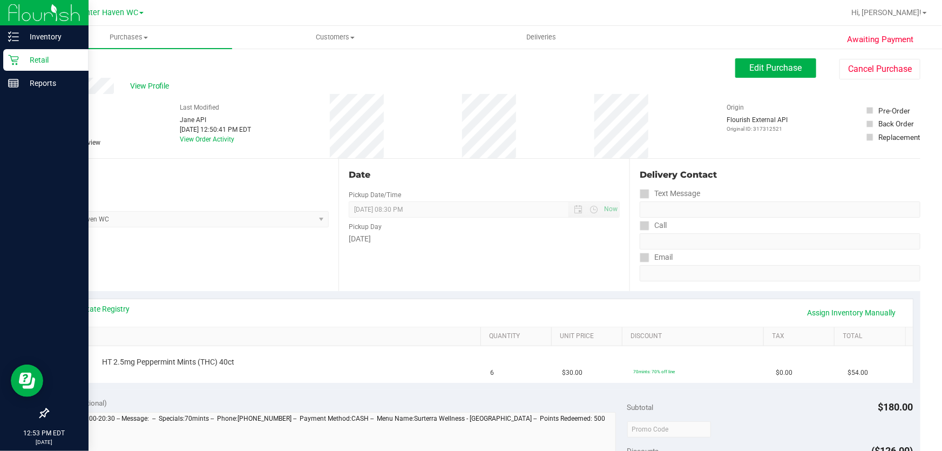
click at [46, 57] on p "Retail" at bounding box center [51, 59] width 65 height 13
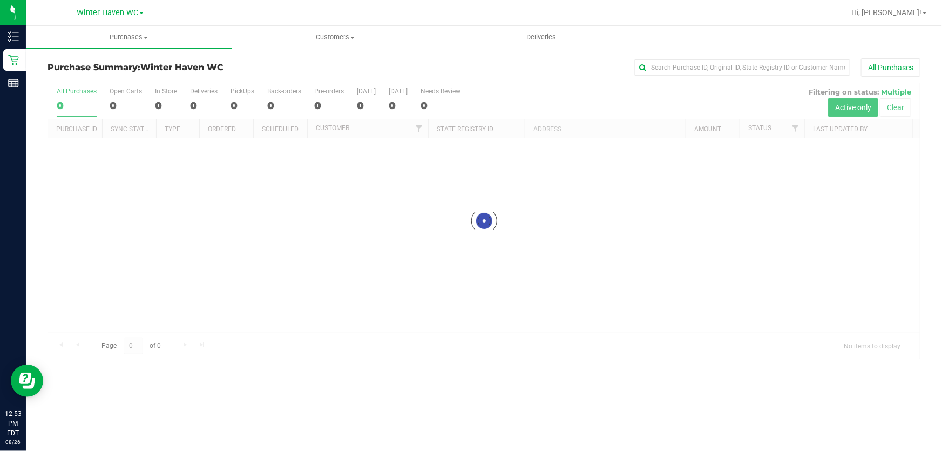
click at [429, 66] on div "All Purchases" at bounding box center [629, 67] width 582 height 18
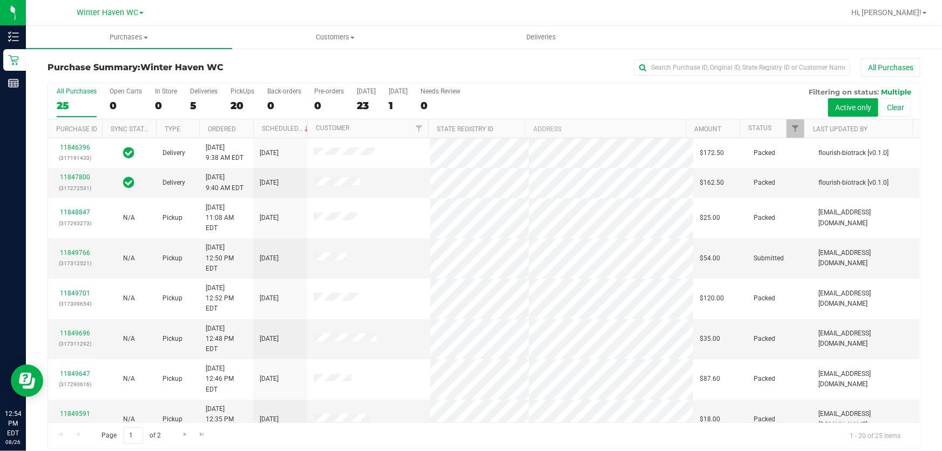
click at [556, 91] on div "All Purchases 25 Open Carts 0 In Store 0 Deliveries 5 PickUps 20 Back-orders 0 …" at bounding box center [484, 87] width 872 height 9
click at [574, 89] on div "All Purchases 25 Open Carts 0 In Store 0 Deliveries 5 PickUps 20 Back-orders 0 …" at bounding box center [484, 87] width 872 height 9
click at [84, 249] on link "11849766" at bounding box center [75, 253] width 30 height 8
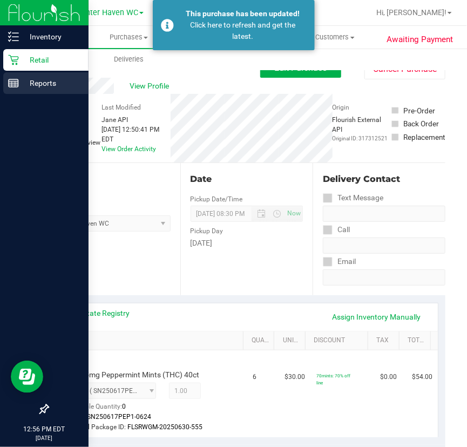
click at [45, 83] on p "Reports" at bounding box center [51, 83] width 65 height 13
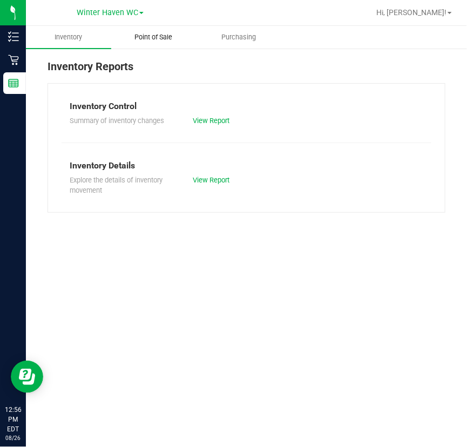
click at [140, 32] on span "Point of Sale" at bounding box center [153, 37] width 67 height 10
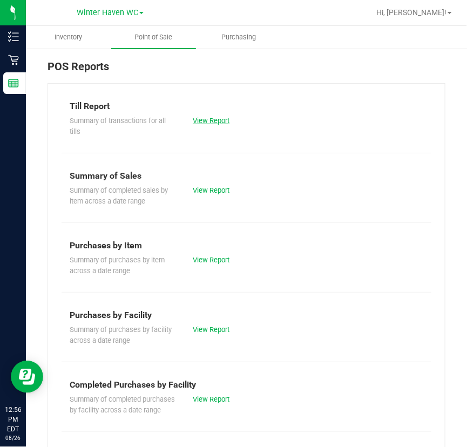
click at [216, 120] on link "View Report" at bounding box center [211, 121] width 37 height 8
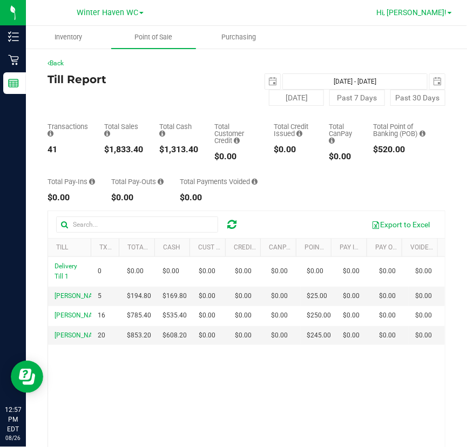
click at [449, 11] on link "Hi, [PERSON_NAME]!" at bounding box center [414, 12] width 84 height 11
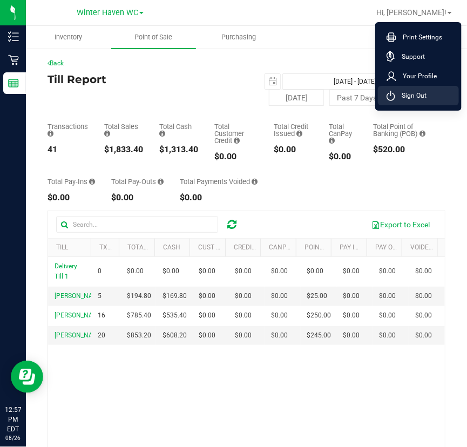
click at [418, 93] on span "Sign Out" at bounding box center [410, 95] width 31 height 11
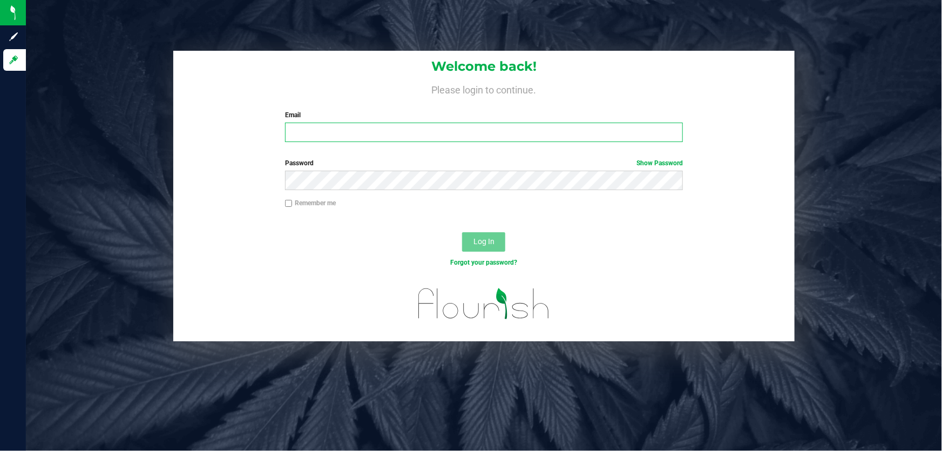
click at [324, 132] on input "Email" at bounding box center [484, 132] width 398 height 19
